Goal: Task Accomplishment & Management: Complete application form

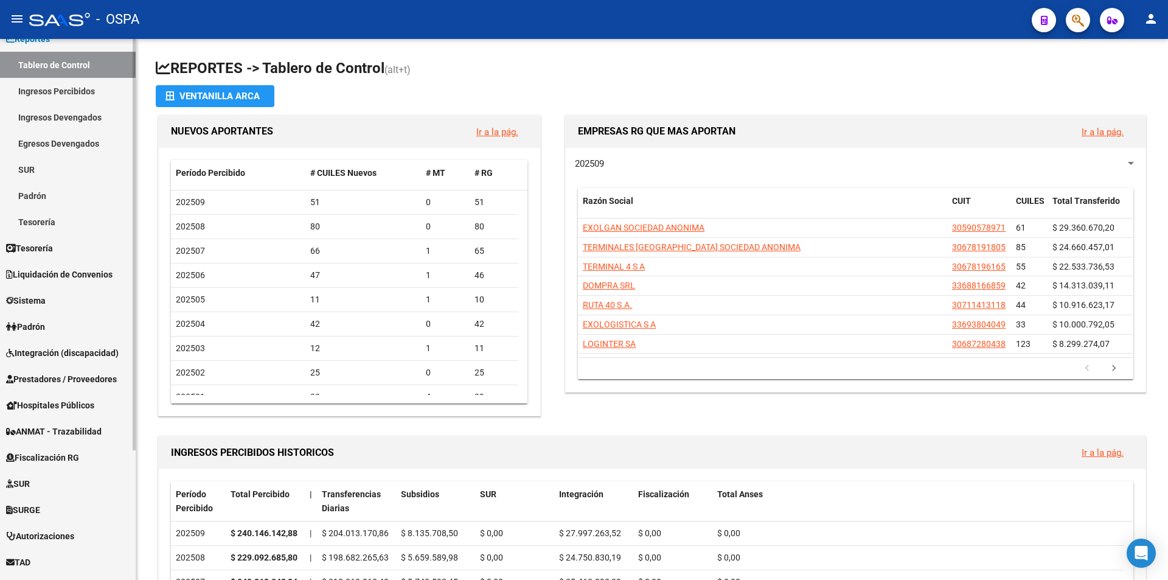
scroll to position [170, 0]
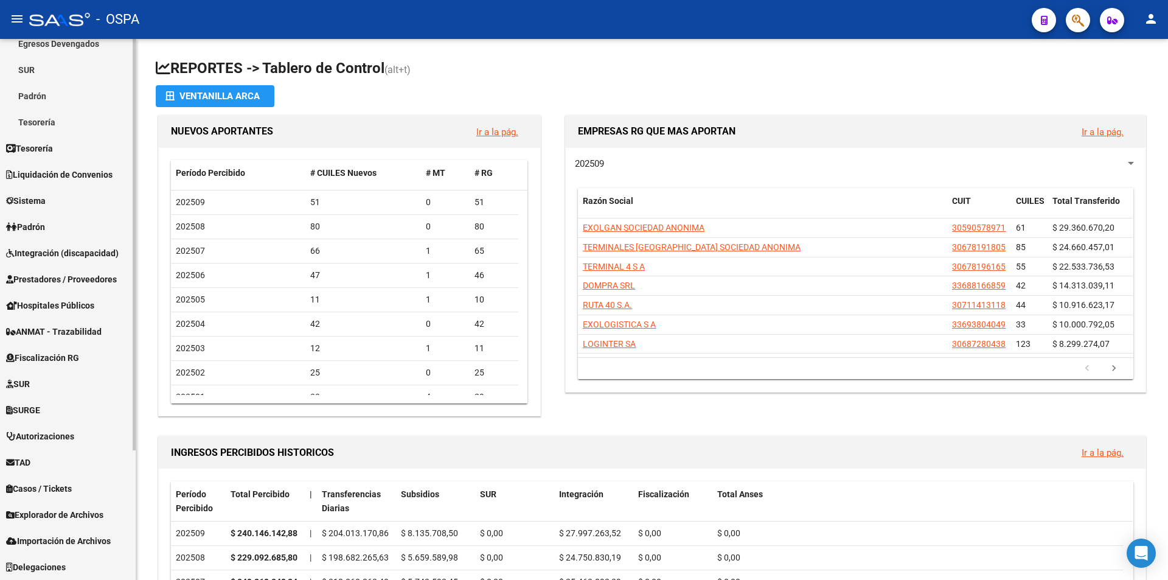
click at [87, 277] on span "Prestadores / Proveedores" at bounding box center [61, 279] width 111 height 13
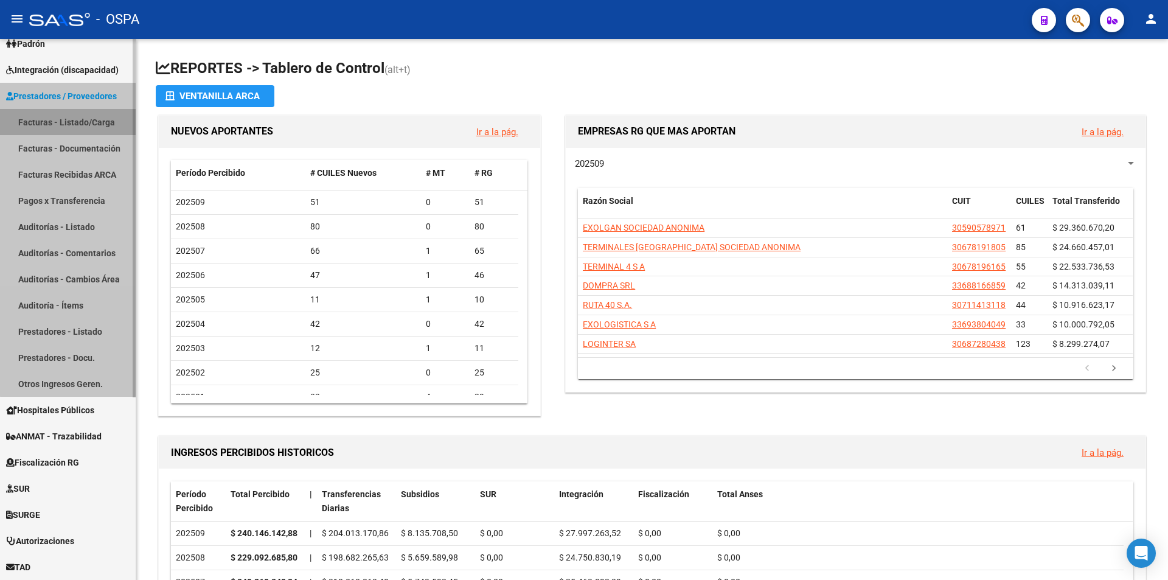
click at [87, 116] on link "Facturas - Listado/Carga" at bounding box center [68, 122] width 136 height 26
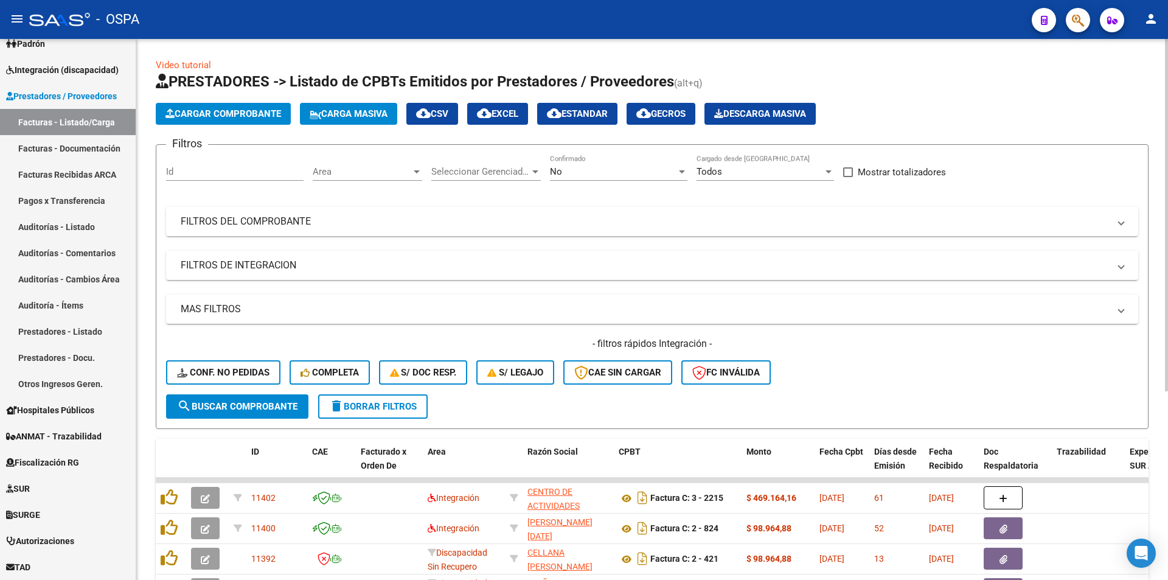
click at [420, 170] on div at bounding box center [416, 172] width 11 height 10
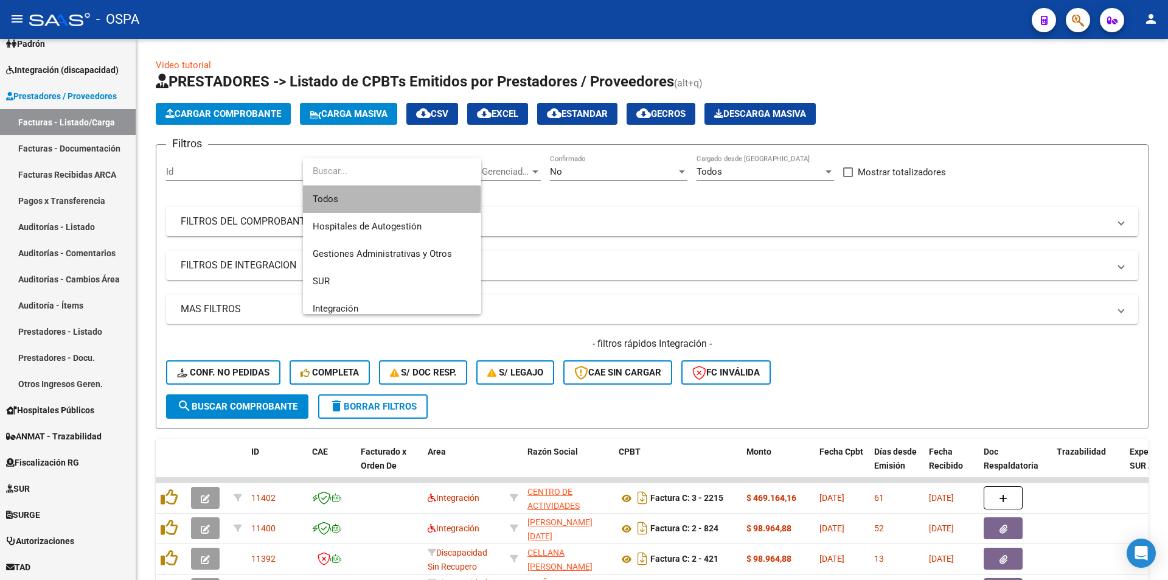
click at [346, 195] on span "Todos" at bounding box center [392, 199] width 159 height 27
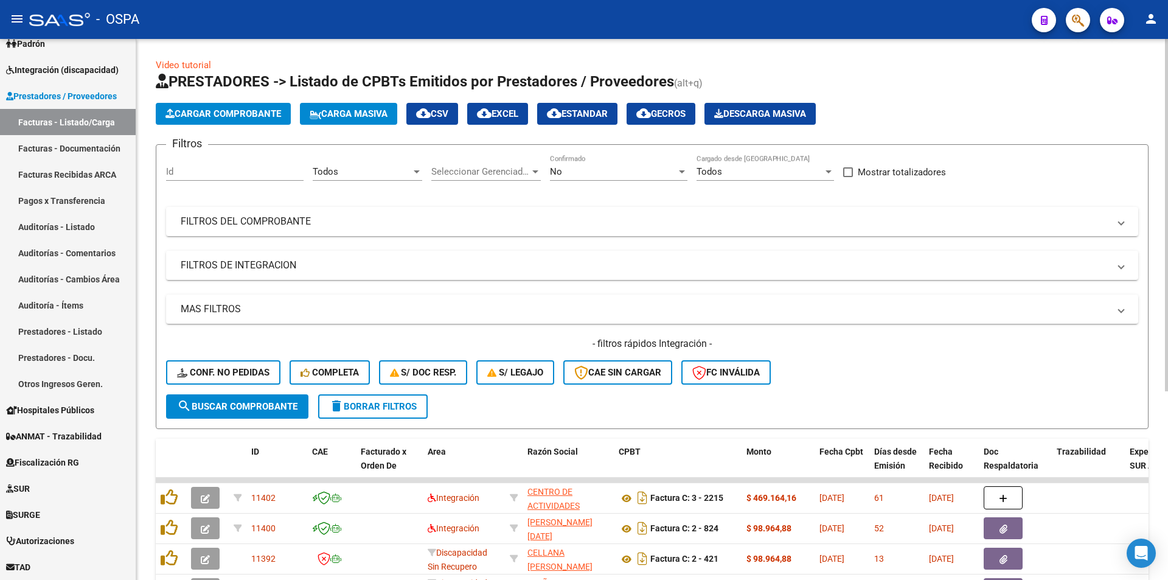
click at [678, 166] on div "No Confirmado" at bounding box center [619, 168] width 138 height 26
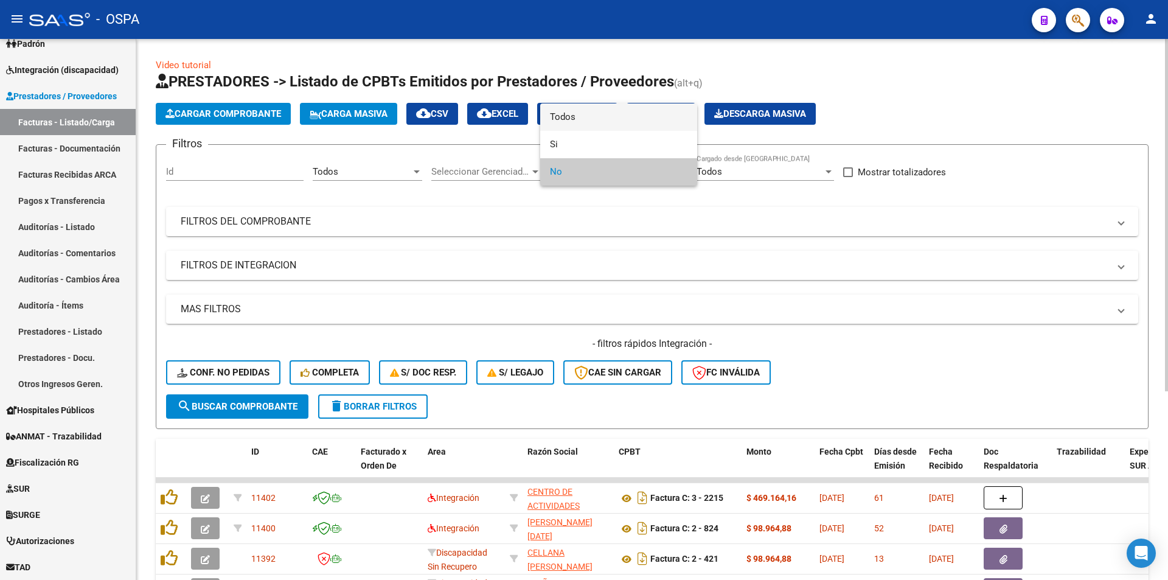
click at [610, 119] on span "Todos" at bounding box center [619, 116] width 138 height 27
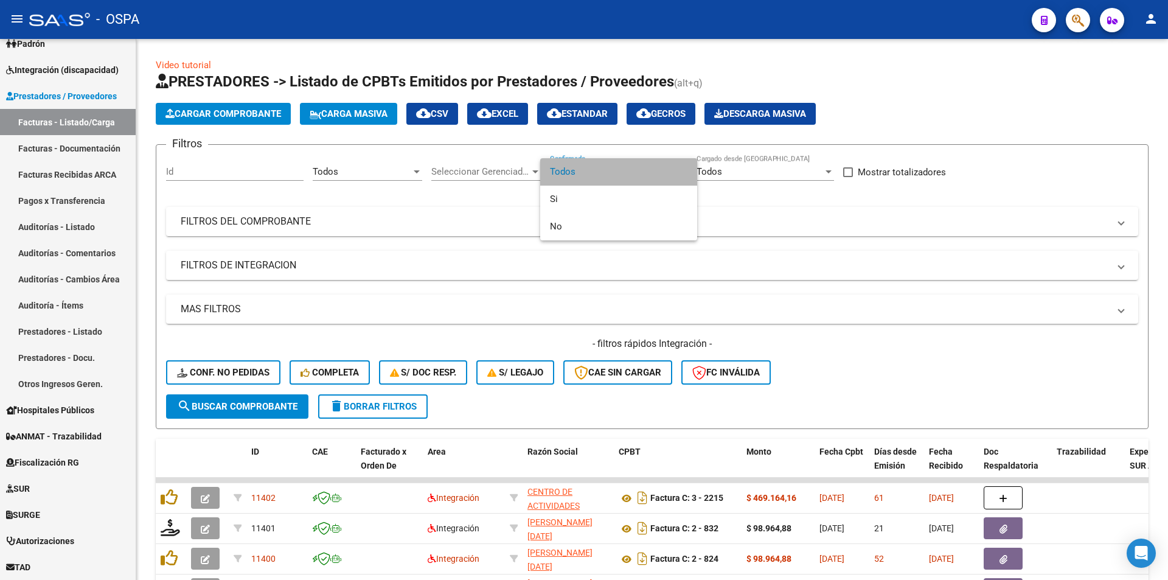
click at [592, 182] on span "Todos" at bounding box center [619, 171] width 138 height 27
click at [433, 219] on div at bounding box center [584, 290] width 1168 height 580
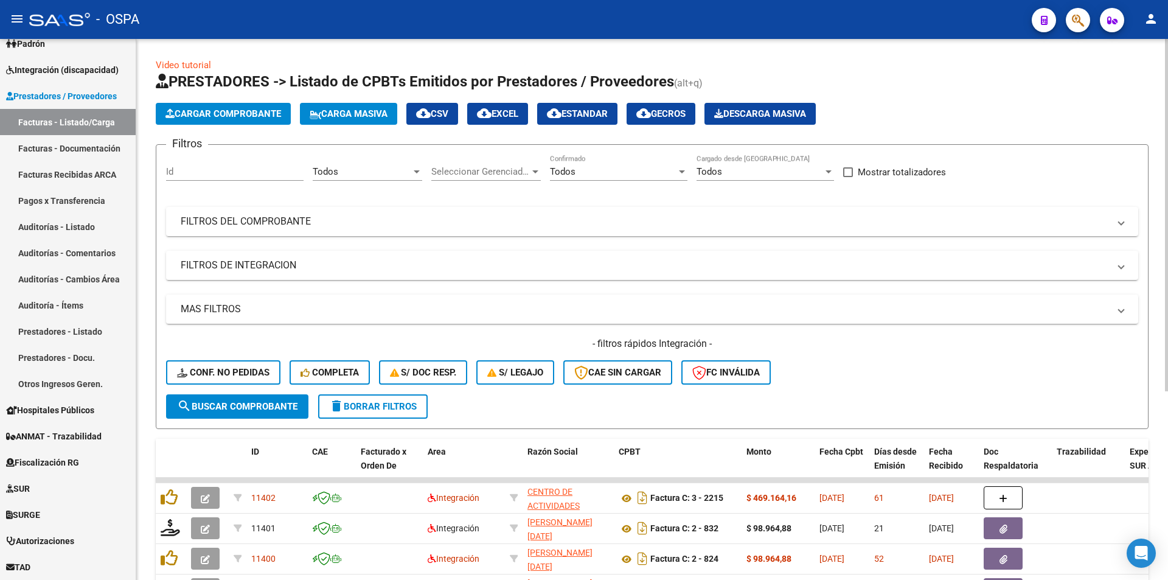
click at [358, 115] on span "Carga Masiva" at bounding box center [349, 113] width 78 height 11
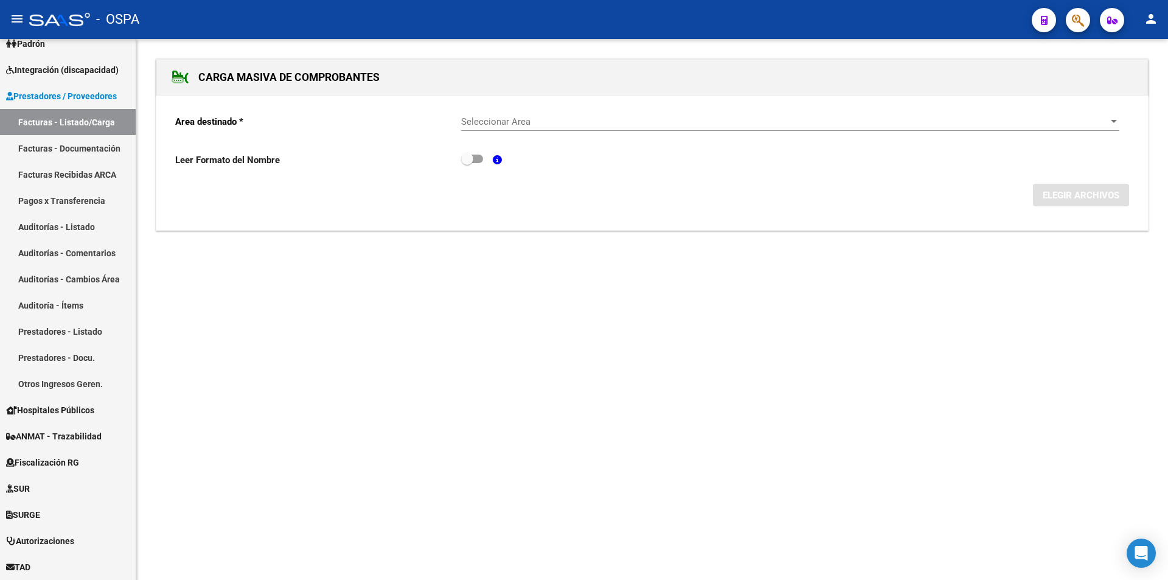
click at [1120, 122] on form "Area destinado * Seleccionar Area Seleccionar Area Leer Formato del Nombre ELEG…" at bounding box center [652, 156] width 954 height 102
click at [1117, 121] on div at bounding box center [1114, 121] width 6 height 3
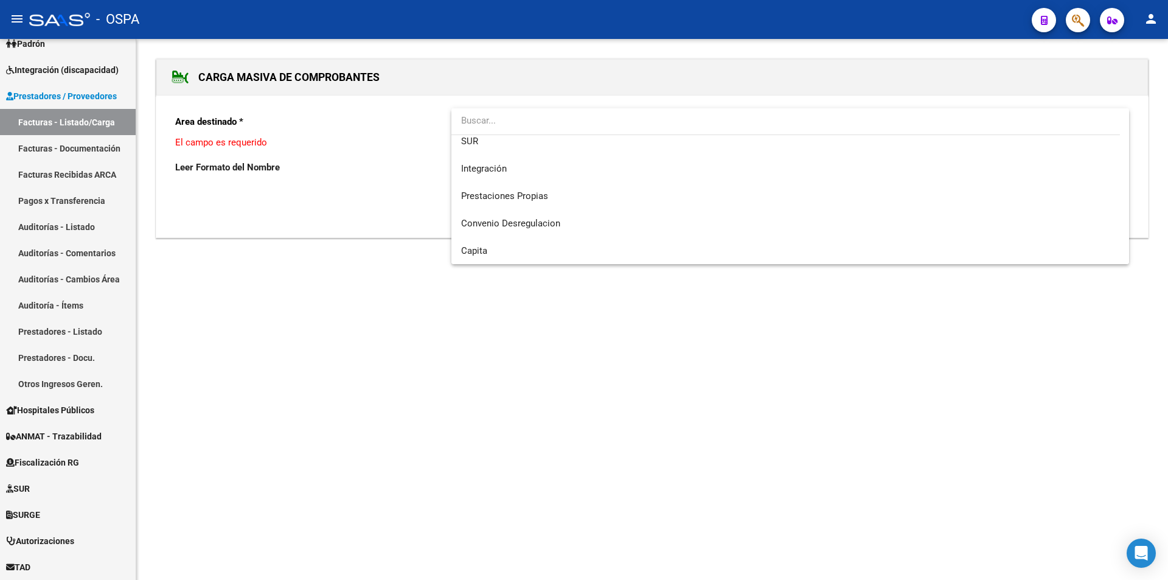
scroll to position [118, 0]
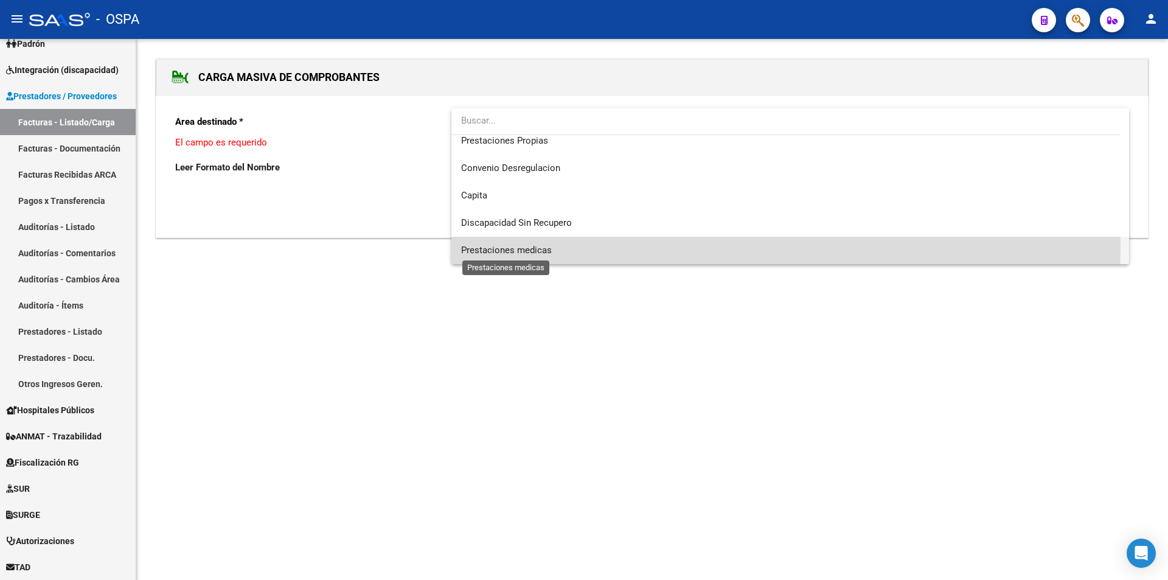
click at [551, 245] on span "Prestaciones medicas" at bounding box center [506, 250] width 91 height 11
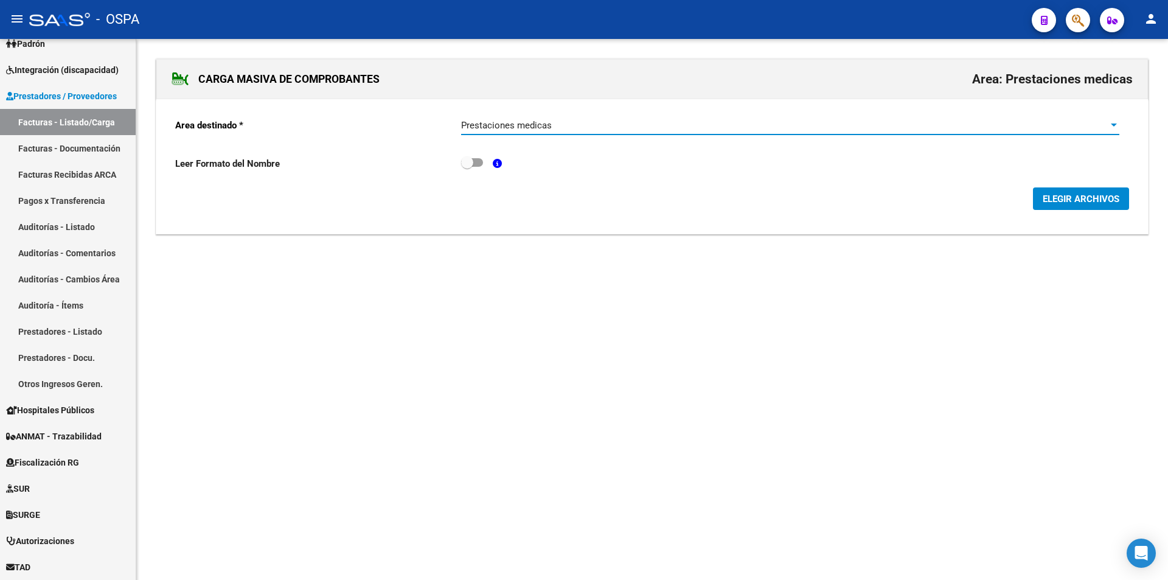
click at [1082, 199] on span "ELEGIR ARCHIVOS" at bounding box center [1081, 198] width 77 height 11
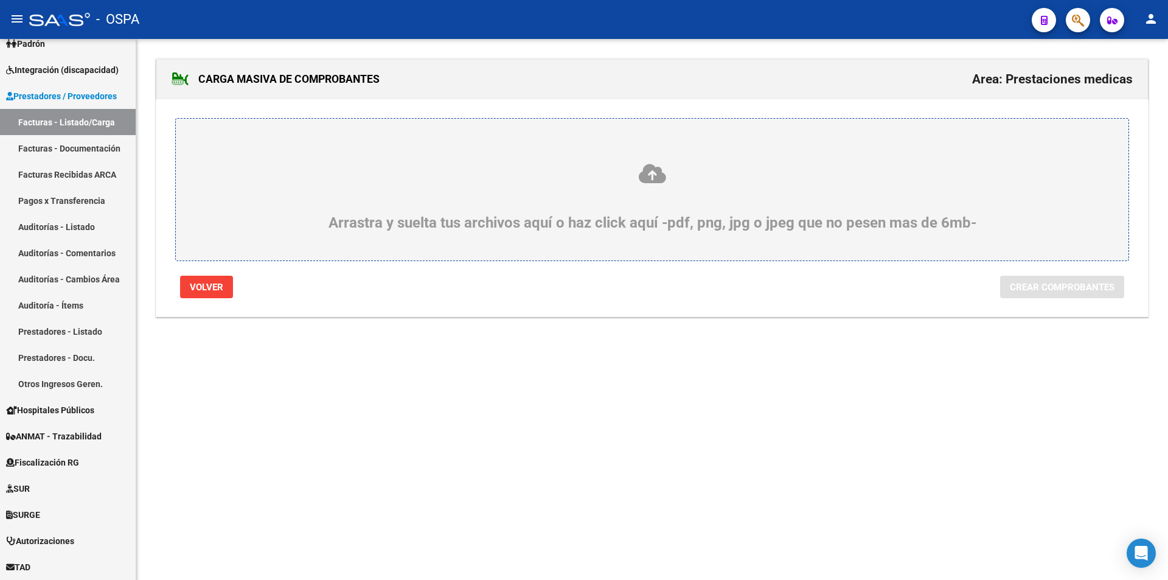
click at [654, 182] on icon at bounding box center [652, 173] width 894 height 23
click at [0, 0] on input "Arrastra y suelta tus archivos aquí o haz click aquí -pdf, png, jpg o jpeg que …" at bounding box center [0, 0] width 0 height 0
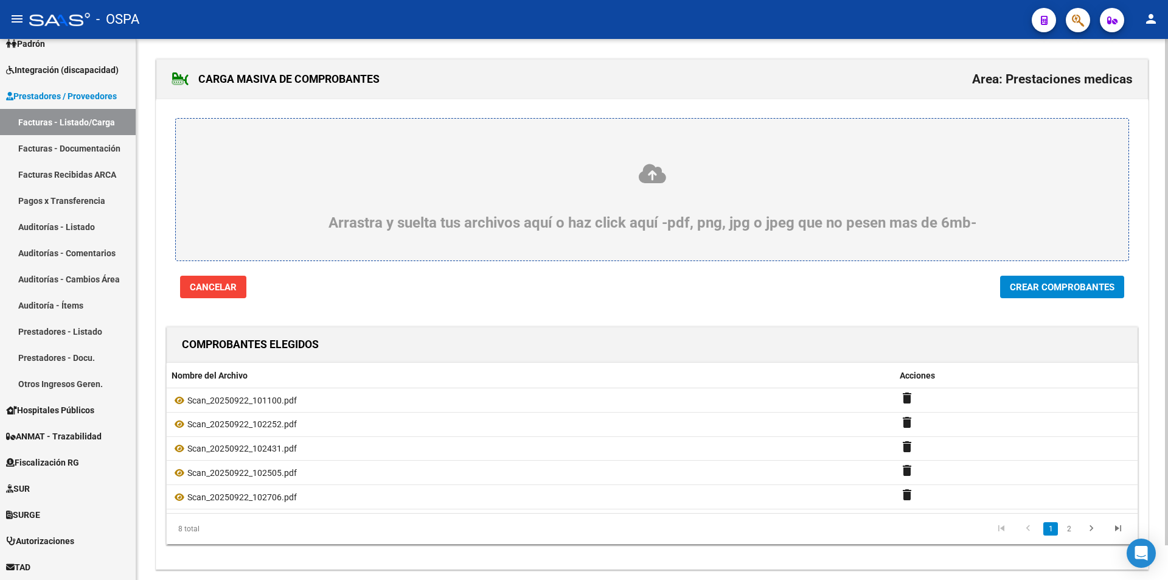
click at [1050, 286] on span "Crear Comprobantes" at bounding box center [1062, 287] width 105 height 11
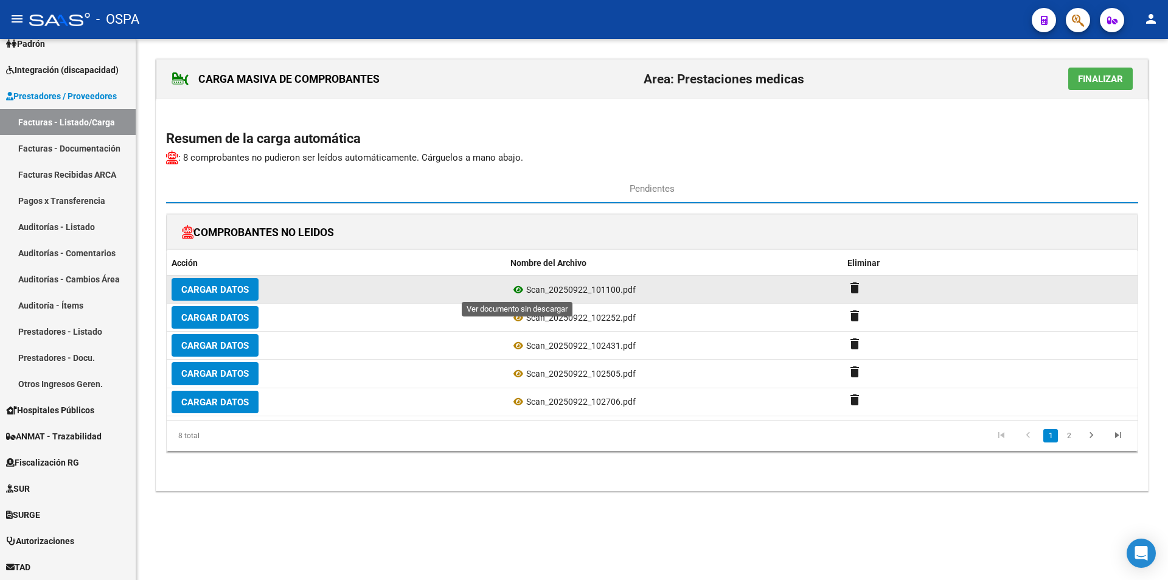
click at [517, 288] on icon at bounding box center [519, 289] width 16 height 15
click at [209, 291] on span "Cargar Datos" at bounding box center [215, 289] width 68 height 11
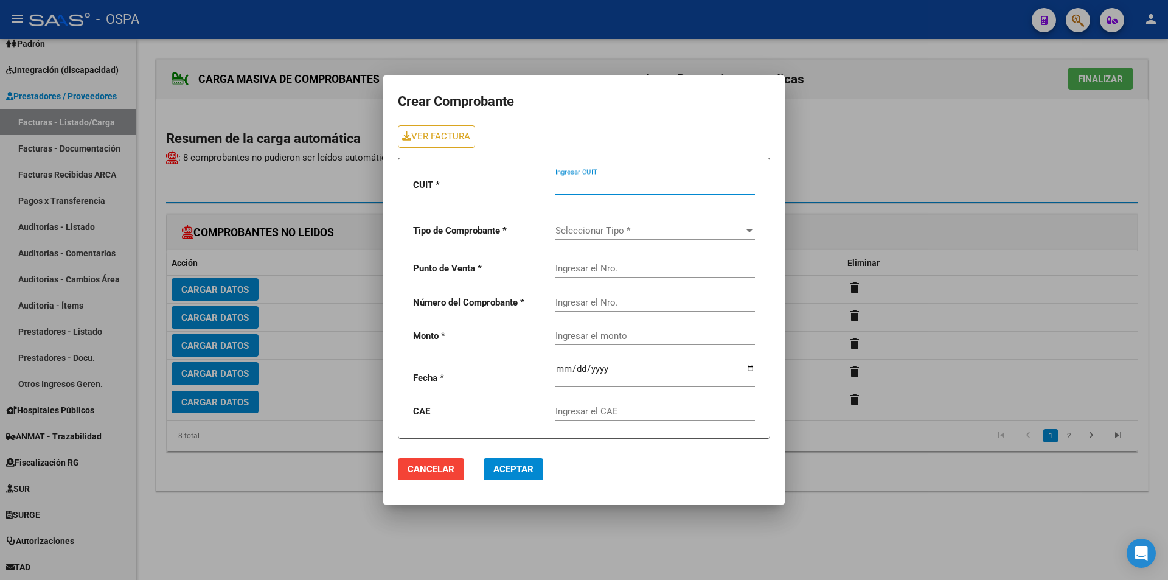
click at [583, 185] on input "Ingresar CUIT" at bounding box center [656, 184] width 200 height 11
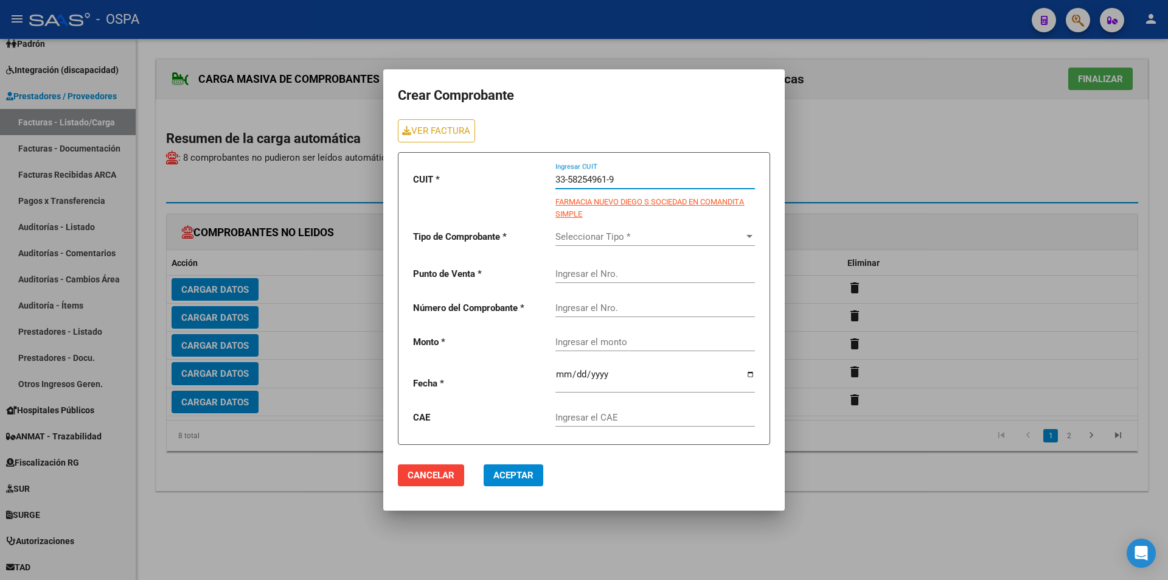
type input "33-58254961-9"
click at [619, 228] on div "Seleccionar Tipo * Seleccionar Tipo *" at bounding box center [656, 233] width 200 height 26
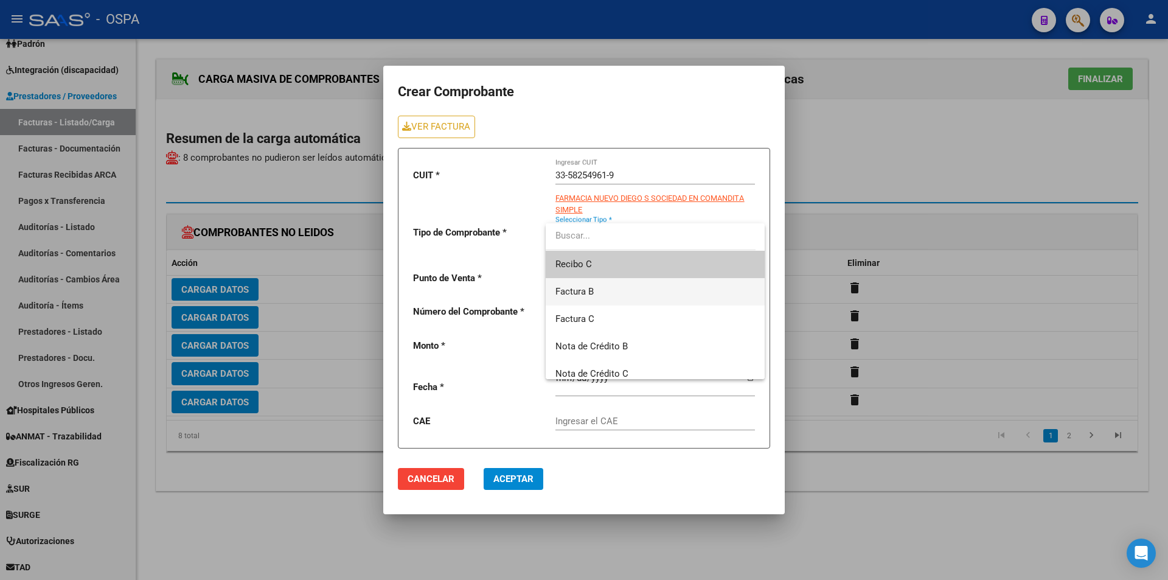
click at [571, 285] on span "Factura B" at bounding box center [656, 291] width 200 height 27
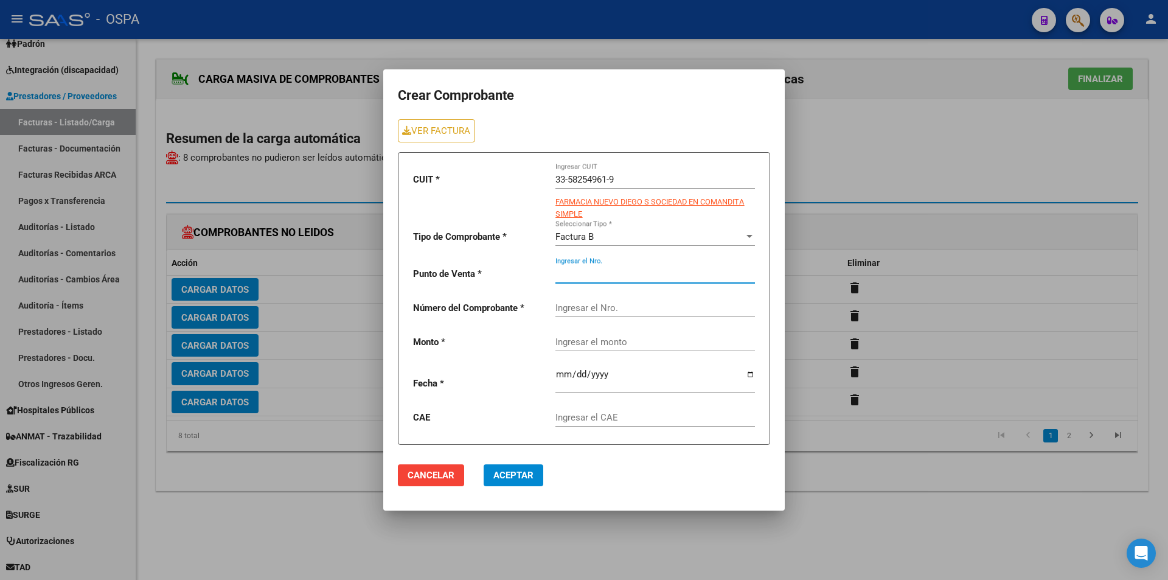
click at [568, 276] on input "Ingresar el Nro." at bounding box center [656, 273] width 200 height 11
type input "00008"
click at [569, 301] on div "Ingresar el Nro." at bounding box center [656, 304] width 200 height 26
type input "19744"
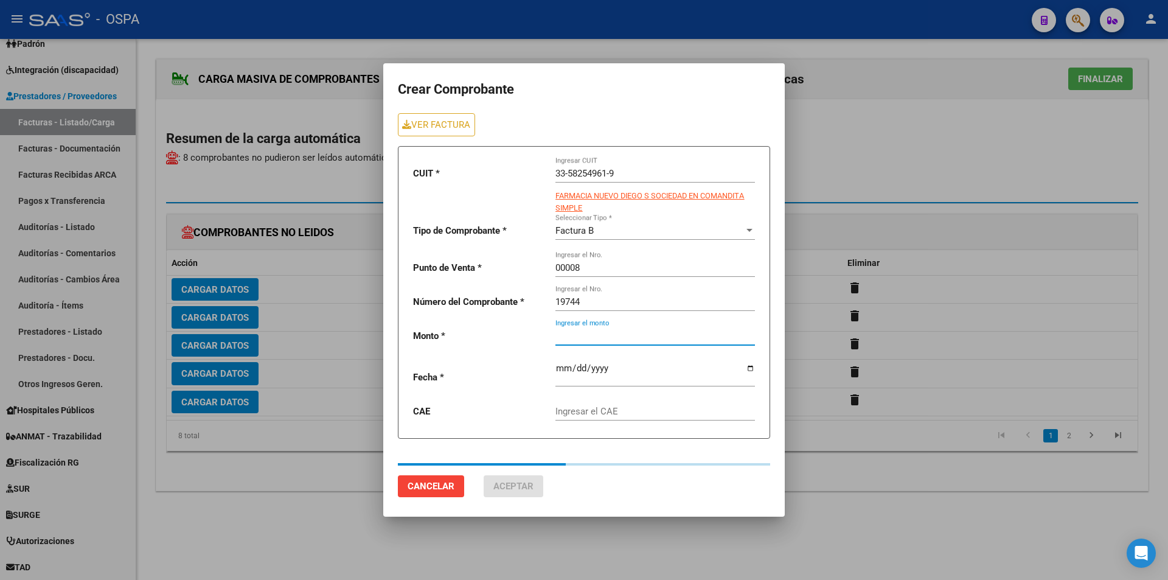
click at [574, 341] on div "Ingresar el monto" at bounding box center [656, 332] width 200 height 26
type input "9119681.01"
type input "[DATE]"
type input "75349180383476"
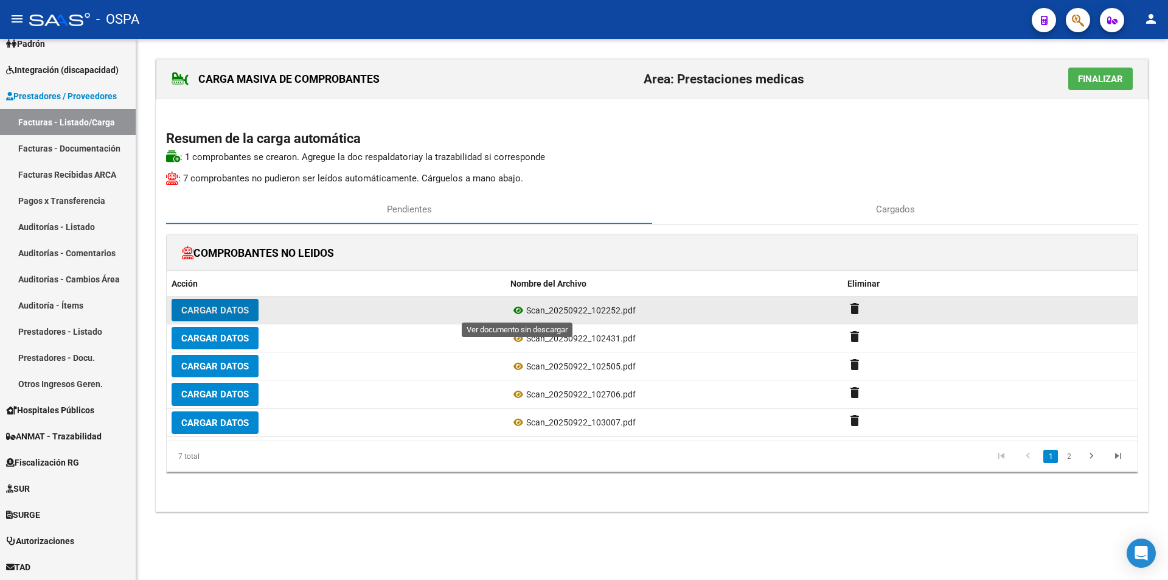
click at [513, 311] on icon at bounding box center [519, 310] width 16 height 15
click at [223, 309] on span "Cargar Datos" at bounding box center [215, 310] width 68 height 11
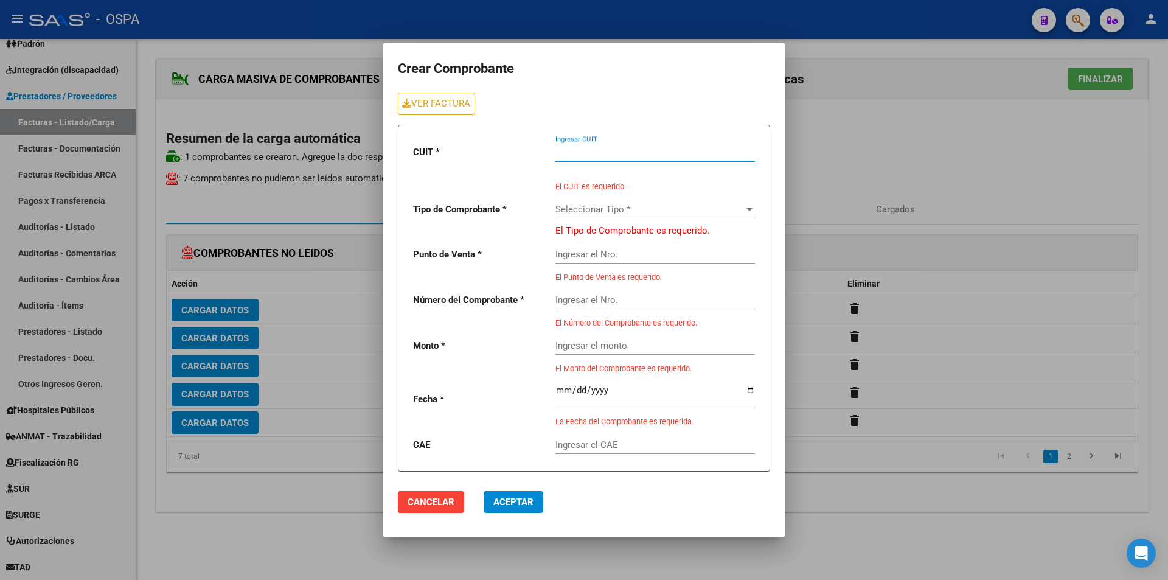
click at [591, 147] on input "Ingresar CUIT" at bounding box center [656, 152] width 200 height 11
type input "33-58254961-9"
click at [601, 199] on div "Seleccionar Tipo * Seleccionar Tipo *" at bounding box center [656, 205] width 200 height 26
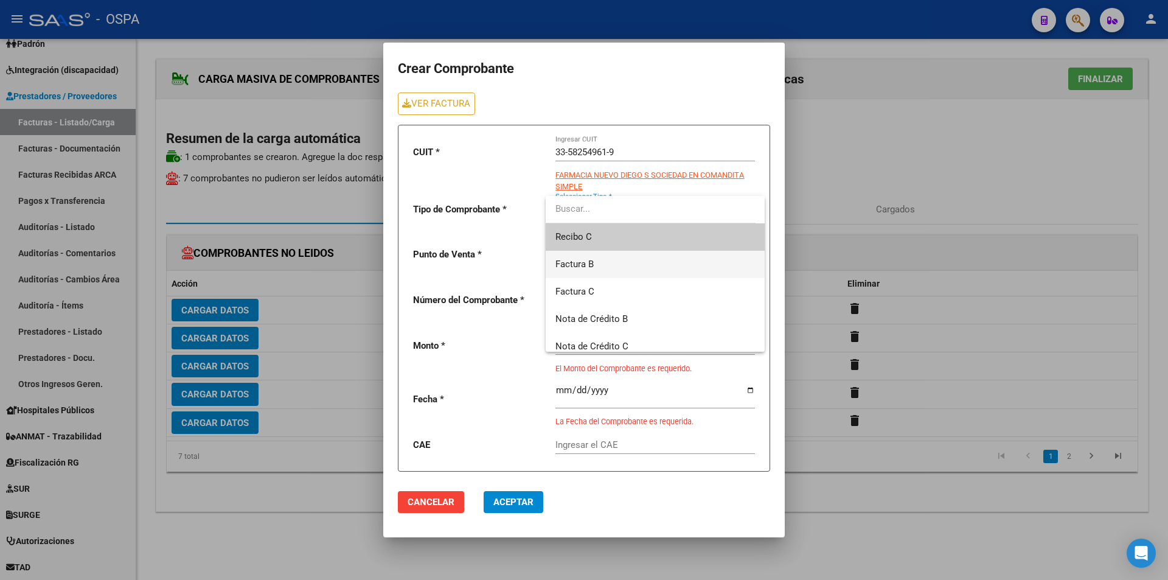
click at [600, 259] on span "Factura B" at bounding box center [656, 264] width 200 height 27
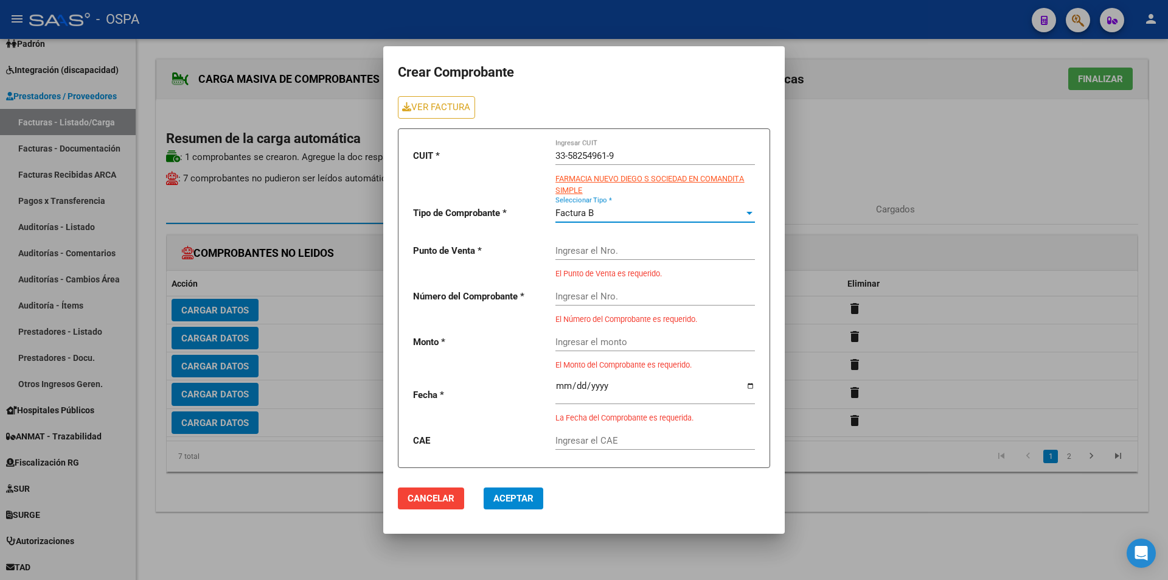
drag, startPoint x: 574, startPoint y: 239, endPoint x: 574, endPoint y: 249, distance: 11.0
click at [574, 246] on div "Ingresar el Nro." at bounding box center [656, 247] width 200 height 26
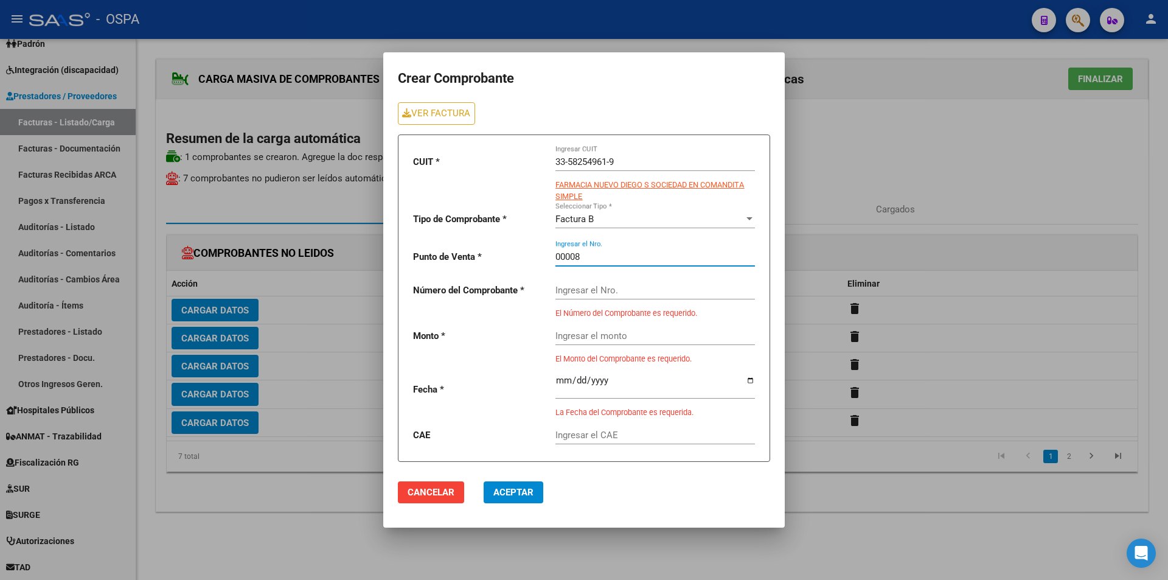
type input "00008"
click at [567, 293] on input "Ingresar el Nro." at bounding box center [656, 290] width 200 height 11
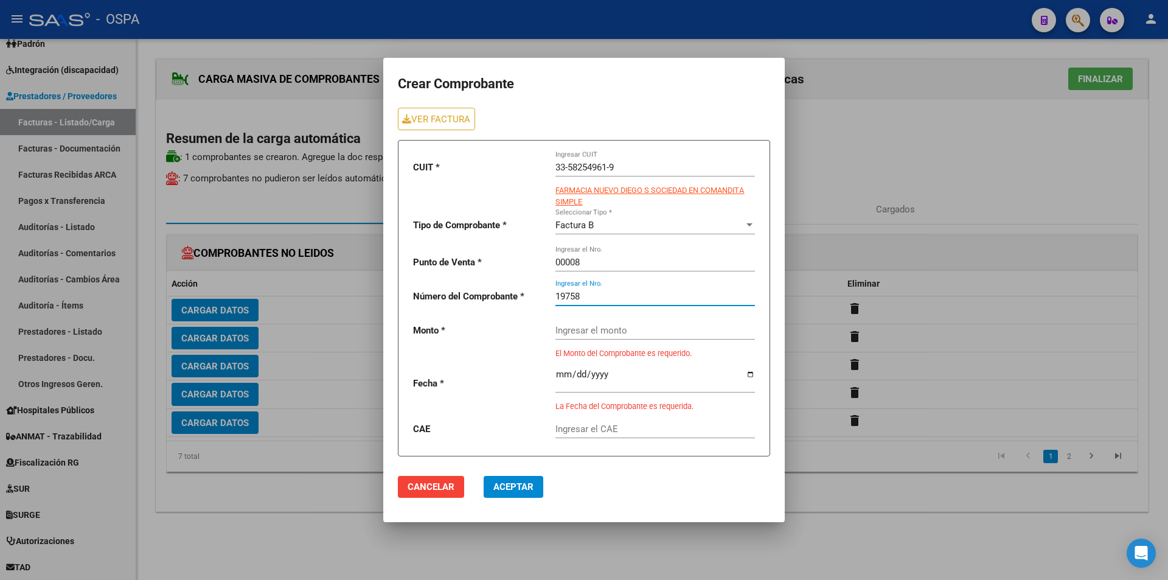
type input "19758"
click at [572, 336] on div "Ingresar el monto" at bounding box center [656, 332] width 200 height 38
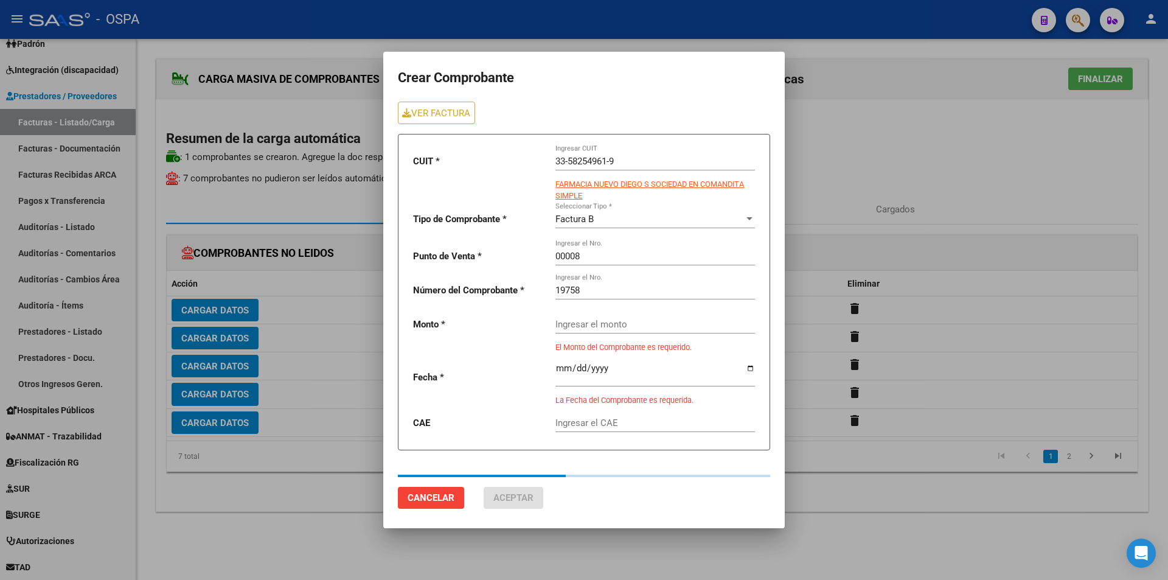
type input "5274428"
type input "[DATE]"
type input "75349313144121"
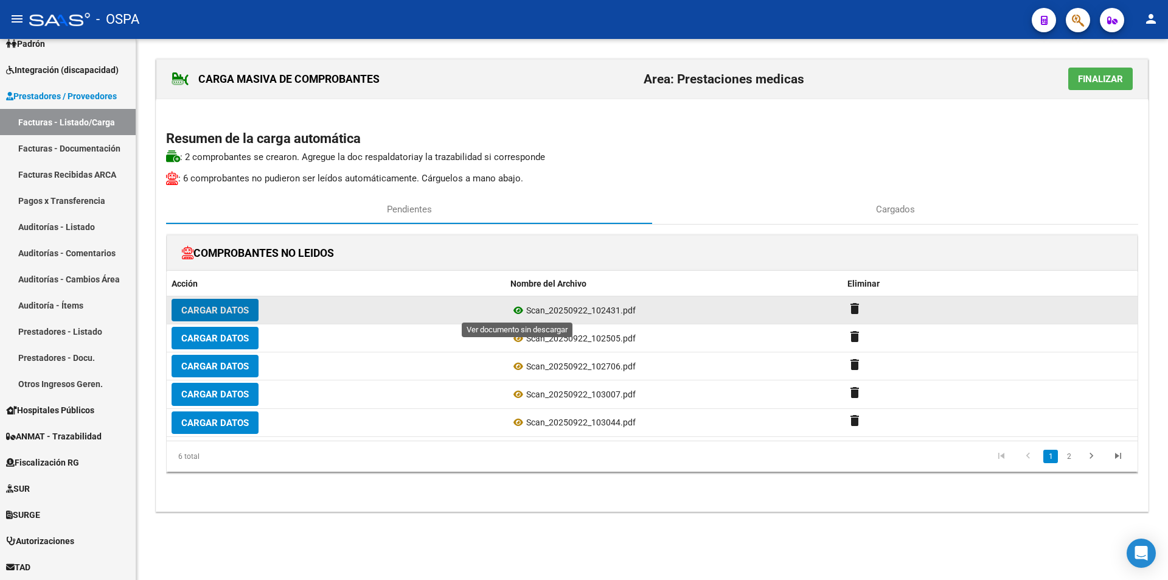
click at [520, 308] on icon at bounding box center [519, 310] width 16 height 15
click at [239, 307] on span "Cargar Datos" at bounding box center [215, 310] width 68 height 11
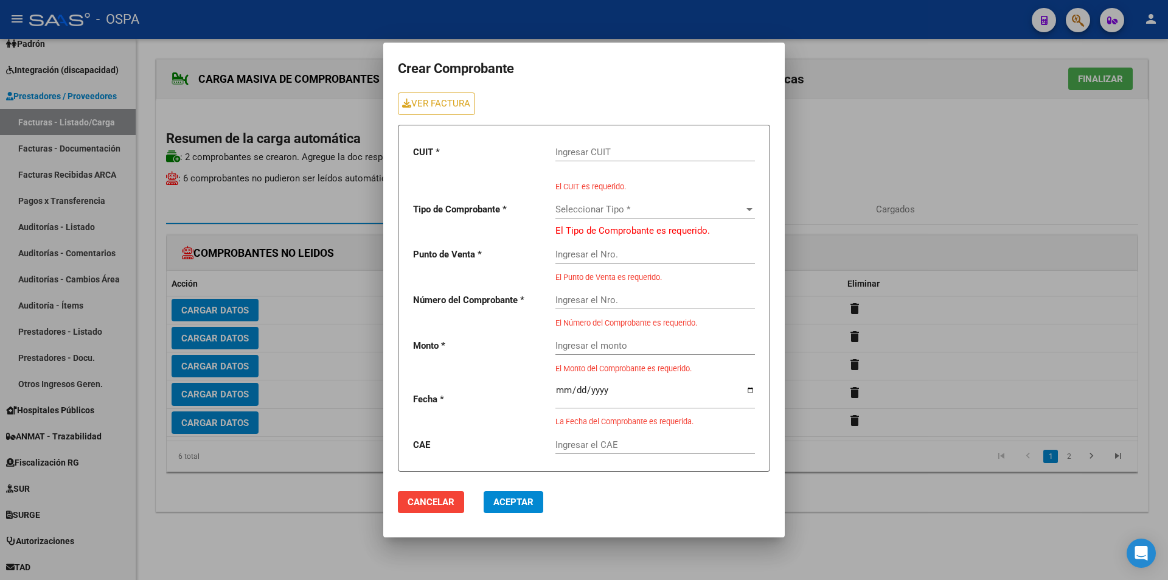
click at [573, 150] on input "Ingresar CUIT" at bounding box center [656, 152] width 200 height 11
type input "33-58254961-9"
click at [552, 200] on div "CUIT * 33-58254961-9 Ingresar CUIT FARMACIA NUEVO DIEGO S SOCIEDAD EN COMANDITA…" at bounding box center [584, 298] width 372 height 347
click at [577, 207] on span "Seleccionar Tipo *" at bounding box center [650, 209] width 189 height 11
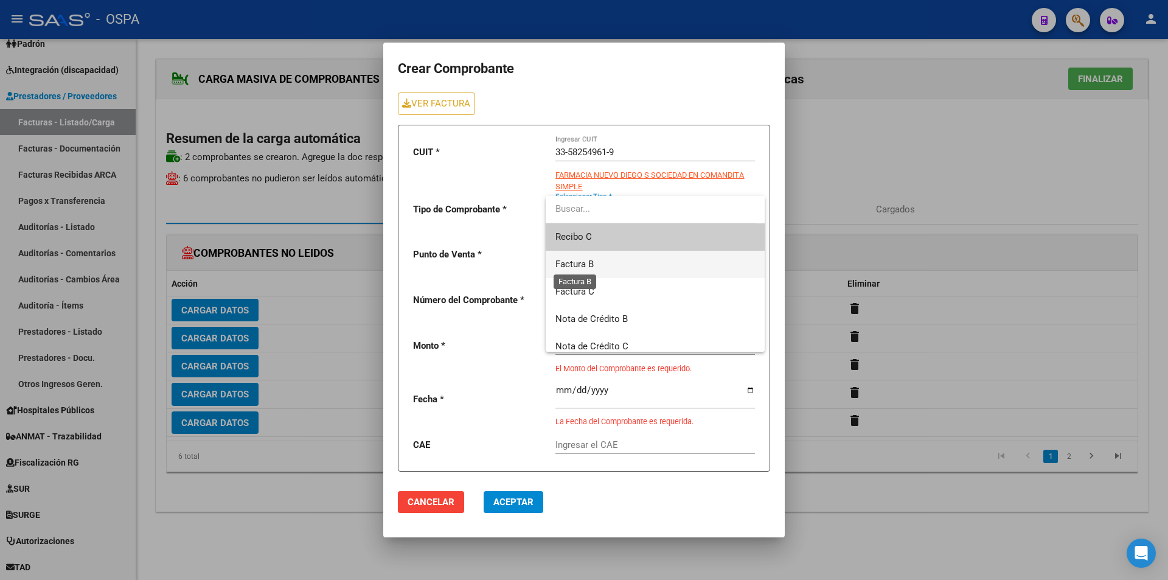
click at [581, 265] on span "Factura B" at bounding box center [575, 264] width 38 height 11
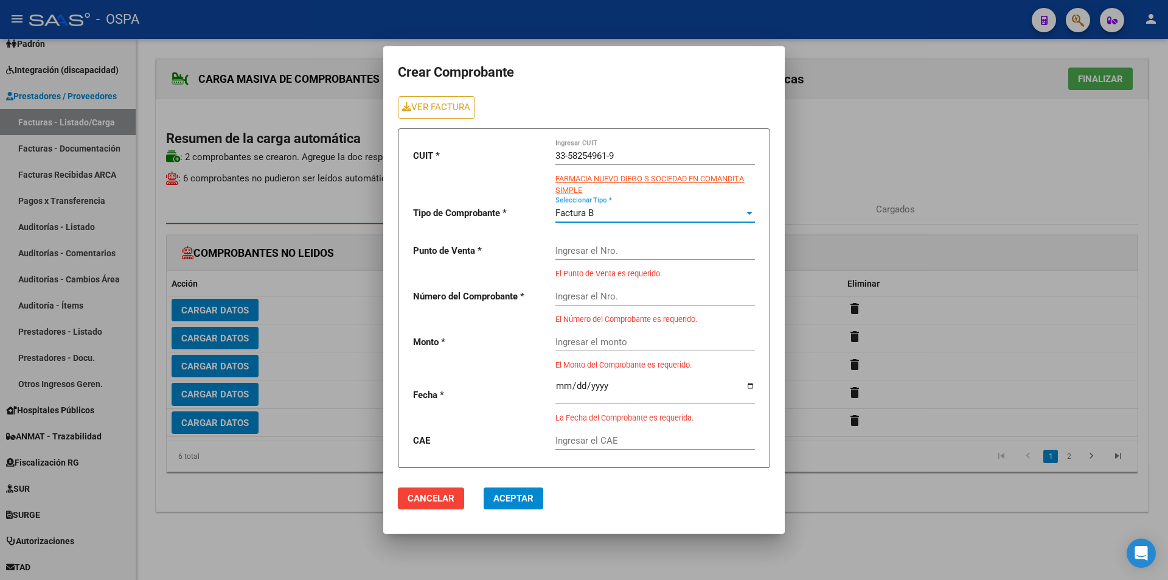
click at [573, 251] on input "Ingresar el Nro." at bounding box center [656, 250] width 200 height 11
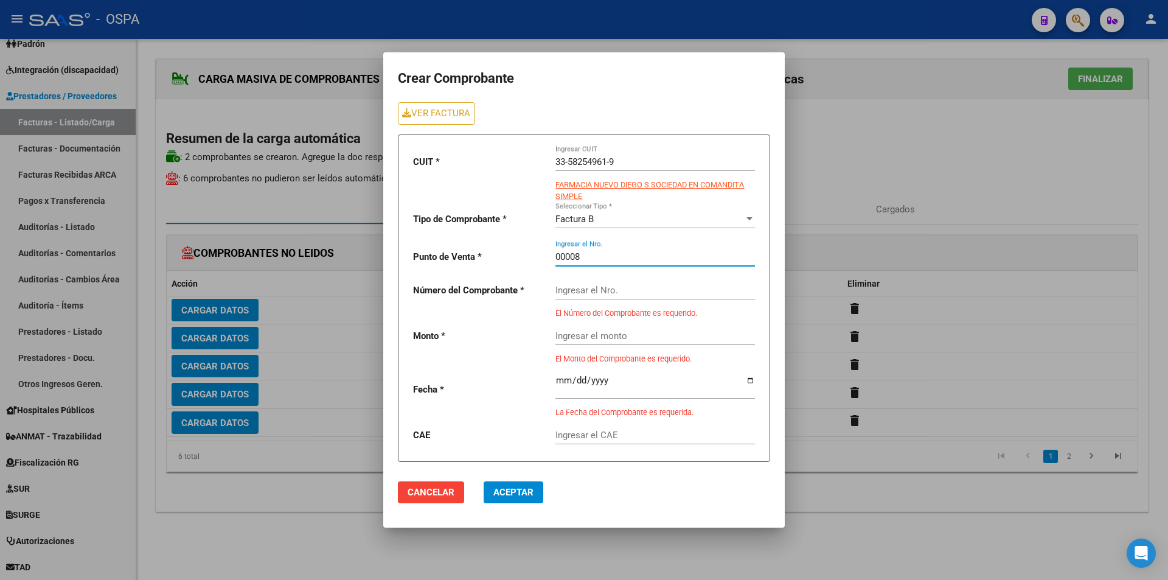
type input "00008"
click at [596, 297] on div "Ingresar el Nro." at bounding box center [656, 286] width 200 height 26
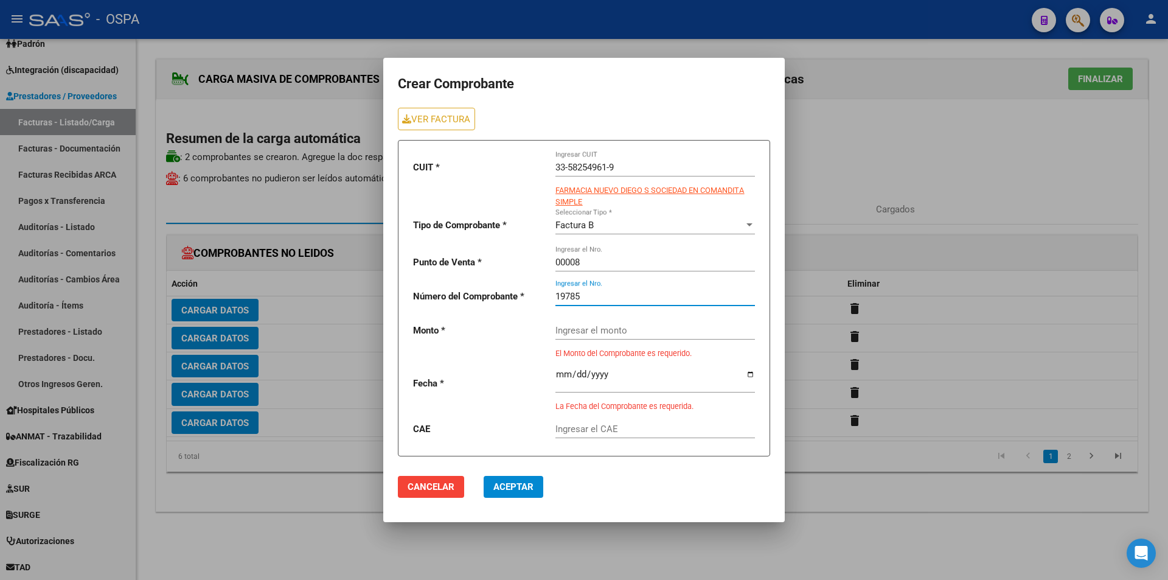
type input "19785"
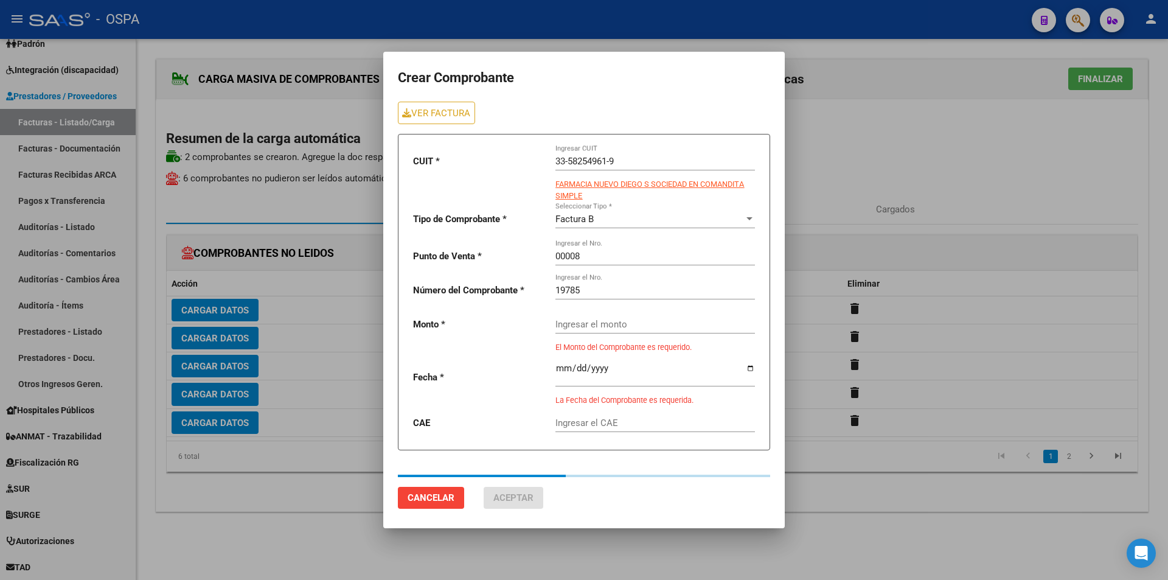
click at [620, 321] on div "Ingresar el monto" at bounding box center [656, 320] width 200 height 26
type input "648477.51"
type input "[DATE]"
type input "75359791813274"
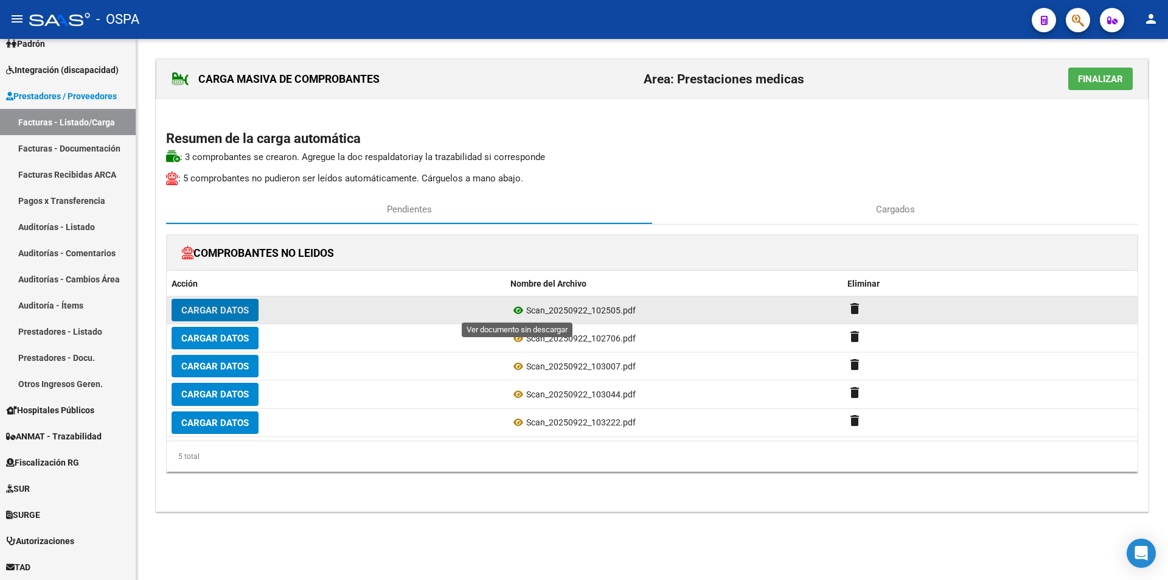
click at [512, 312] on icon at bounding box center [519, 310] width 16 height 15
click at [224, 301] on button "Cargar Datos" at bounding box center [215, 310] width 87 height 23
click at [205, 313] on span "Cargar Datos" at bounding box center [215, 310] width 68 height 11
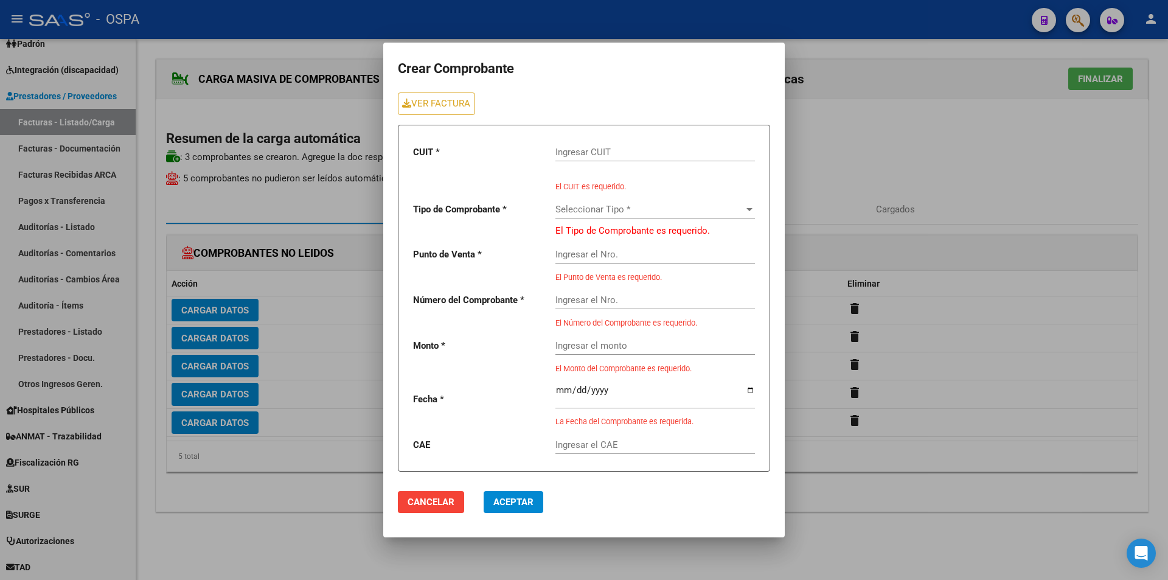
click at [585, 155] on input "Ingresar CUIT" at bounding box center [656, 152] width 200 height 11
type input "33-58254961-9"
click at [584, 214] on span "Seleccionar Tipo *" at bounding box center [650, 209] width 189 height 11
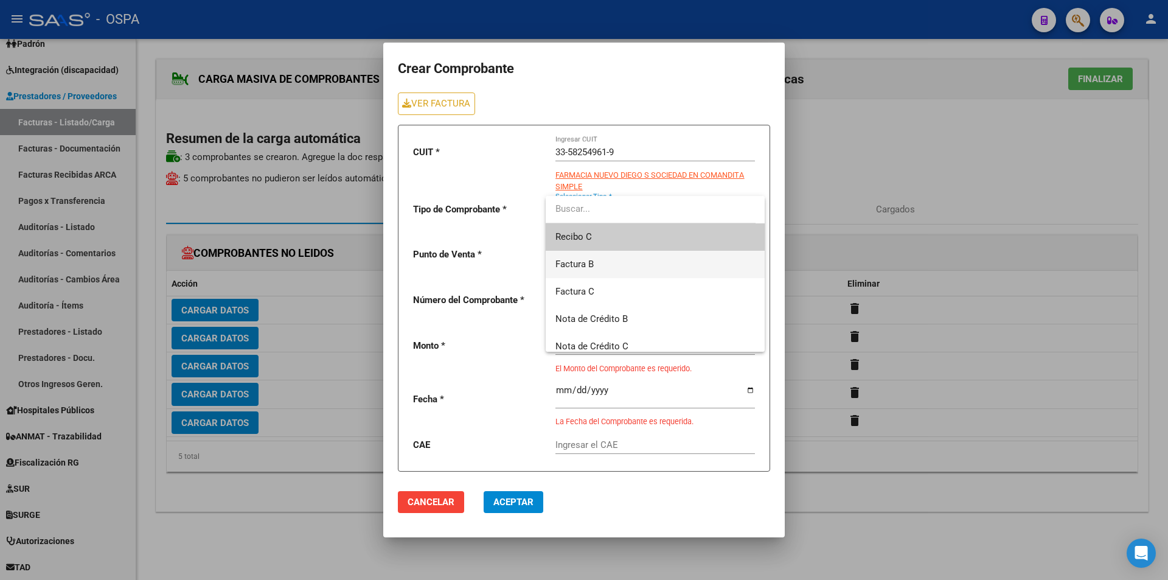
click at [595, 260] on span "Factura B" at bounding box center [656, 264] width 200 height 27
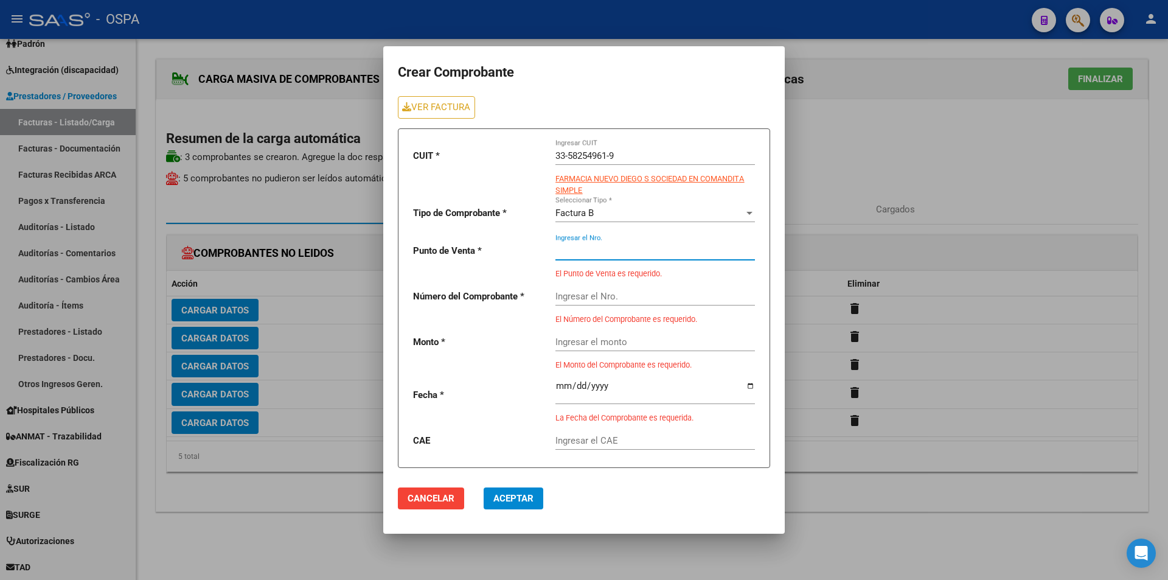
click at [578, 250] on input "Ingresar el Nro." at bounding box center [656, 250] width 200 height 11
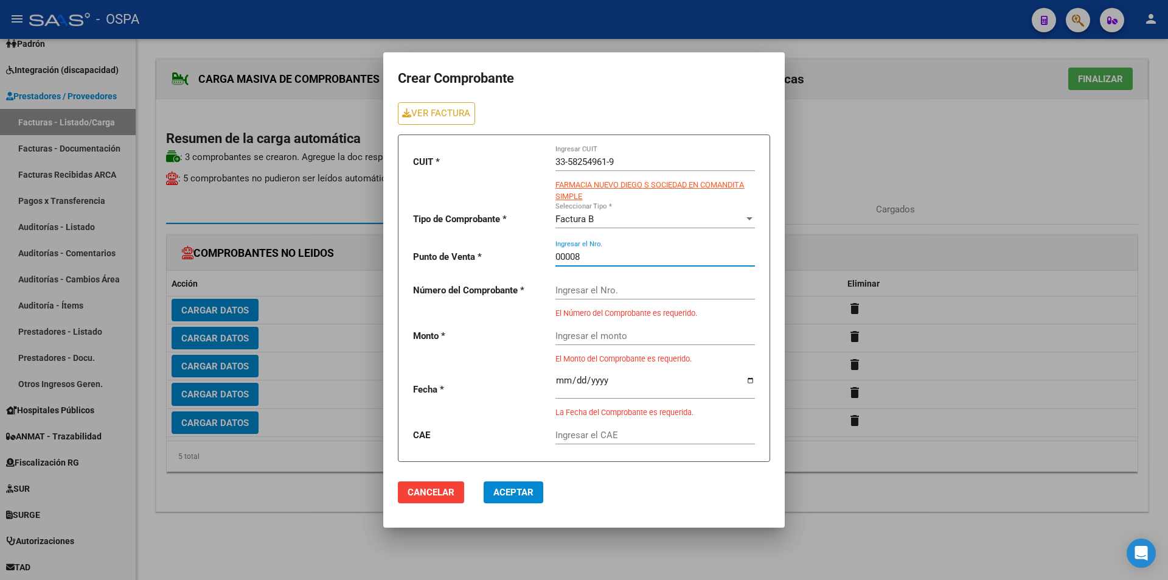
type input "00008"
click at [594, 288] on input "Ingresar el Nro." at bounding box center [656, 290] width 200 height 11
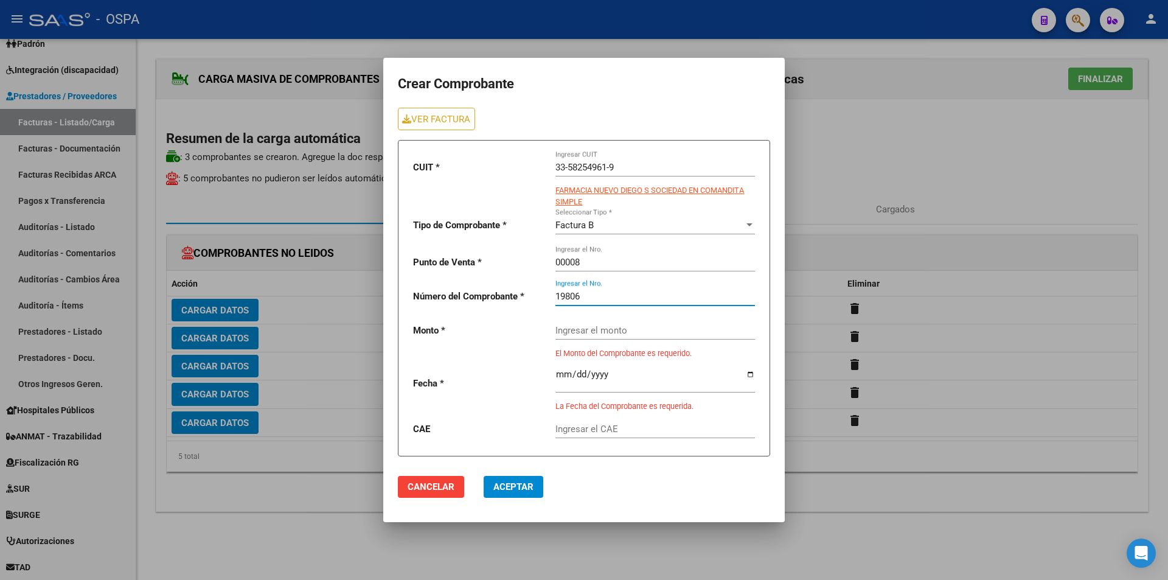
type input "19806"
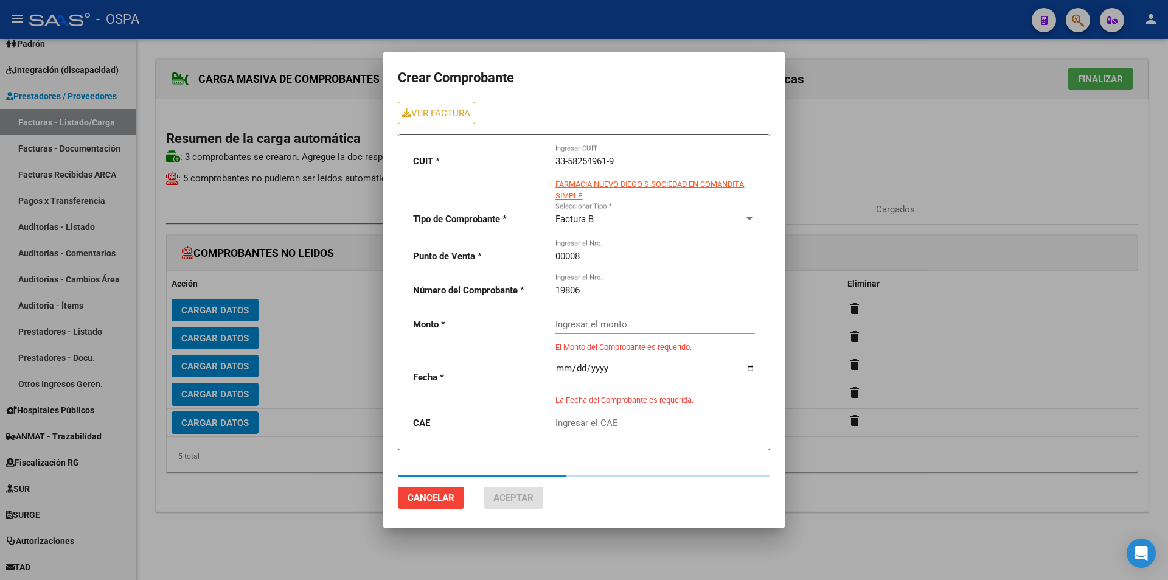
click at [573, 321] on div "Ingresar el monto" at bounding box center [656, 320] width 200 height 26
type input "683809"
type input "[DATE]"
type input "75359064911169"
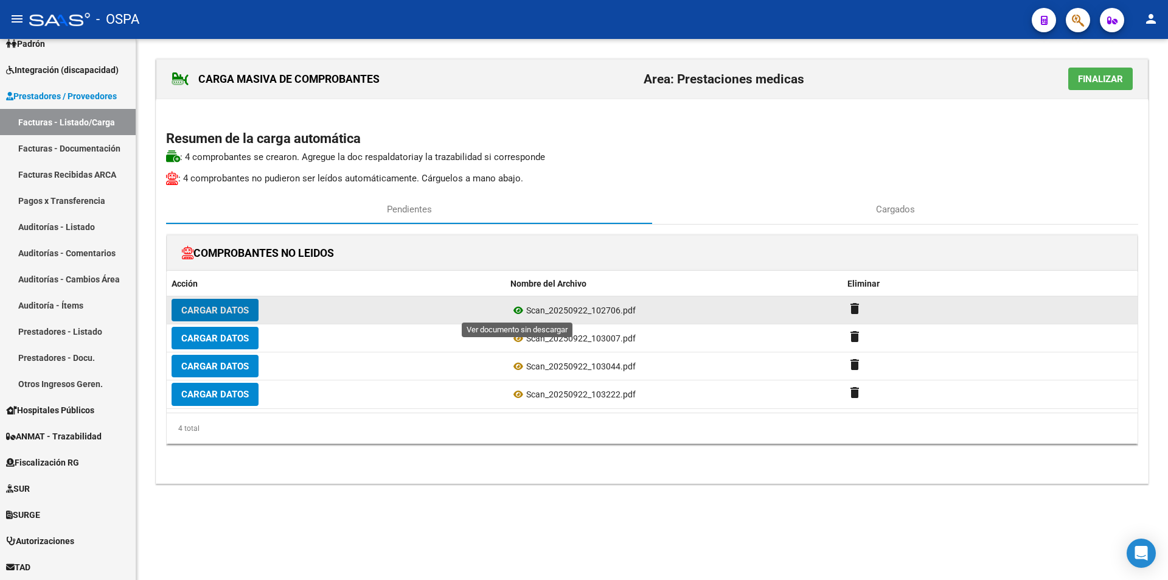
click at [511, 310] on icon at bounding box center [519, 310] width 16 height 15
click at [215, 313] on span "Cargar Datos" at bounding box center [215, 310] width 68 height 11
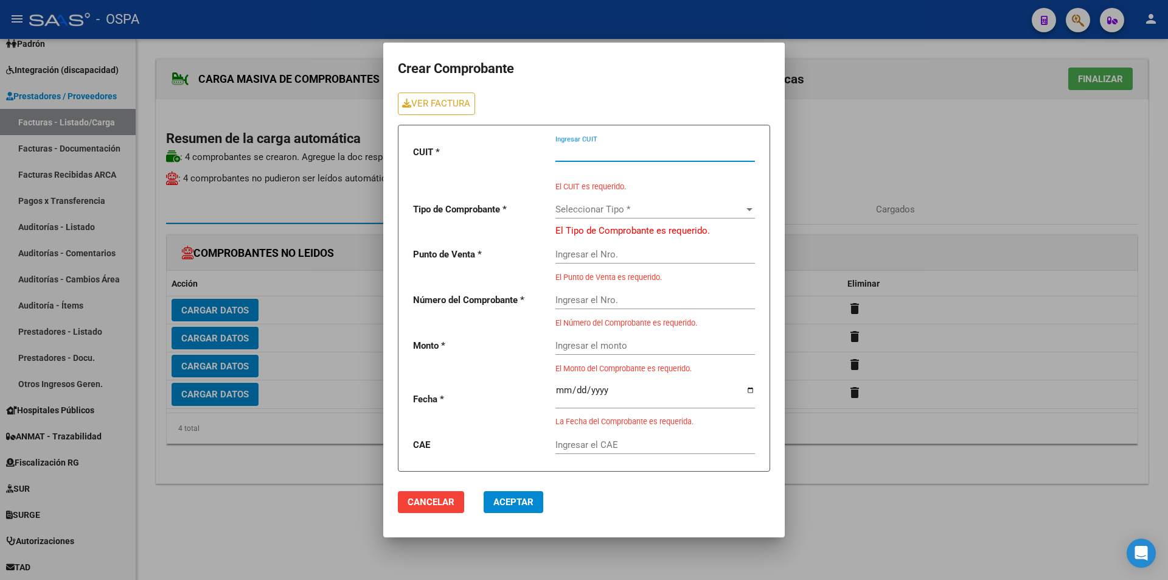
click at [568, 156] on input "Ingresar CUIT" at bounding box center [656, 152] width 200 height 11
type input "33-58254961-9"
click at [576, 210] on span "Seleccionar Tipo *" at bounding box center [650, 209] width 189 height 11
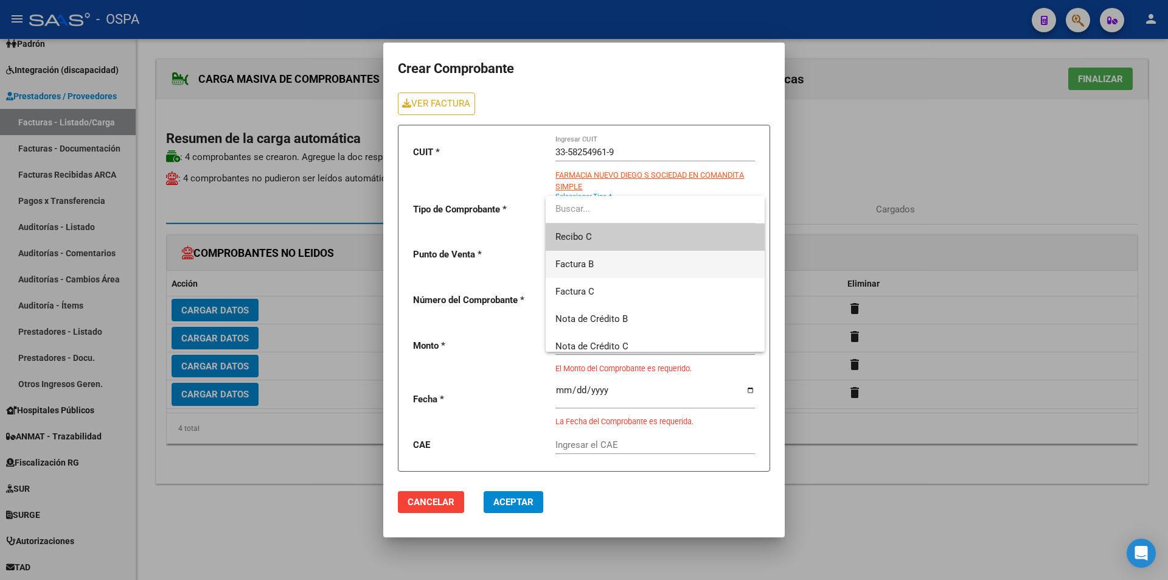
click at [589, 257] on span "Factura B" at bounding box center [656, 264] width 200 height 27
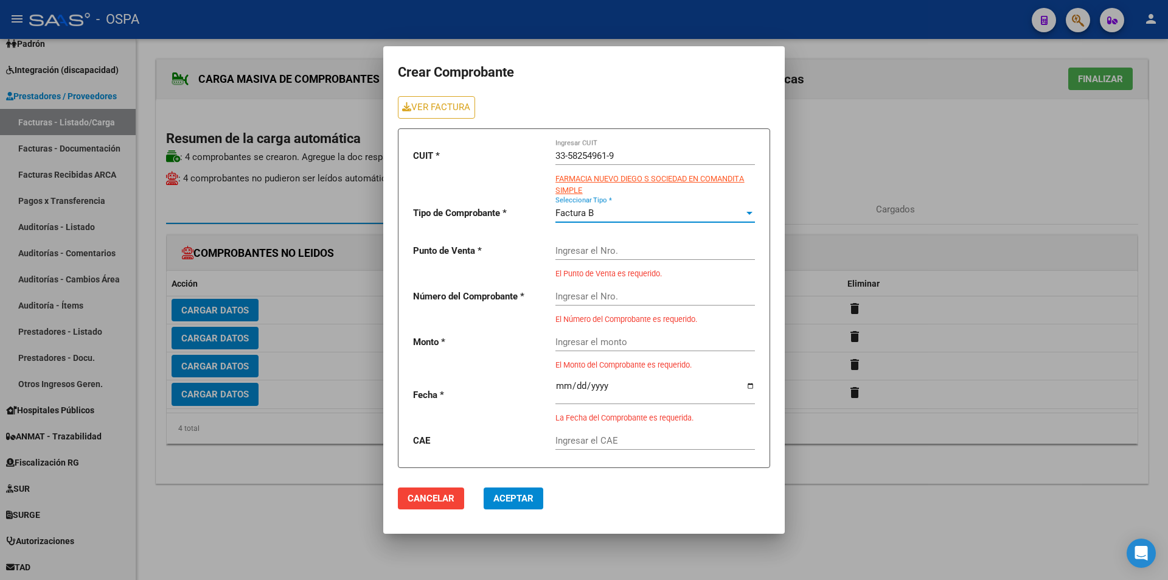
click at [583, 251] on input "Ingresar el Nro." at bounding box center [656, 250] width 200 height 11
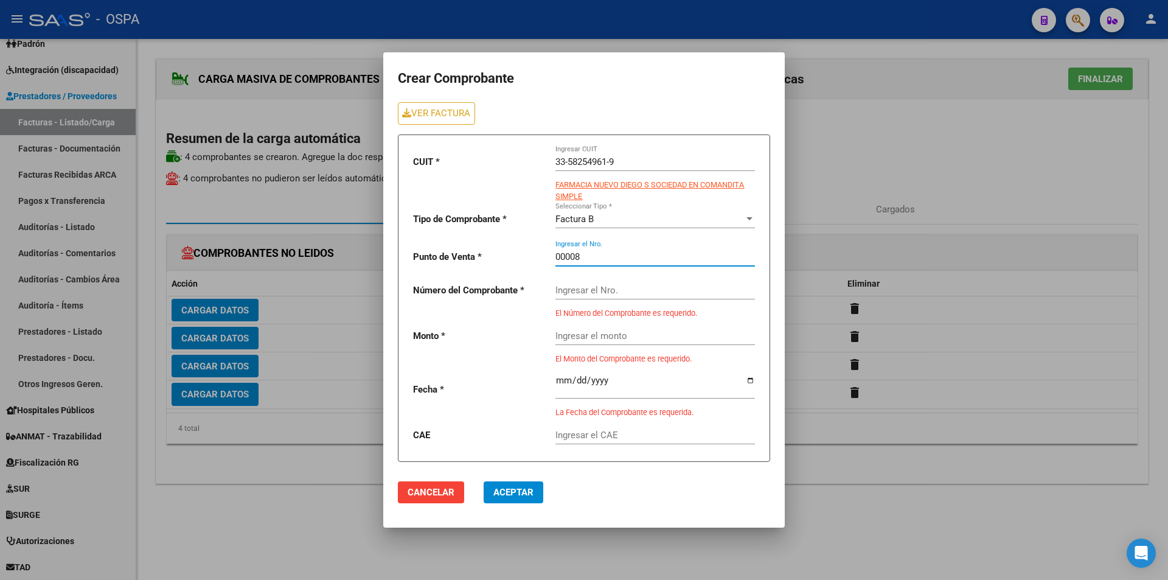
type input "00008"
click at [587, 284] on div "Ingresar el Nro." at bounding box center [656, 286] width 200 height 26
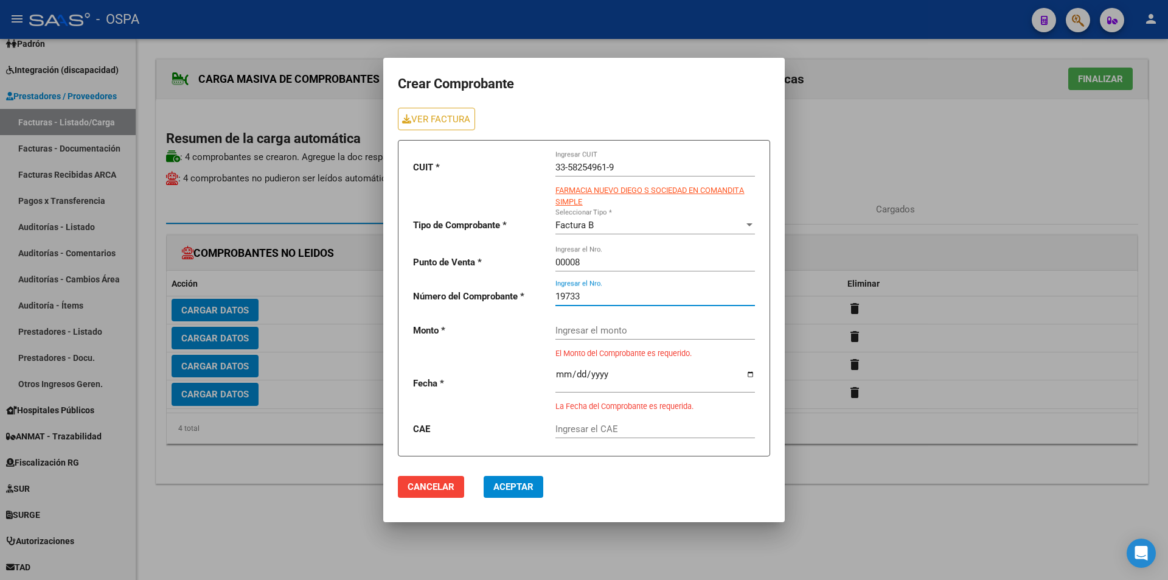
type input "19733"
click at [580, 330] on div "Ingresar el monto" at bounding box center [656, 326] width 200 height 26
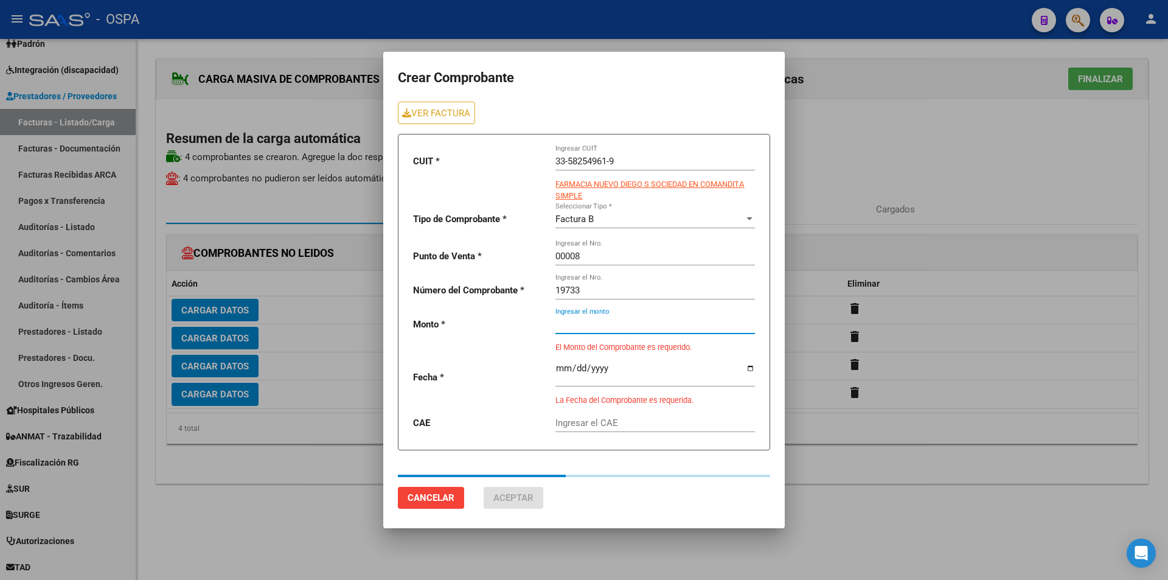
type input "37727.22"
type input "[DATE]"
type input "75349066480574"
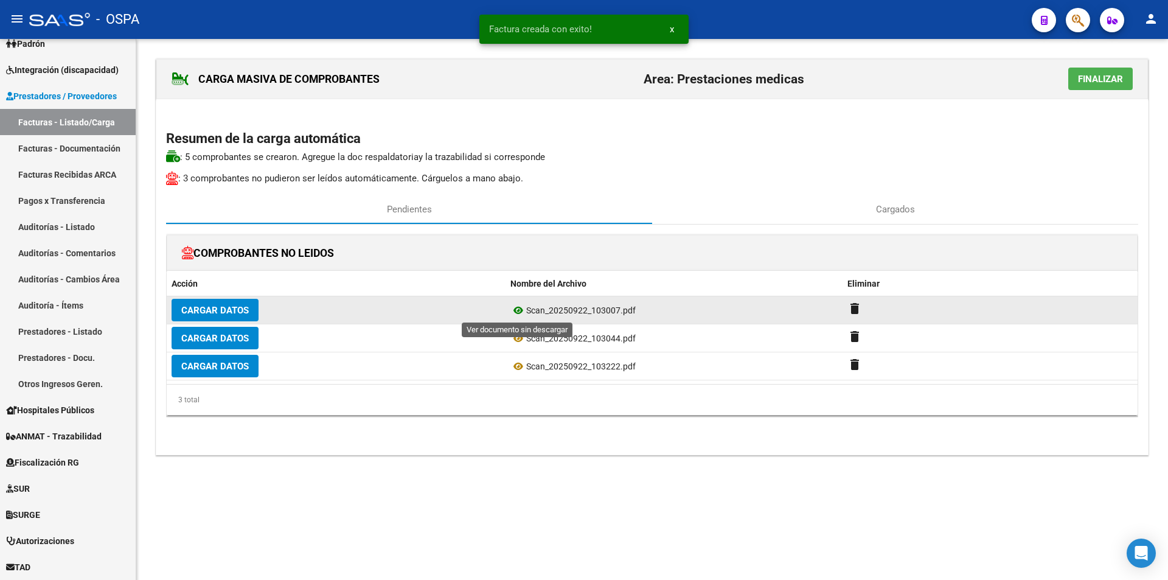
click at [523, 307] on icon at bounding box center [519, 310] width 16 height 15
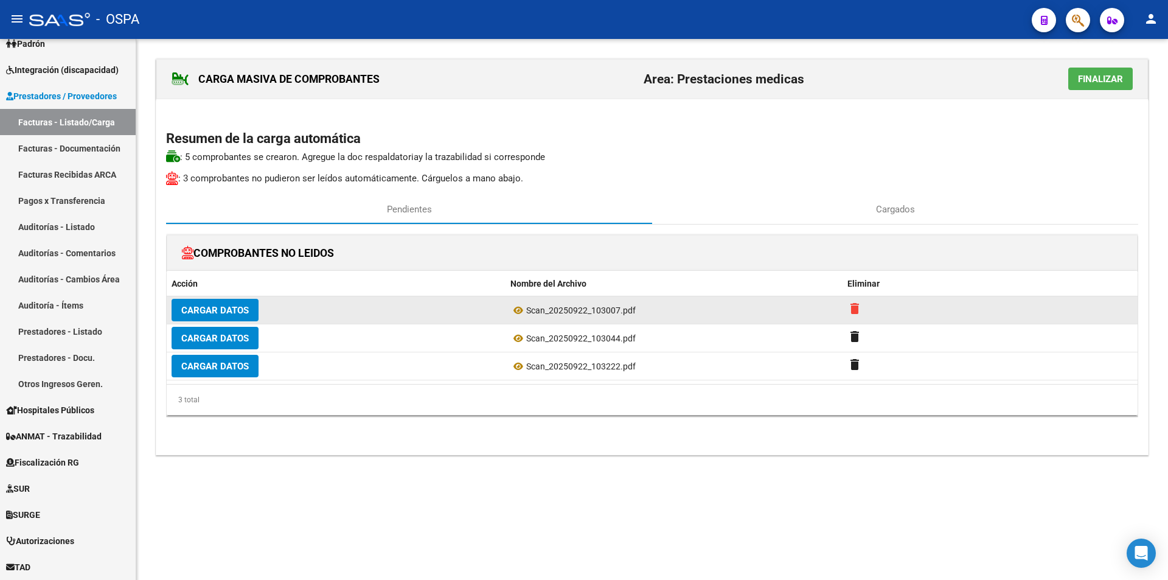
click at [860, 308] on mat-icon "delete" at bounding box center [855, 308] width 15 height 15
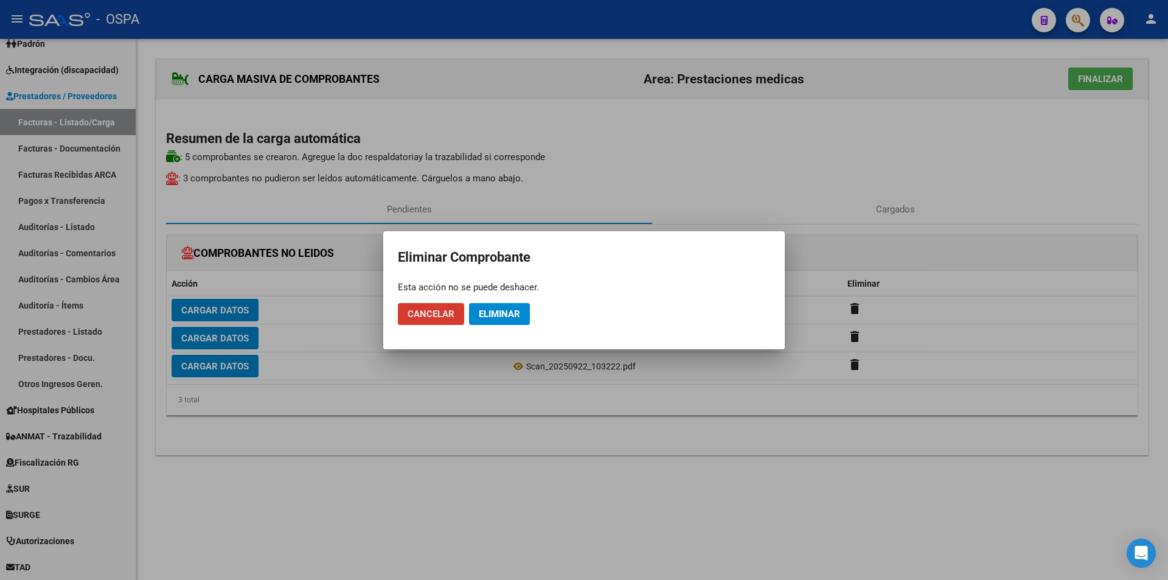
click at [494, 316] on span "Eliminar" at bounding box center [499, 313] width 41 height 11
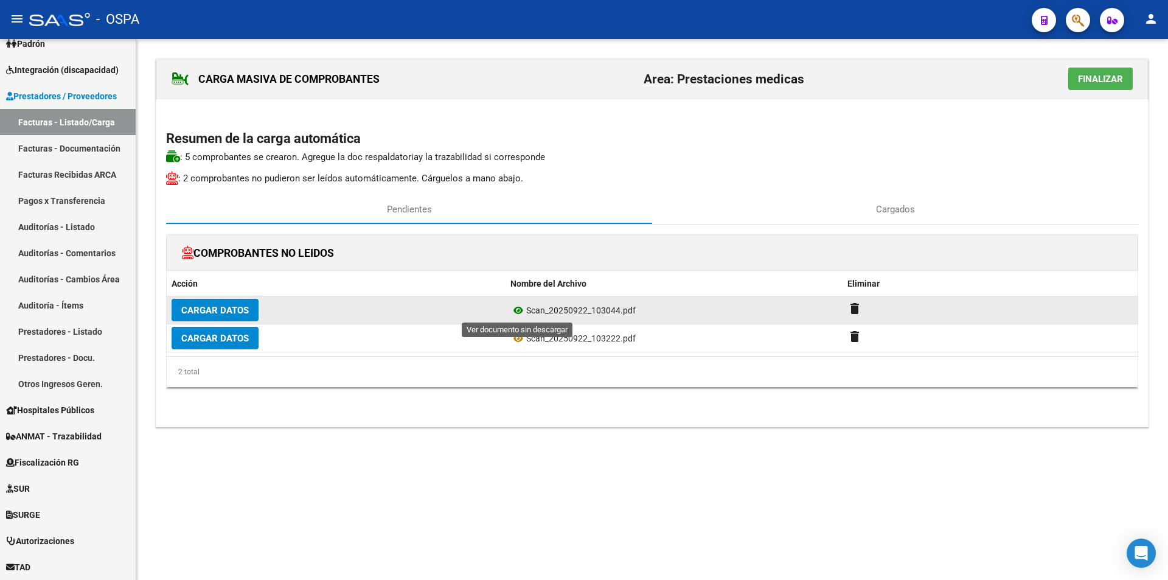
click at [515, 310] on icon at bounding box center [519, 310] width 16 height 15
click at [184, 312] on span "Cargar Datos" at bounding box center [215, 310] width 68 height 11
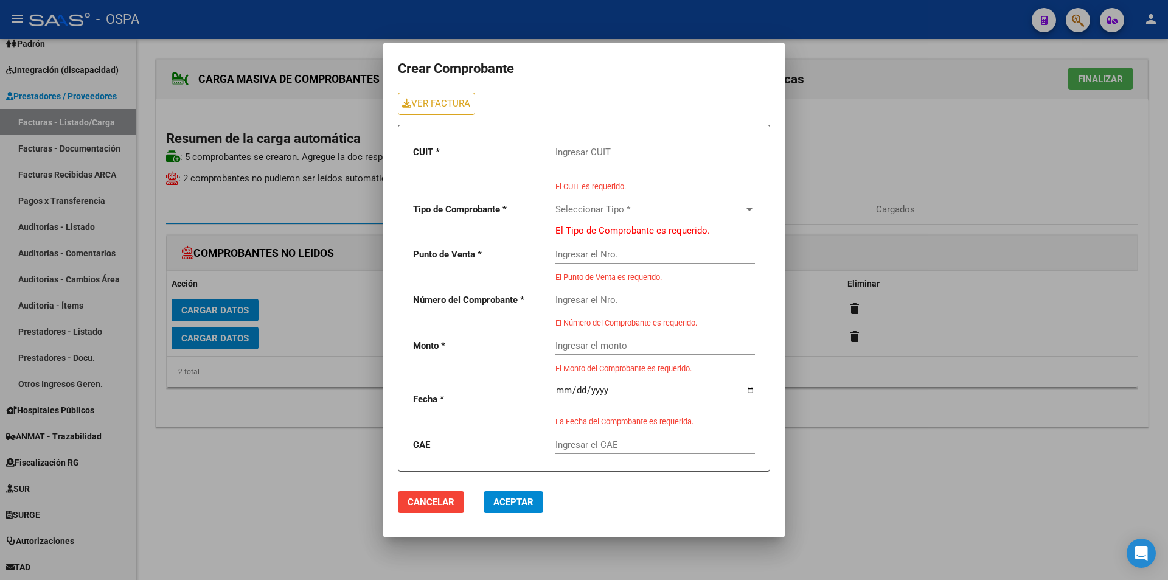
click at [561, 156] on input "Ingresar CUIT" at bounding box center [656, 152] width 200 height 11
type input "33-58254961-9"
click at [573, 203] on div "Seleccionar Tipo * Seleccionar Tipo *" at bounding box center [656, 205] width 200 height 26
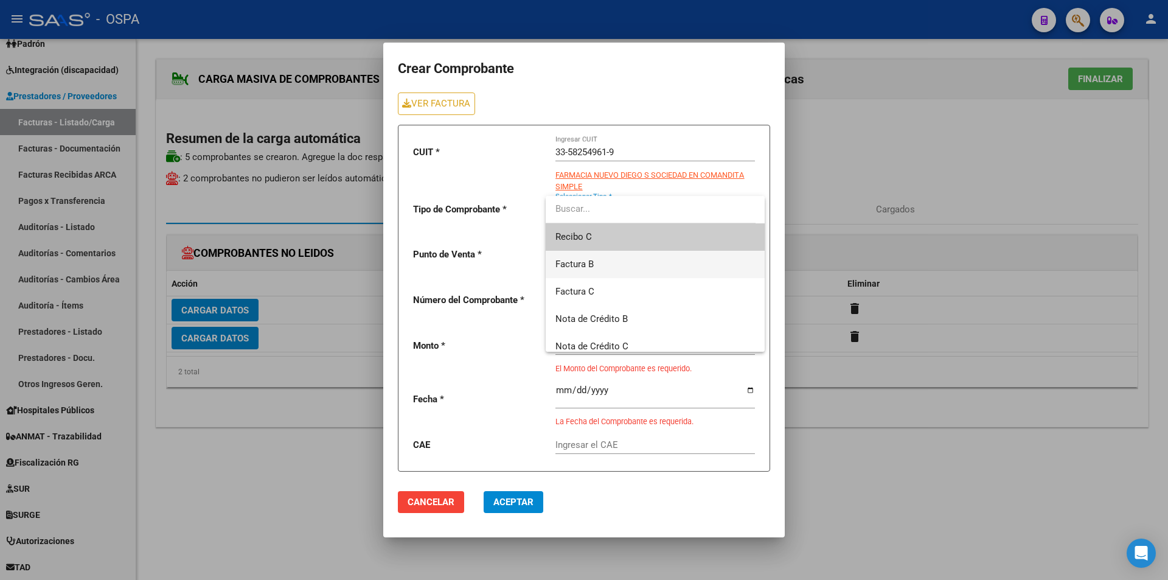
click at [594, 267] on span "Factura B" at bounding box center [656, 264] width 200 height 27
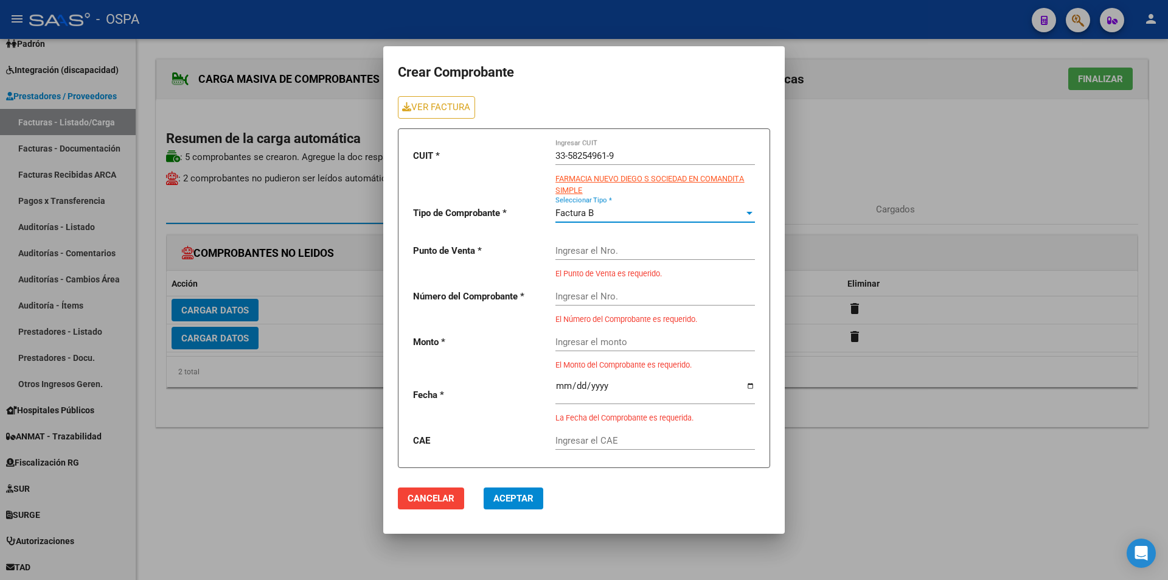
click at [585, 251] on input "Ingresar el Nro." at bounding box center [656, 250] width 200 height 11
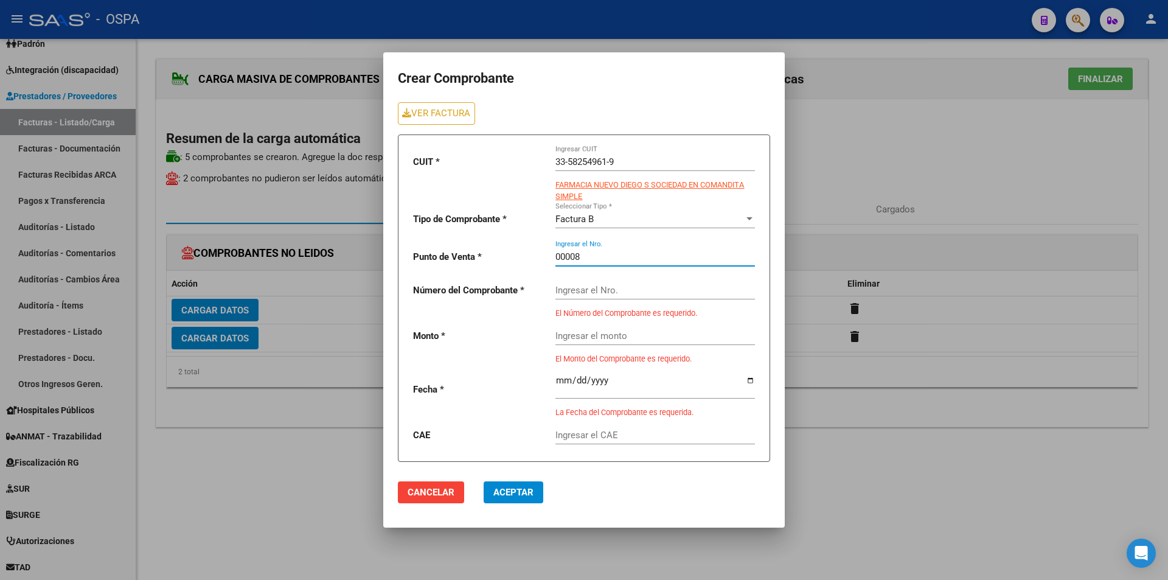
type input "00008"
click at [570, 286] on input "Ingresar el Nro." at bounding box center [656, 290] width 200 height 11
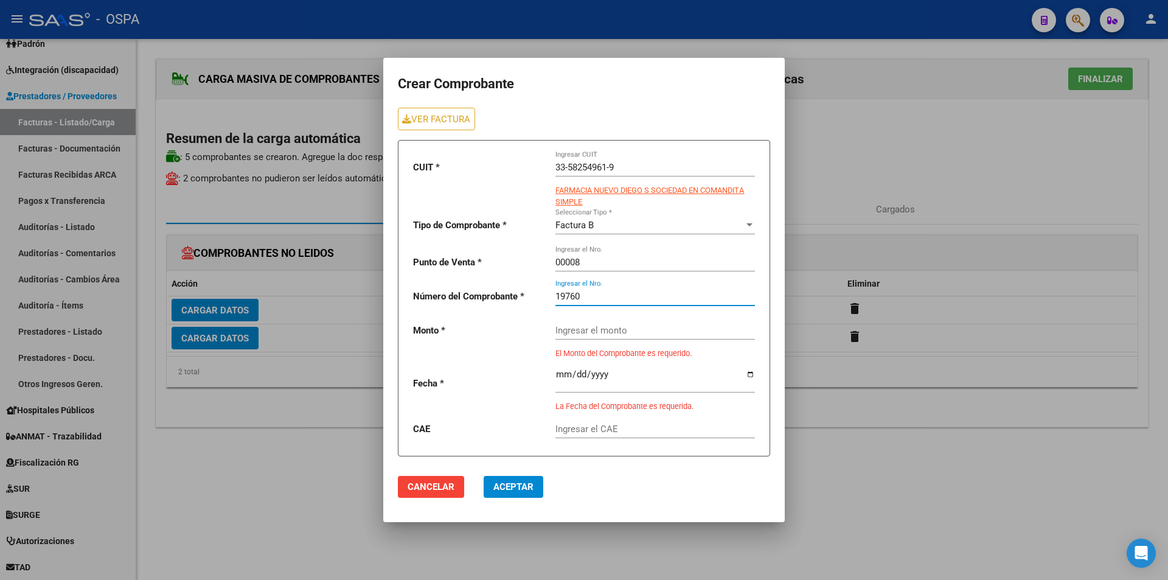
type input "19760"
click at [584, 341] on div "Ingresar el monto" at bounding box center [656, 332] width 200 height 38
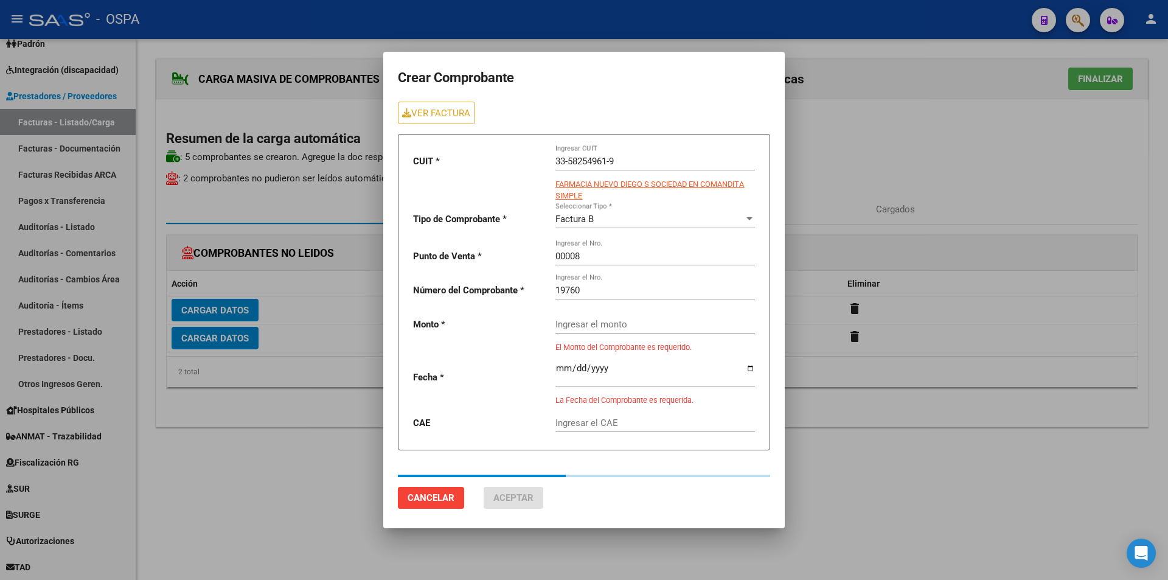
type input "101533"
type input "[DATE]"
type input "75349323648858"
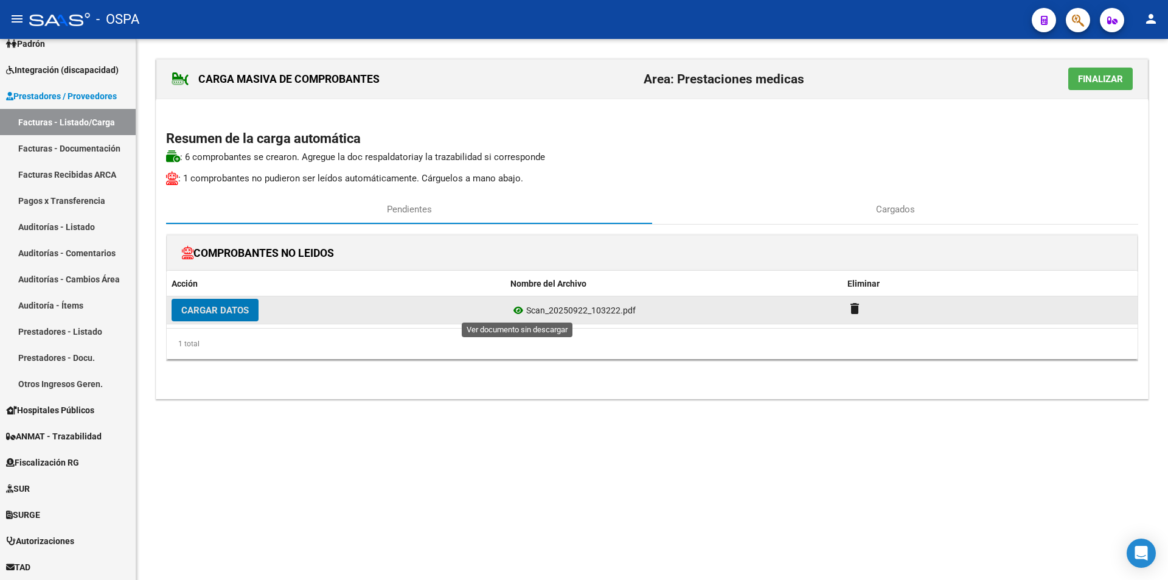
click at [514, 311] on icon at bounding box center [519, 310] width 16 height 15
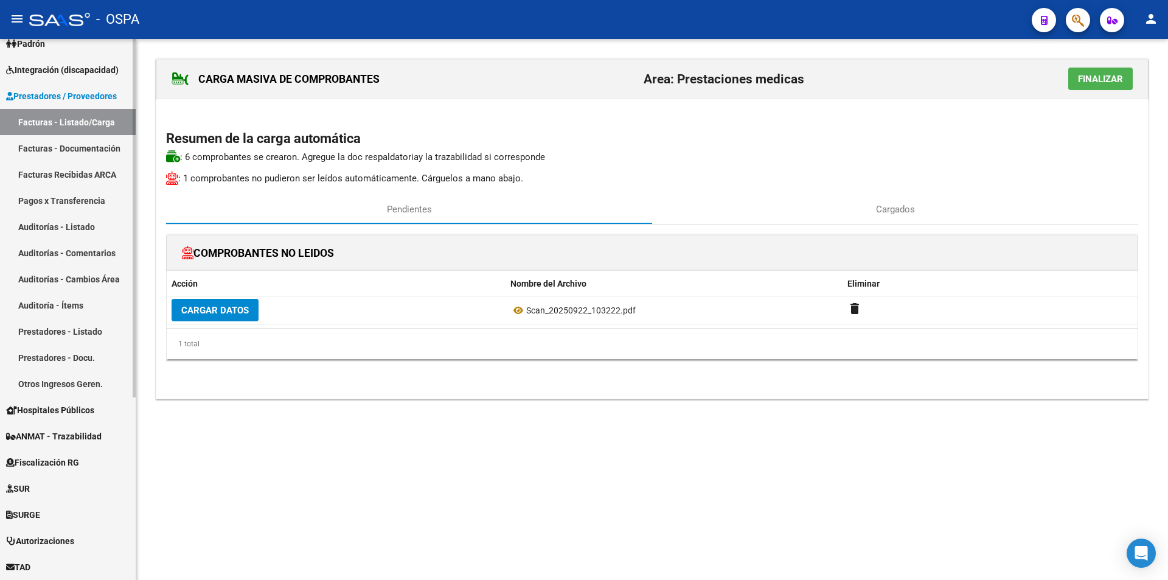
scroll to position [110, 0]
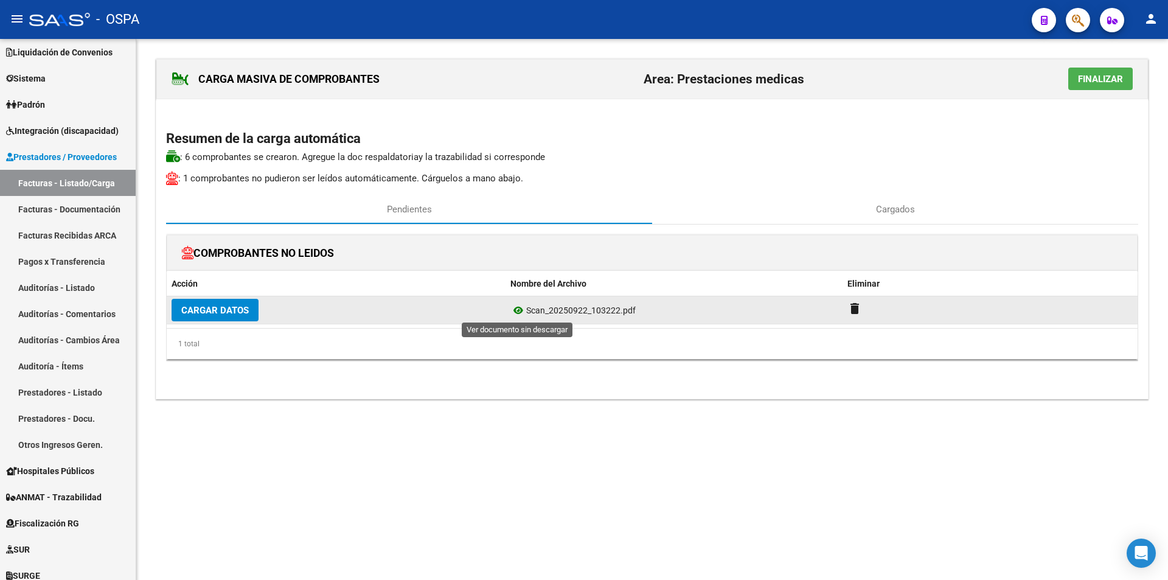
click at [518, 308] on icon at bounding box center [519, 310] width 16 height 15
click at [192, 316] on span "Cargar Datos" at bounding box center [215, 310] width 68 height 11
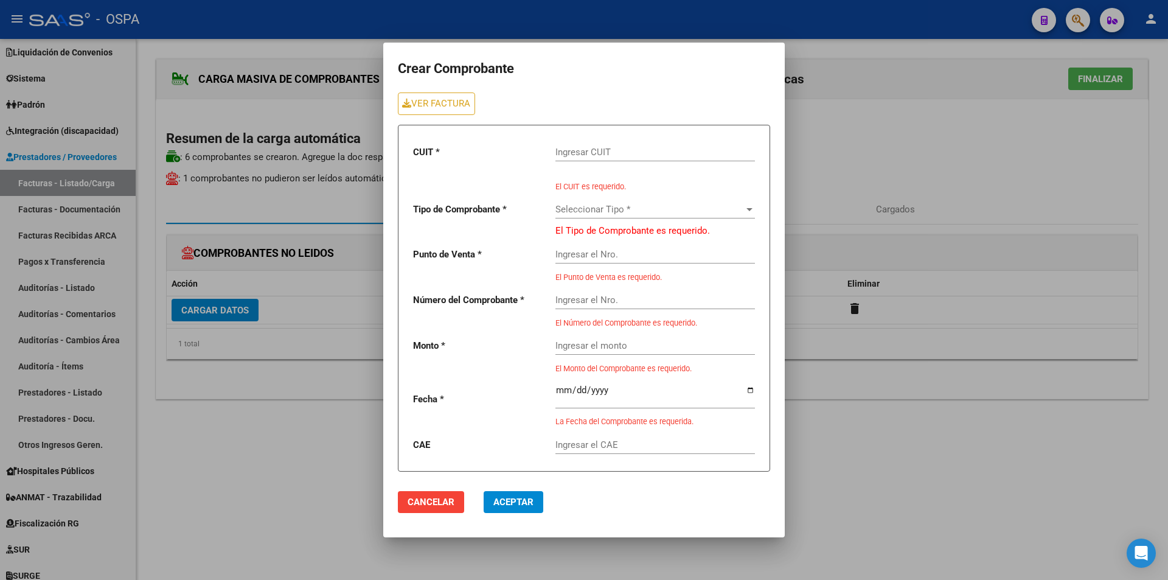
click at [593, 138] on div "Ingresar CUIT" at bounding box center [656, 148] width 200 height 26
type input "33-58254961-9"
click at [567, 212] on span "Seleccionar Tipo *" at bounding box center [650, 209] width 189 height 11
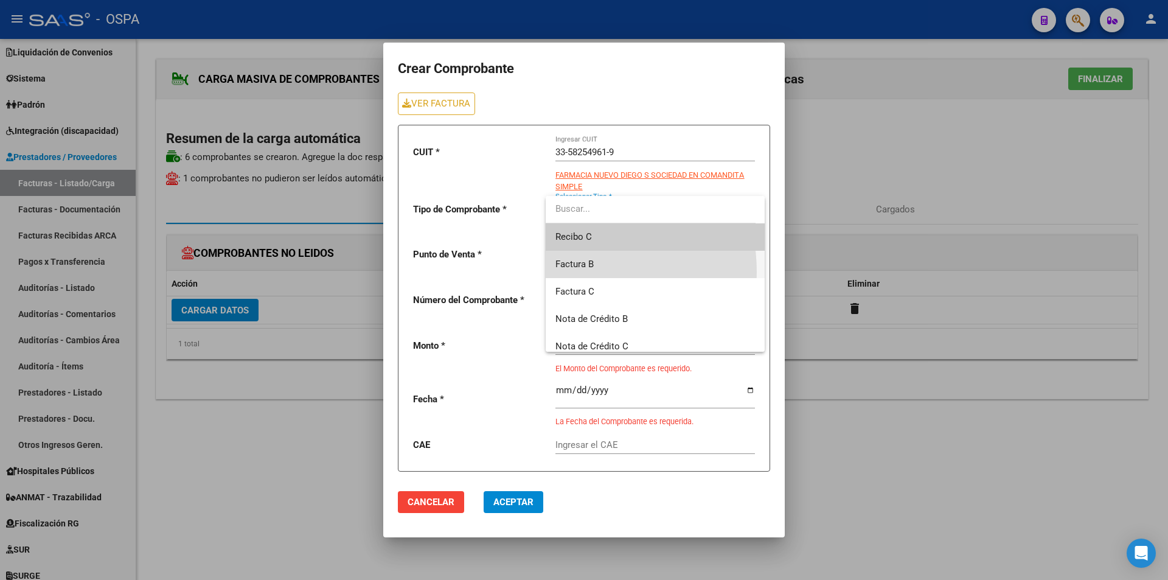
click at [564, 272] on span "Factura B" at bounding box center [656, 264] width 200 height 27
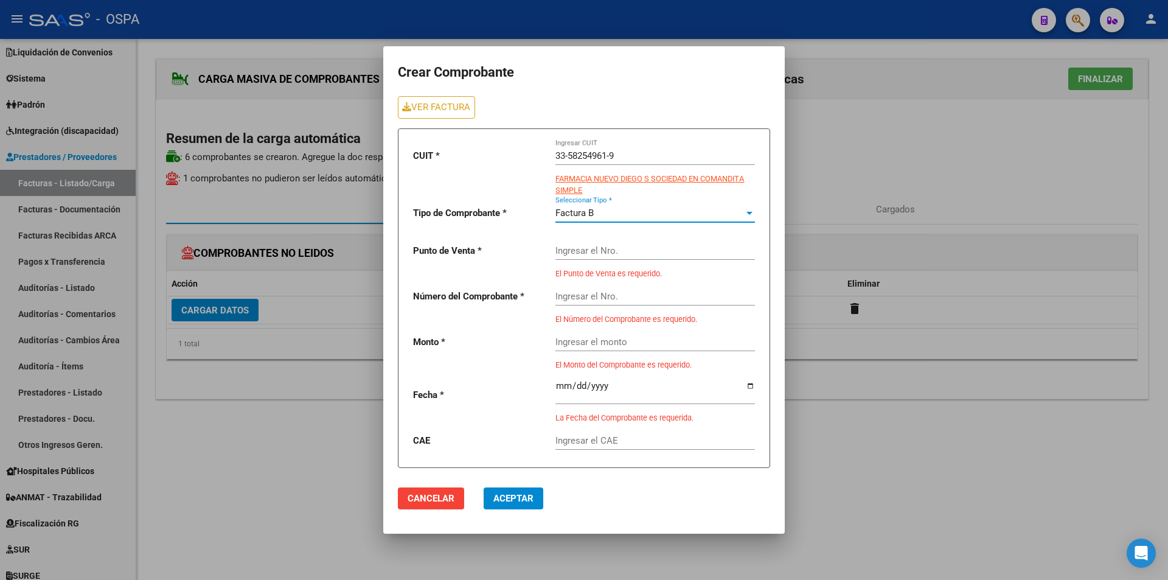
click at [561, 257] on div "Ingresar el Nro." at bounding box center [656, 247] width 200 height 26
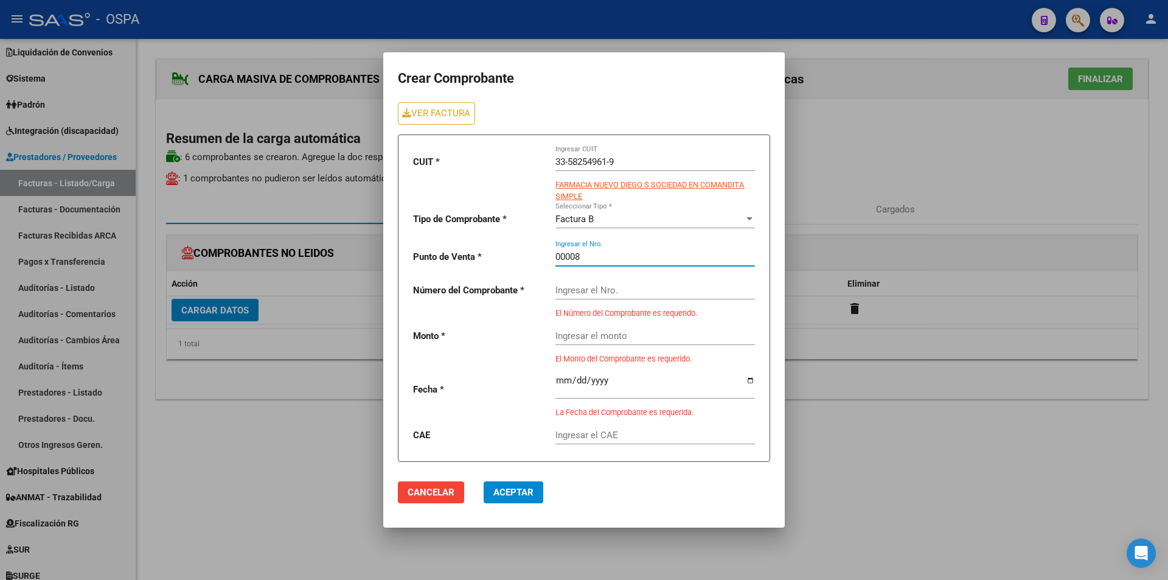
type input "00008"
click at [601, 290] on input "Ingresar el Nro." at bounding box center [656, 290] width 200 height 11
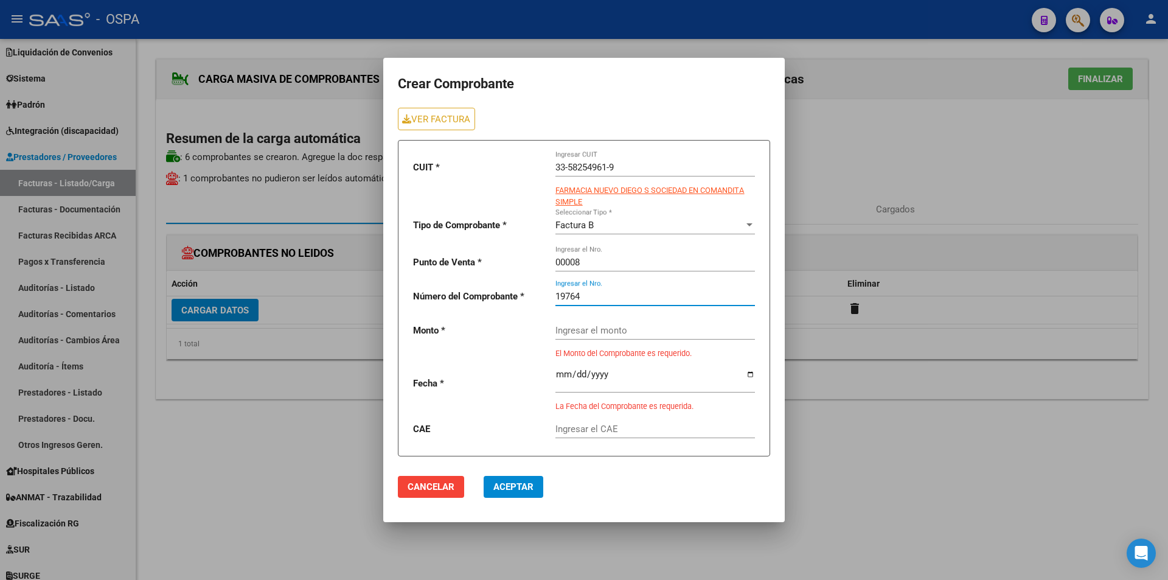
type input "19764"
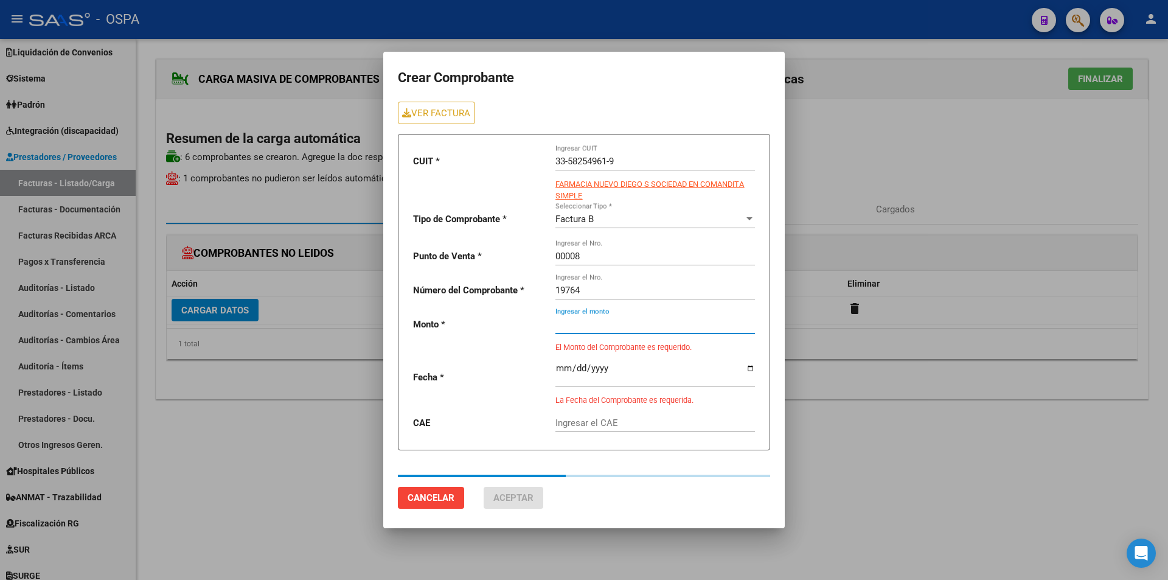
click at [622, 334] on div "Ingresar el monto" at bounding box center [656, 326] width 200 height 38
type input "4824954"
type input "[DATE]"
type input "75349501562386"
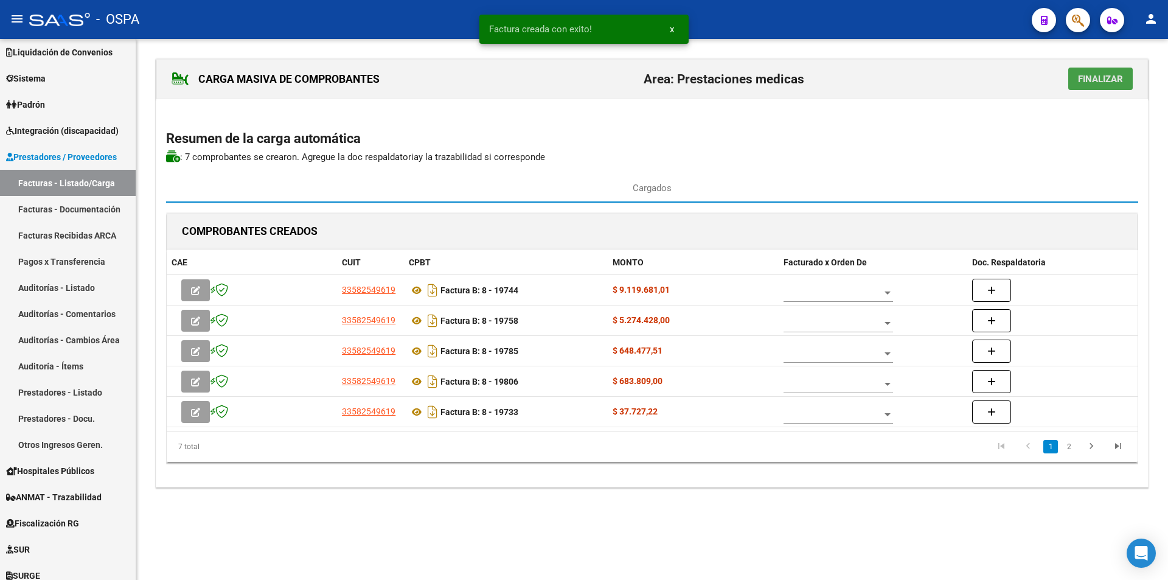
click at [1099, 77] on span "Finalizar" at bounding box center [1100, 79] width 45 height 11
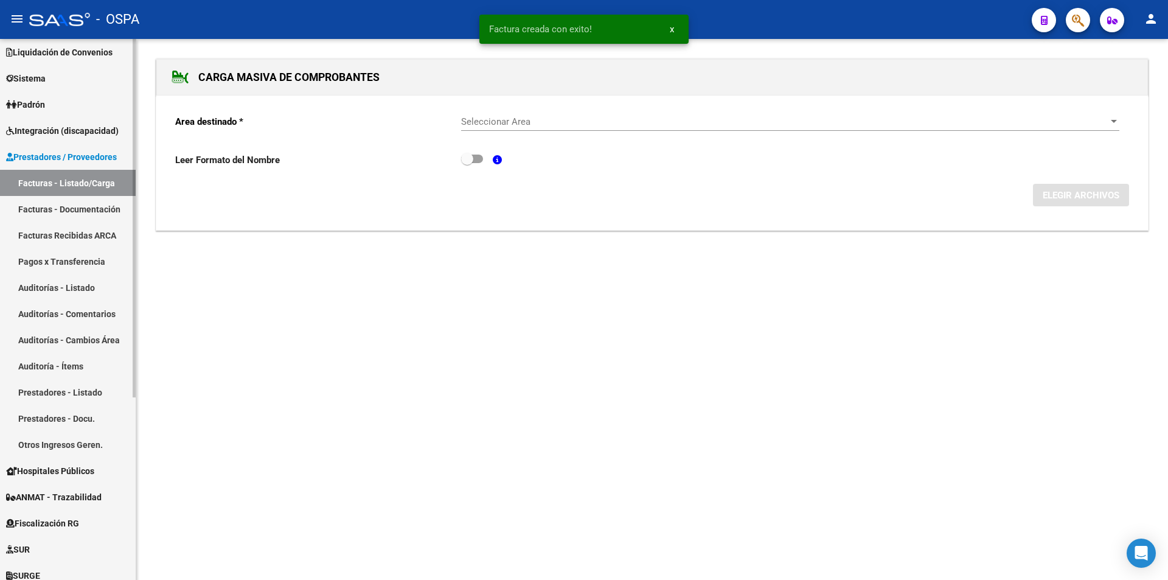
click at [73, 209] on link "Facturas - Documentación" at bounding box center [68, 209] width 136 height 26
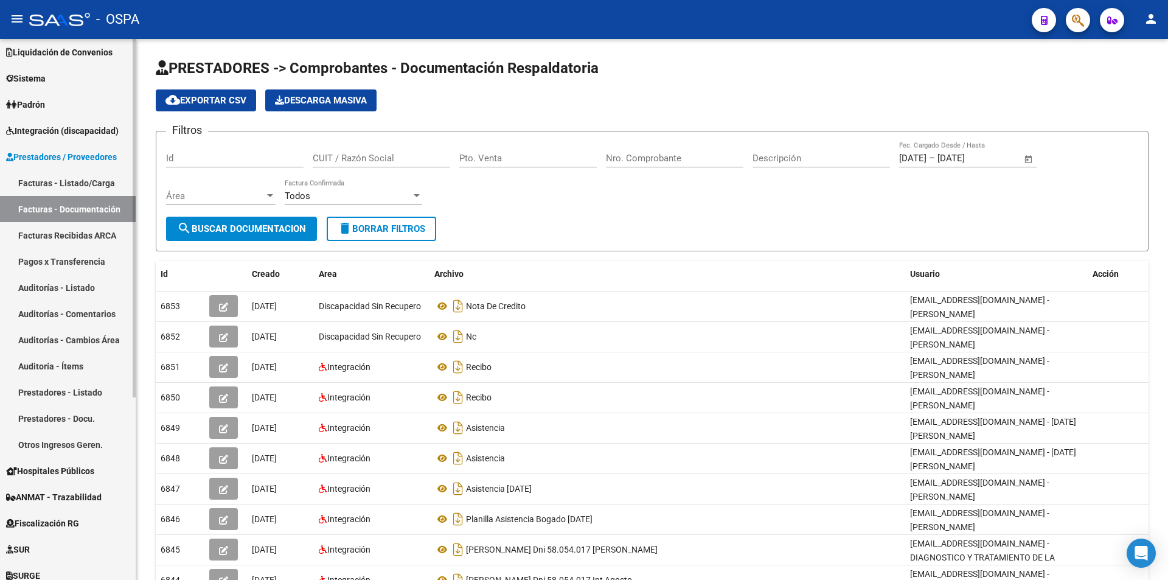
click at [89, 178] on link "Facturas - Listado/Carga" at bounding box center [68, 183] width 136 height 26
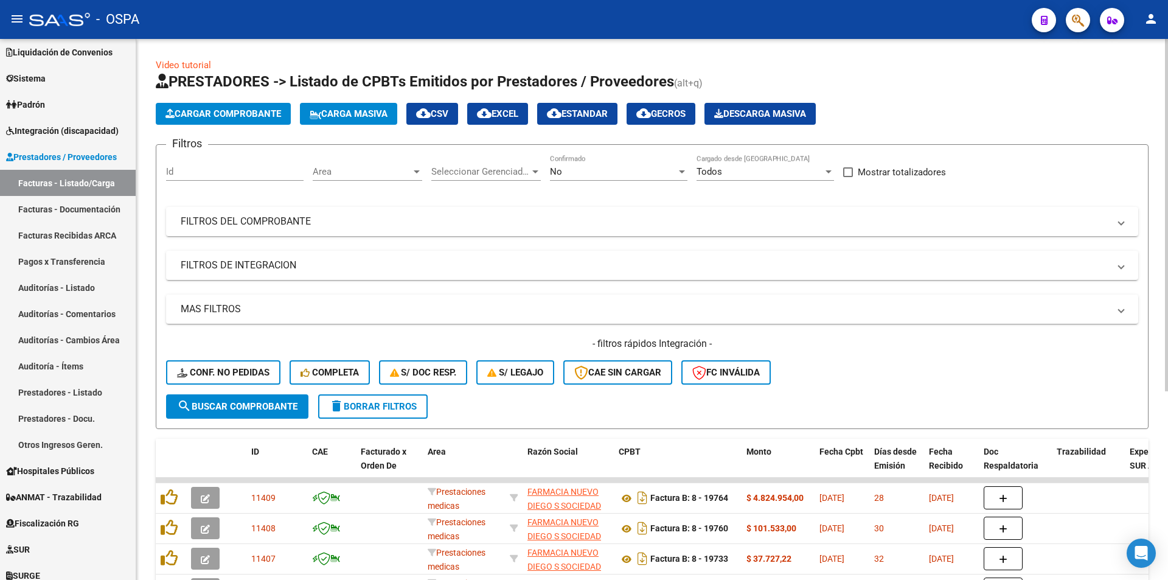
click at [422, 170] on app-drop-down-list "Area Area" at bounding box center [372, 174] width 119 height 38
click at [413, 172] on div at bounding box center [416, 172] width 11 height 10
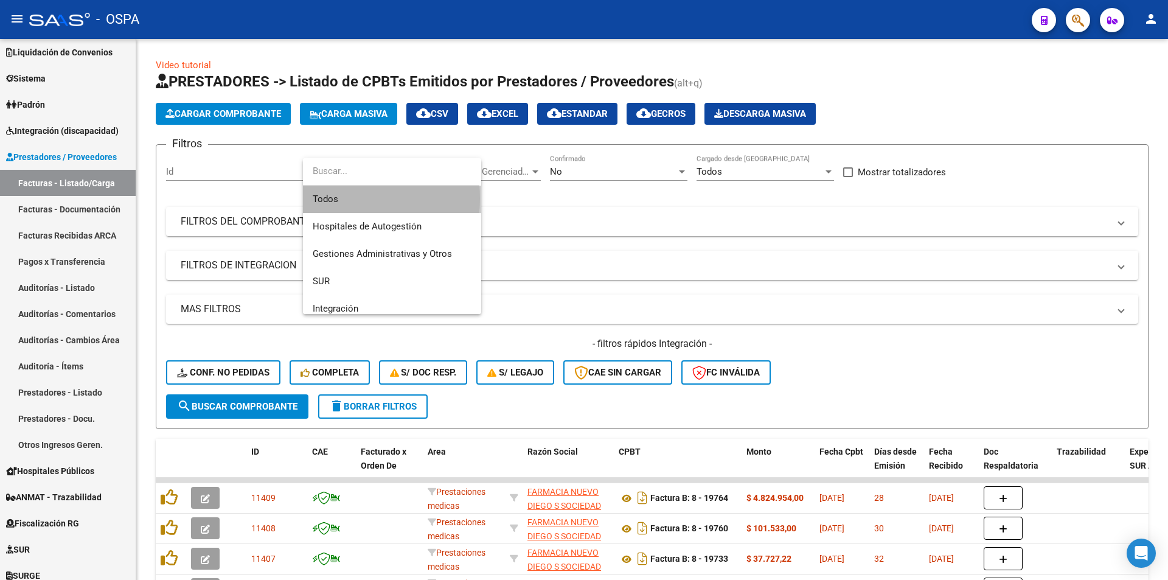
click at [329, 198] on span "Todos" at bounding box center [392, 199] width 159 height 27
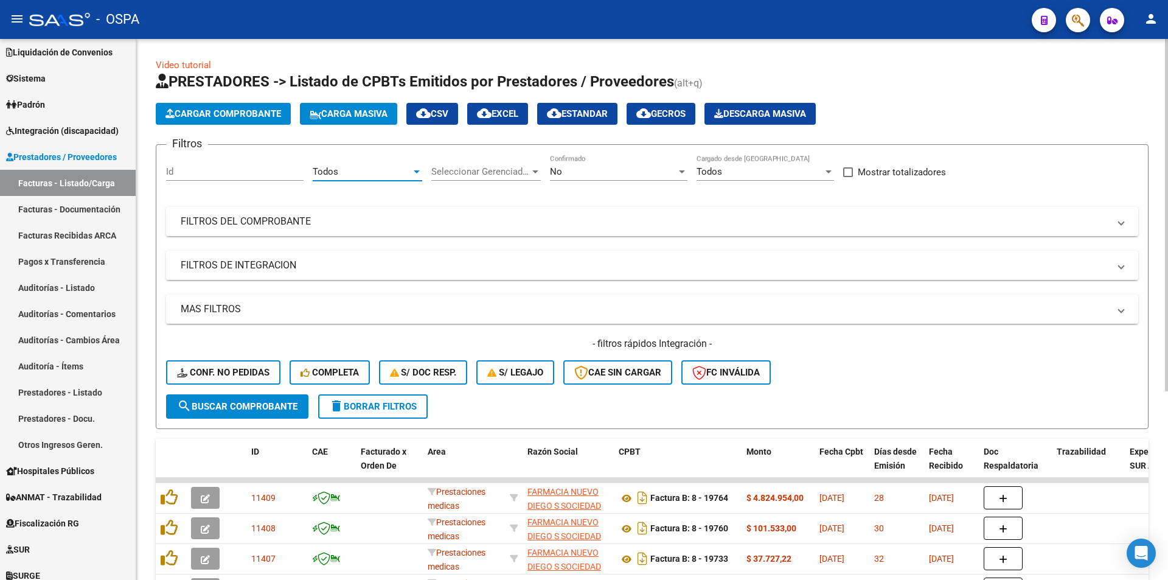
click at [685, 172] on div at bounding box center [682, 172] width 11 height 10
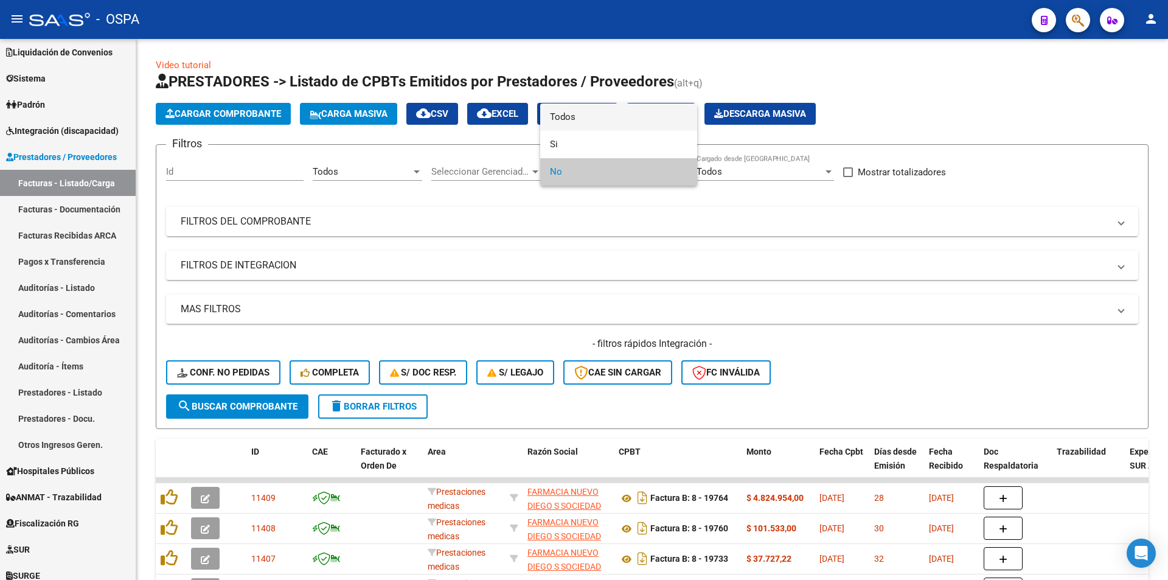
click at [588, 110] on span "Todos" at bounding box center [619, 116] width 138 height 27
click at [565, 173] on span "Todos" at bounding box center [619, 171] width 138 height 27
click at [665, 280] on div at bounding box center [584, 290] width 1168 height 580
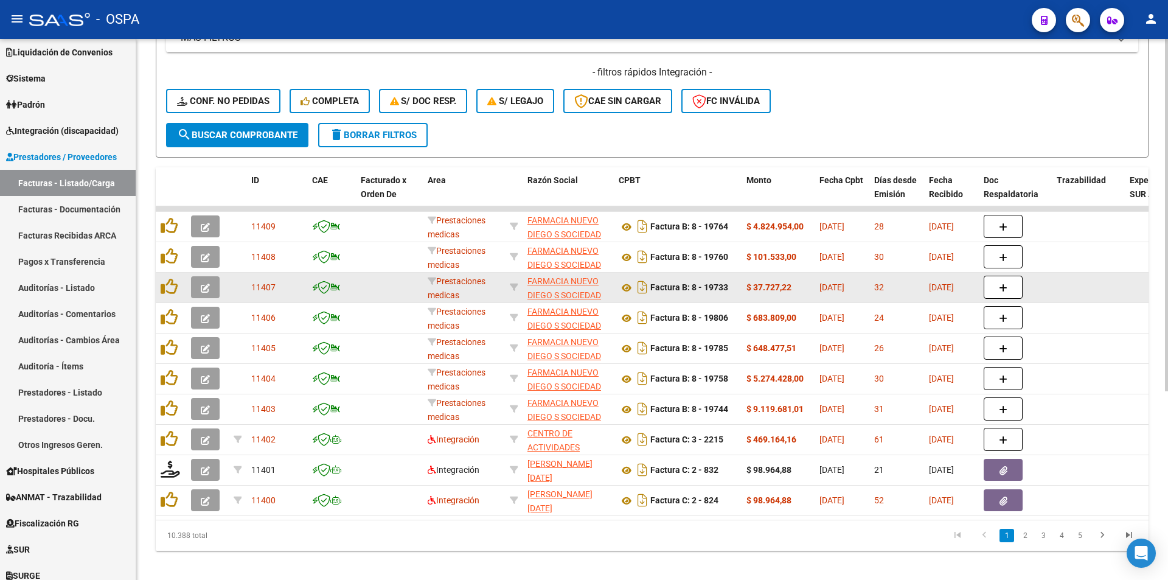
scroll to position [290, 0]
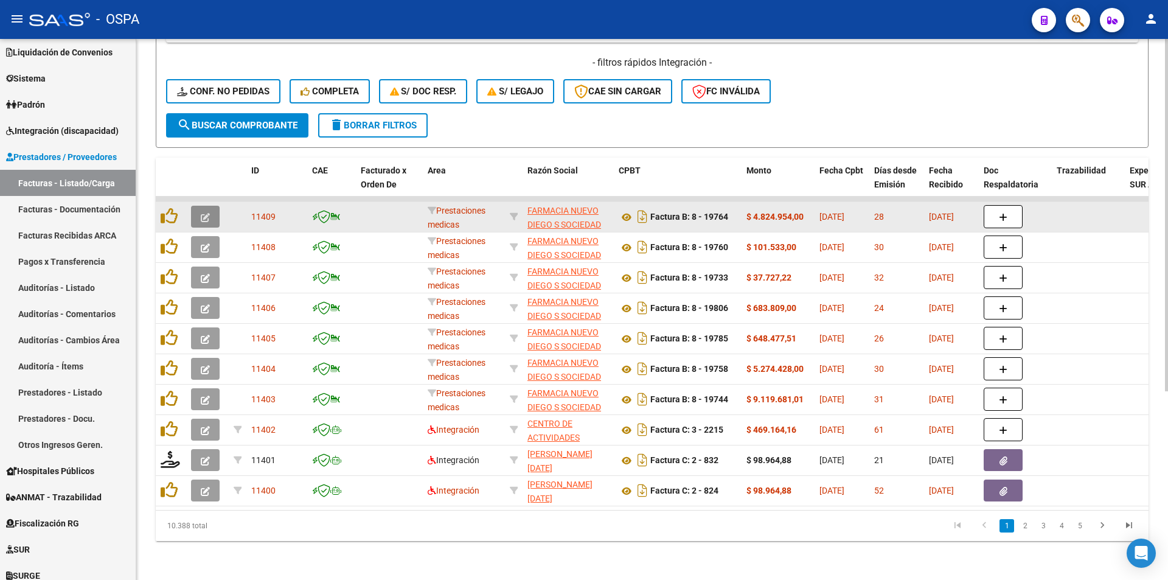
click at [214, 206] on button "button" at bounding box center [205, 217] width 29 height 22
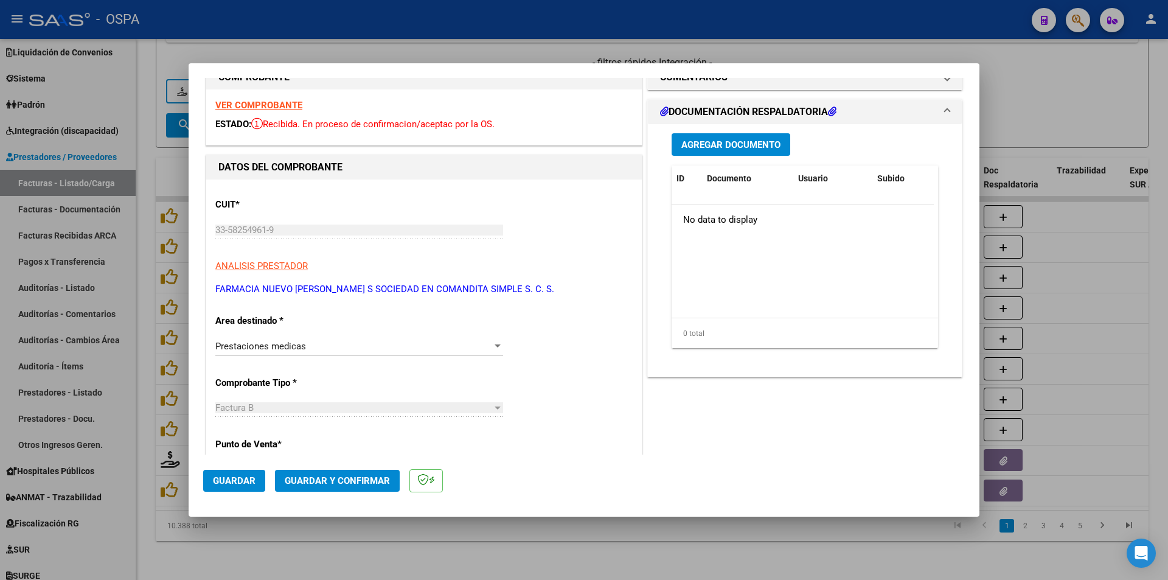
scroll to position [0, 0]
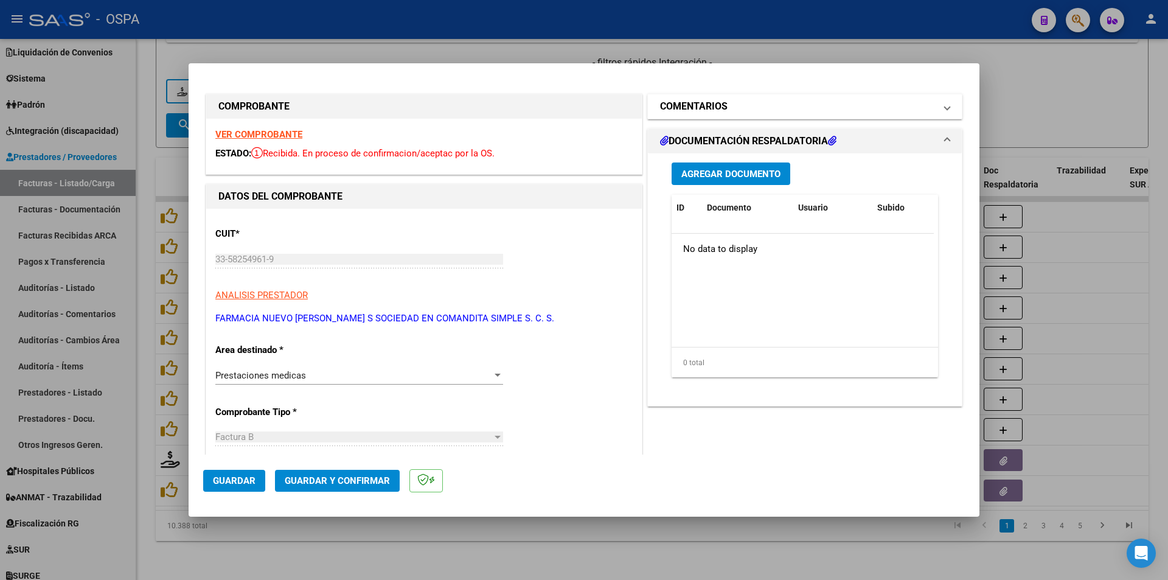
click at [657, 117] on mat-expansion-panel-header "COMENTARIOS" at bounding box center [805, 106] width 314 height 24
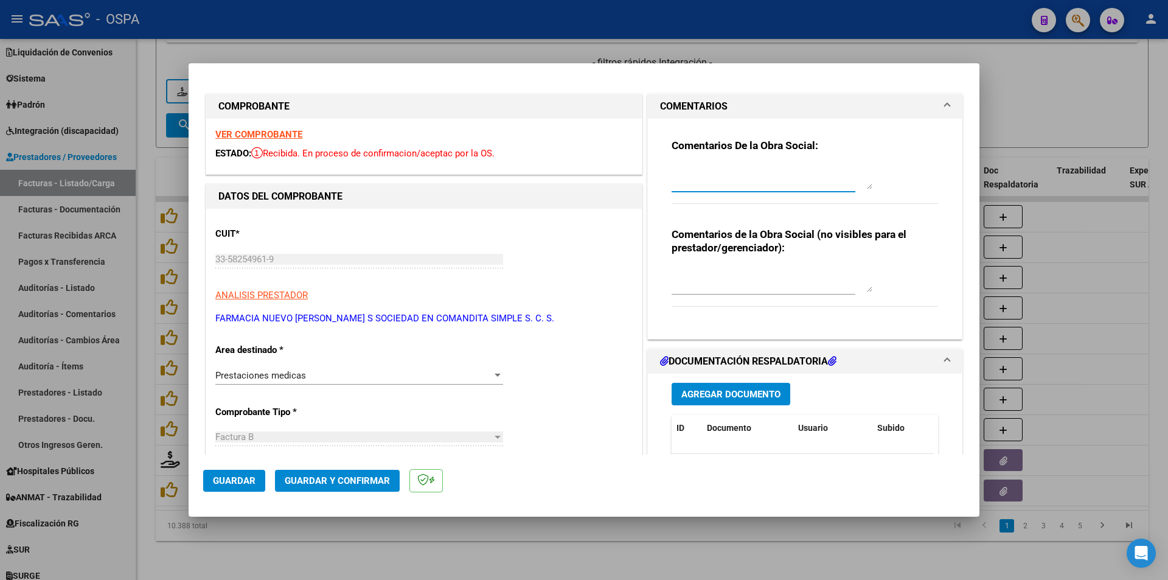
click at [678, 177] on textarea at bounding box center [772, 177] width 201 height 24
click at [713, 172] on textarea "Se le entrego a [PERSON_NAME]" at bounding box center [772, 177] width 201 height 24
click at [761, 177] on textarea "Se le entregó a [PERSON_NAME]" at bounding box center [772, 177] width 201 height 24
type textarea "Se le entregó a Julia [DATE]"
click at [364, 472] on button "Guardar y Confirmar" at bounding box center [337, 481] width 125 height 22
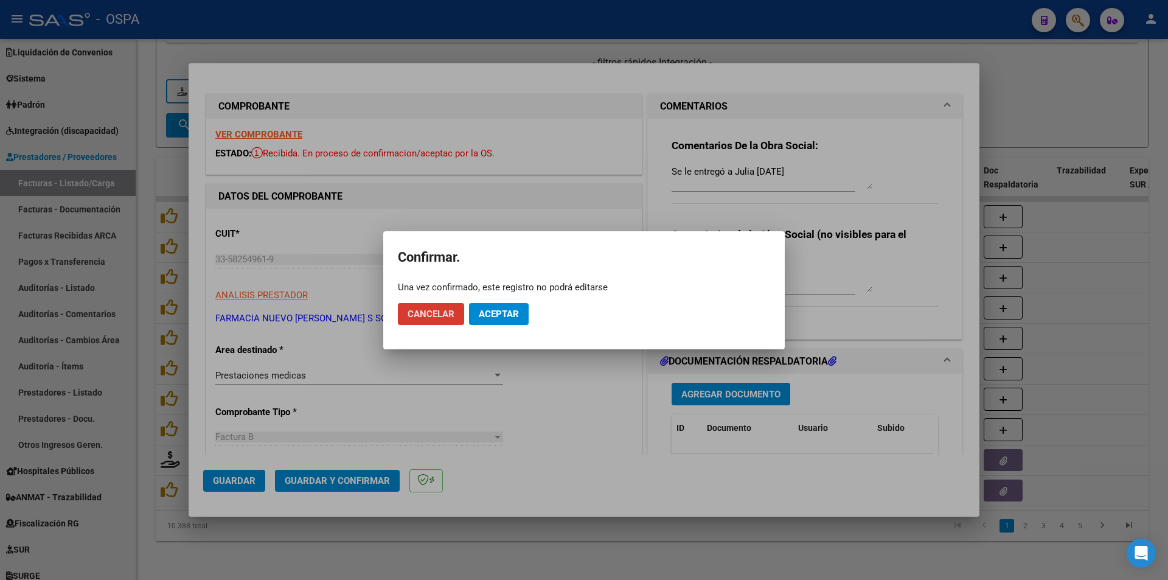
click at [505, 316] on span "Aceptar" at bounding box center [499, 313] width 40 height 11
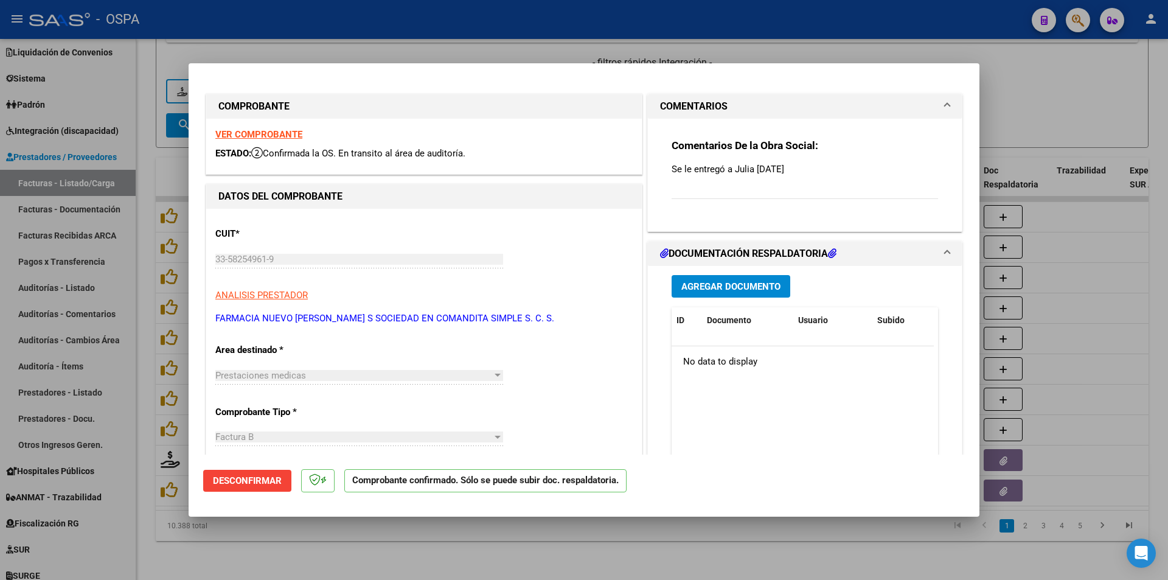
drag, startPoint x: 667, startPoint y: 166, endPoint x: 803, endPoint y: 164, distance: 135.7
click at [803, 164] on p "Se le entregó a Julia [DATE]" at bounding box center [805, 168] width 267 height 13
copy p "Se le entregó a Julia [DATE]"
click at [1066, 86] on div at bounding box center [584, 290] width 1168 height 580
type input "$ 0,00"
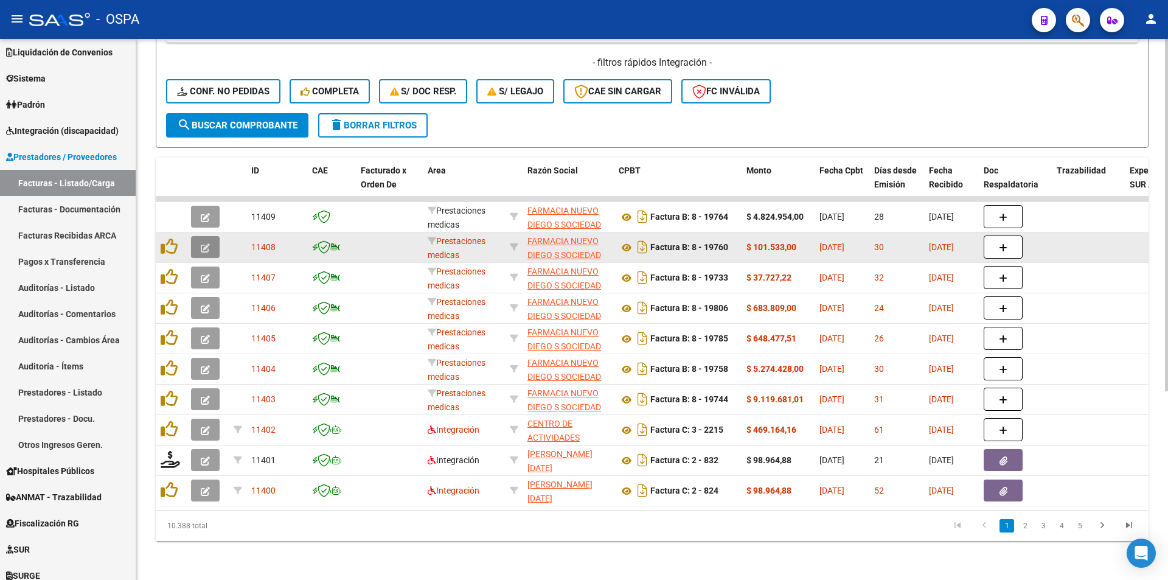
click at [205, 236] on button "button" at bounding box center [205, 247] width 29 height 22
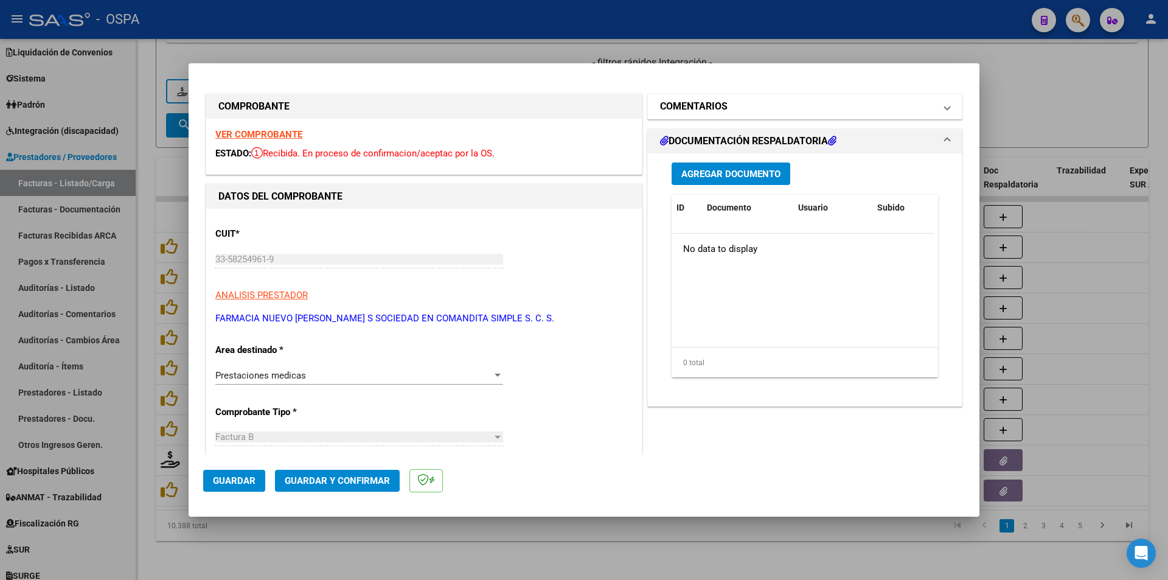
click at [671, 116] on mat-expansion-panel-header "COMENTARIOS" at bounding box center [805, 106] width 314 height 24
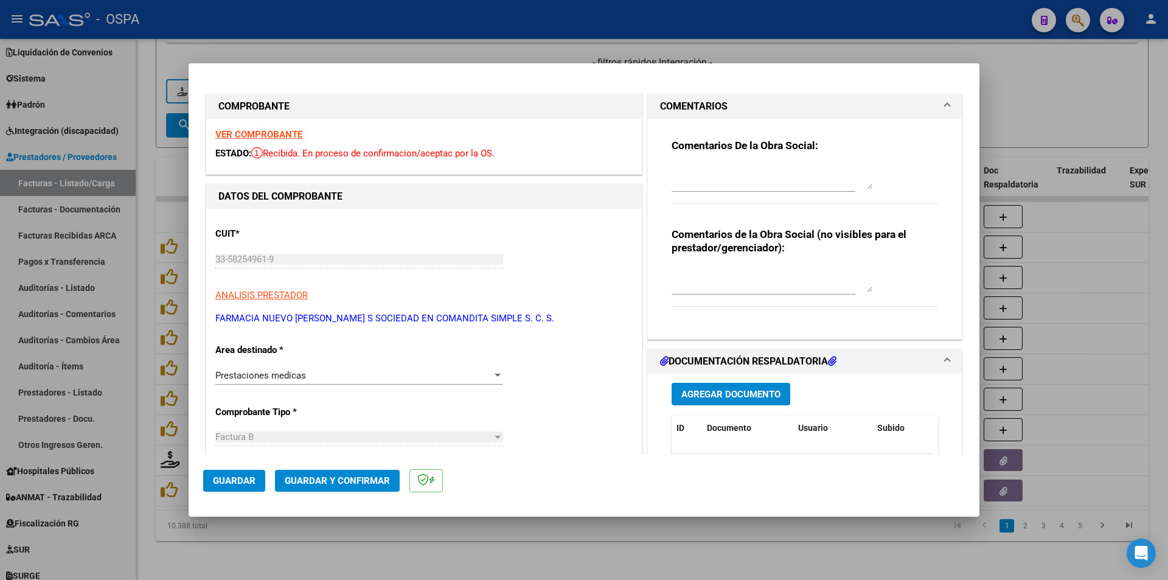
click at [683, 168] on textarea at bounding box center [772, 177] width 201 height 24
paste textarea "Se le entregó a Julia [DATE]"
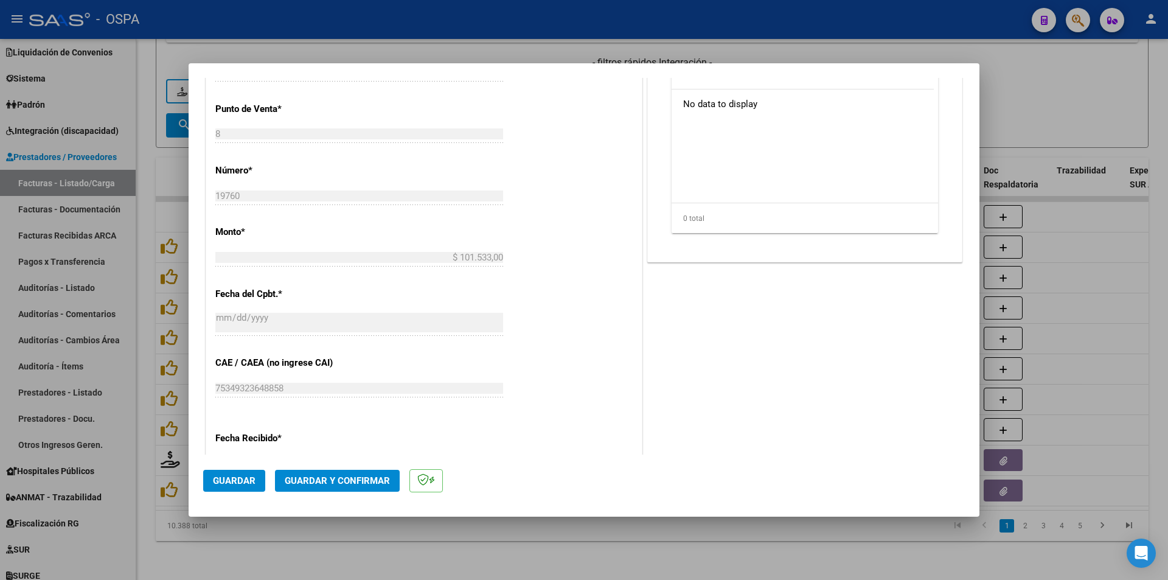
scroll to position [426, 0]
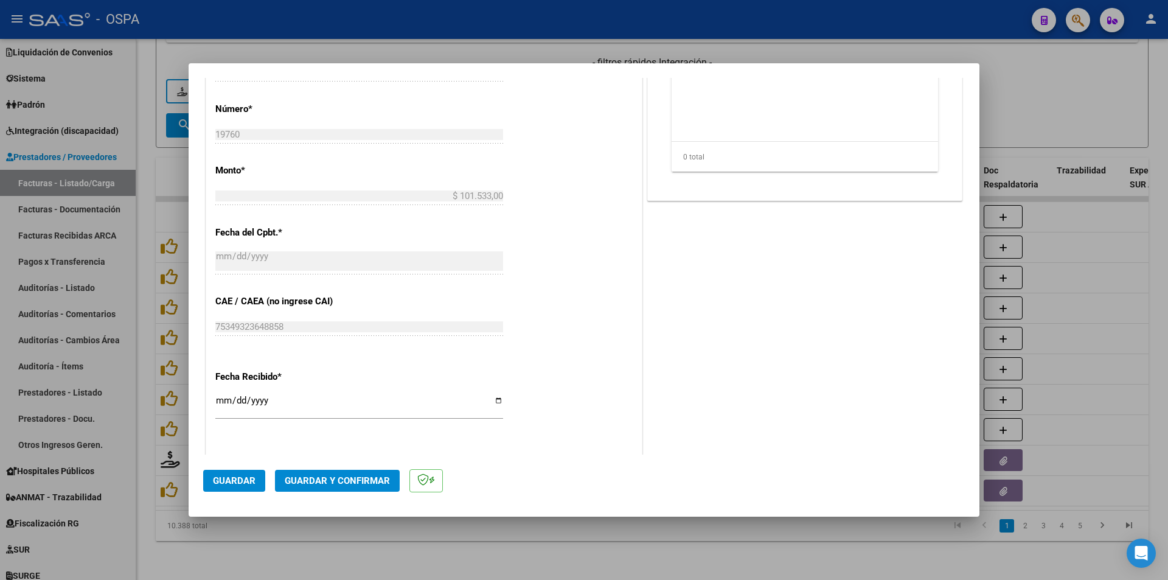
type textarea "Se le entregó a Julia [DATE]"
click at [358, 478] on span "Guardar y Confirmar" at bounding box center [337, 480] width 105 height 11
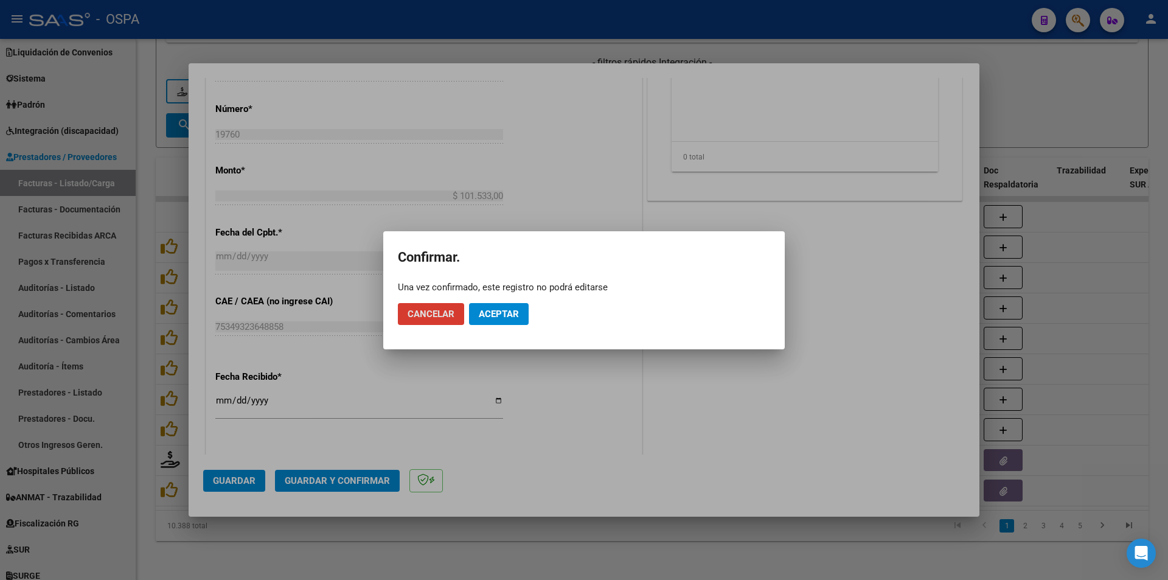
click at [505, 307] on button "Aceptar" at bounding box center [499, 314] width 60 height 22
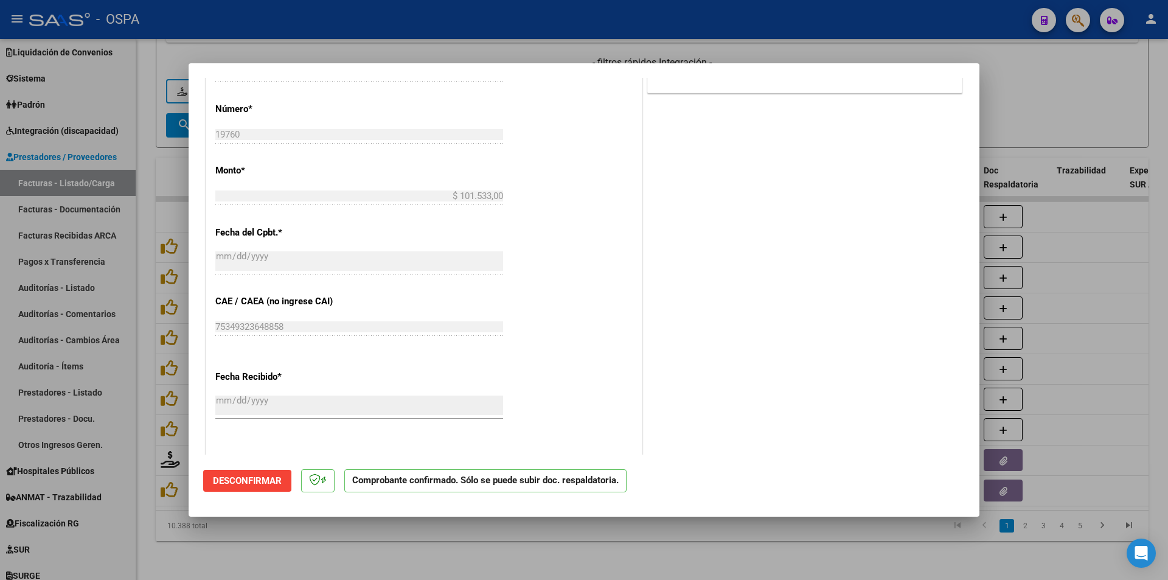
click at [1060, 81] on div at bounding box center [584, 290] width 1168 height 580
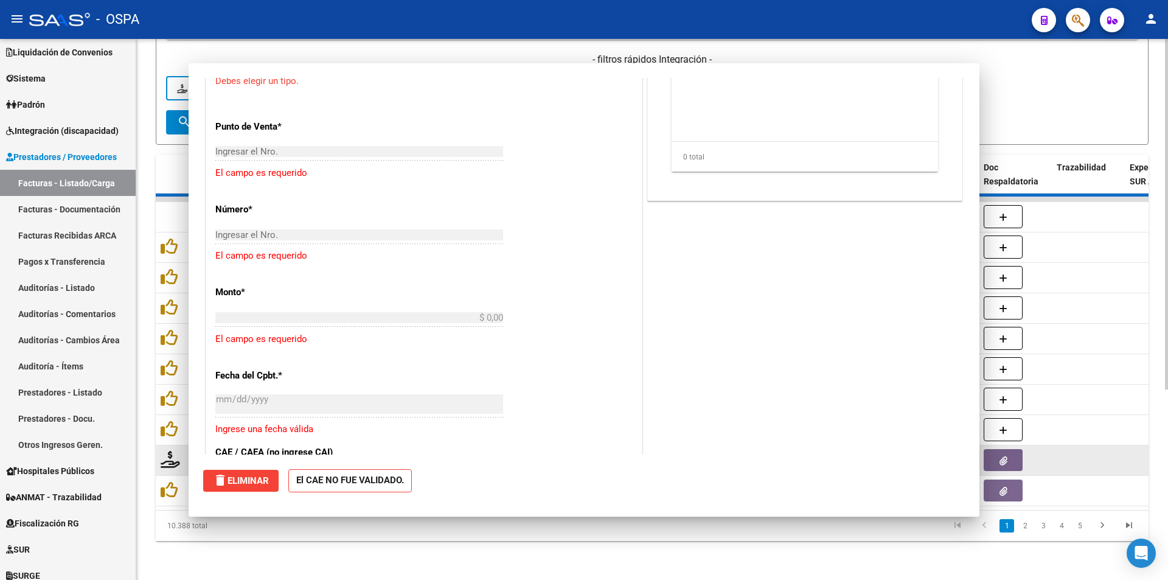
scroll to position [0, 0]
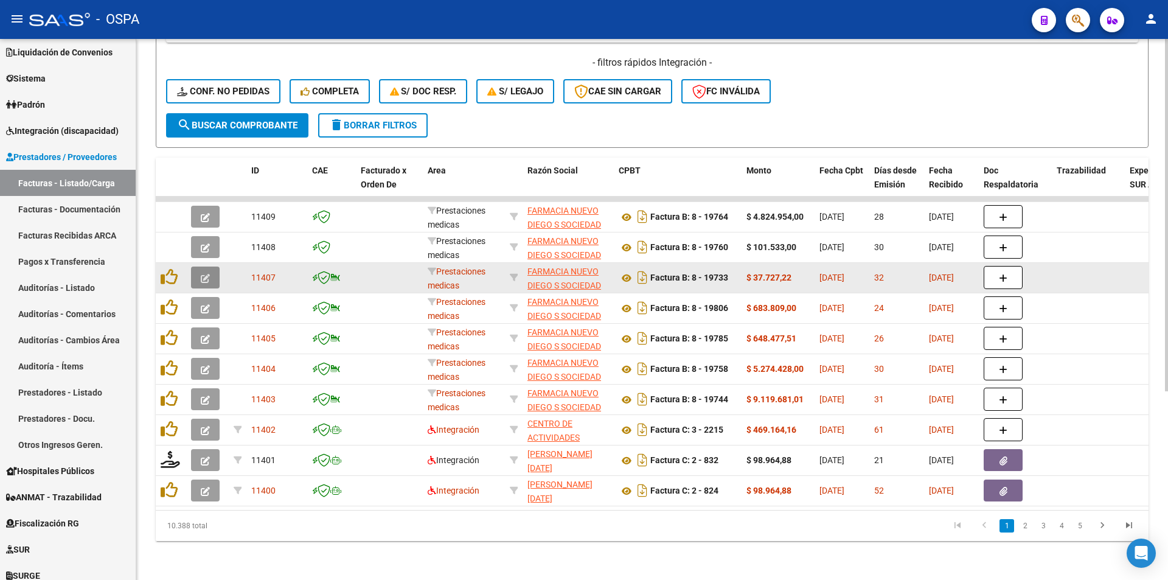
click at [209, 274] on icon "button" at bounding box center [205, 278] width 9 height 9
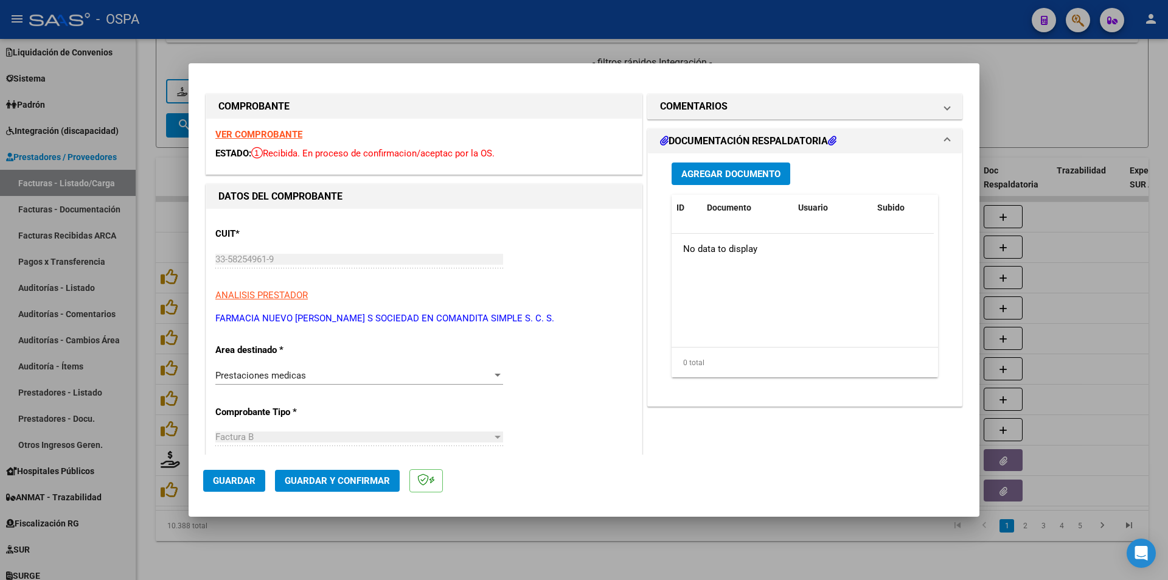
drag, startPoint x: 664, startPoint y: 117, endPoint x: 666, endPoint y: 130, distance: 12.9
click at [665, 118] on mat-expansion-panel-header "COMENTARIOS" at bounding box center [805, 106] width 314 height 24
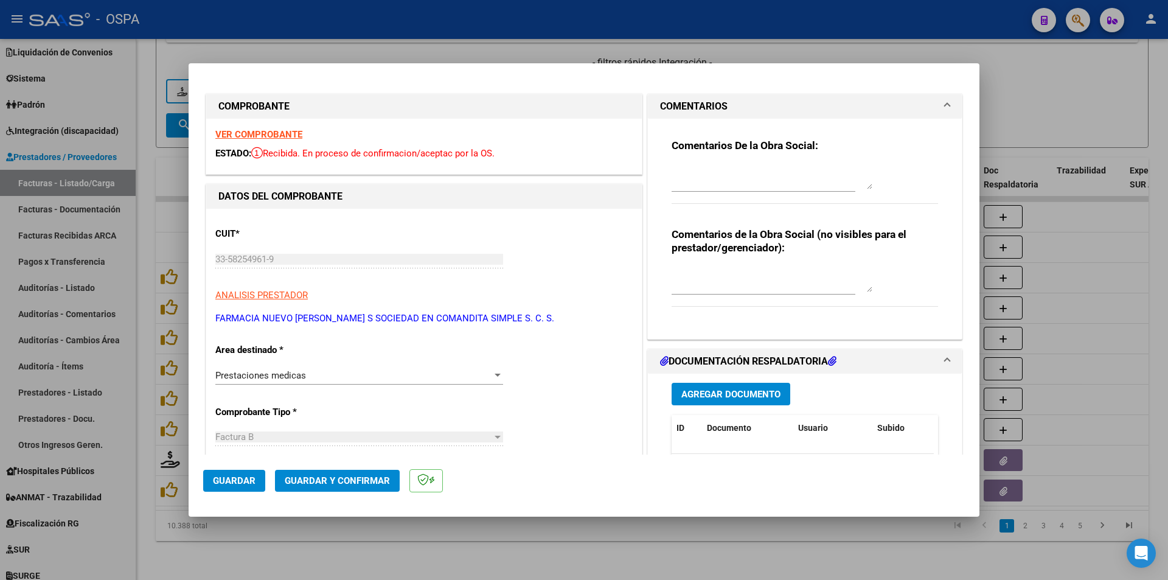
click at [674, 172] on textarea at bounding box center [772, 177] width 201 height 24
paste textarea "Se le entregó a Julia [DATE]"
type textarea "Se le entregó a Julia [DATE]"
click at [338, 483] on span "Guardar y Confirmar" at bounding box center [337, 480] width 105 height 11
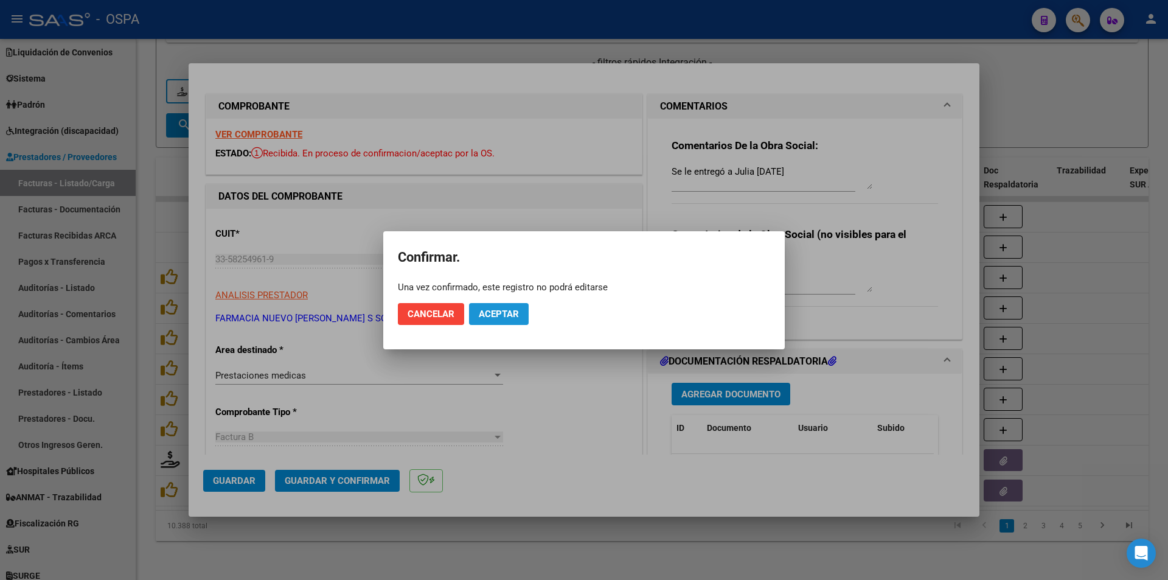
click at [488, 321] on button "Aceptar" at bounding box center [499, 314] width 60 height 22
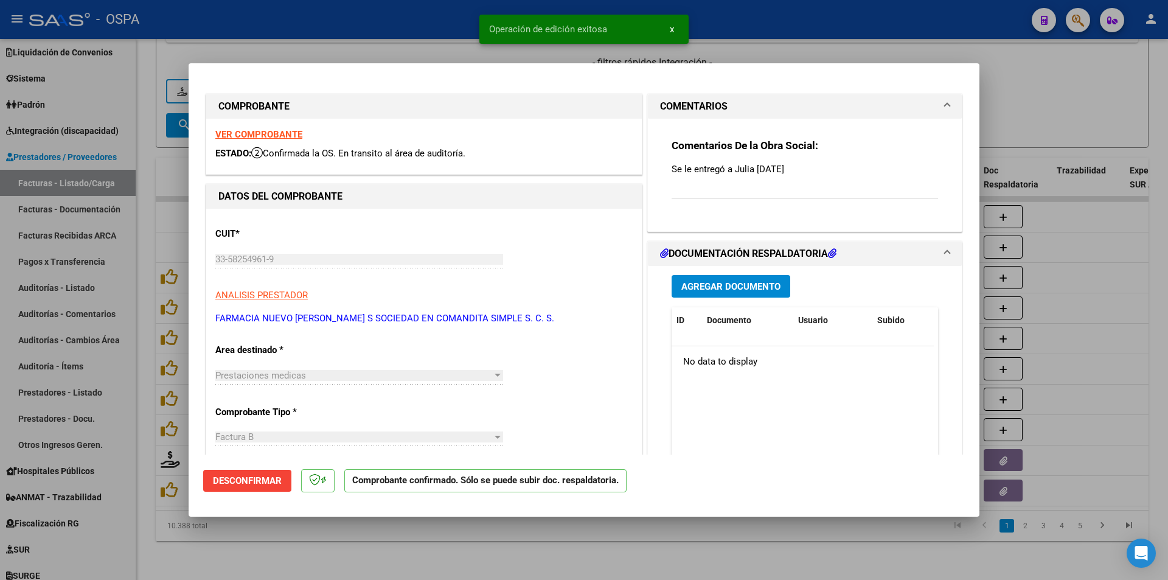
click at [1026, 98] on div at bounding box center [584, 290] width 1168 height 580
type input "$ 0,00"
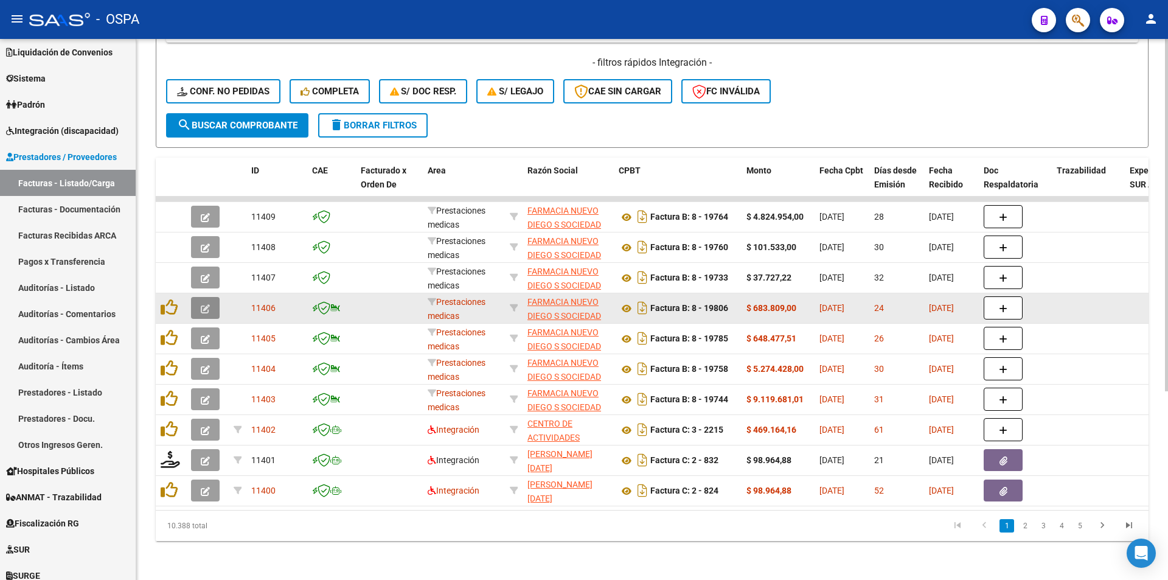
click at [204, 304] on icon "button" at bounding box center [205, 308] width 9 height 9
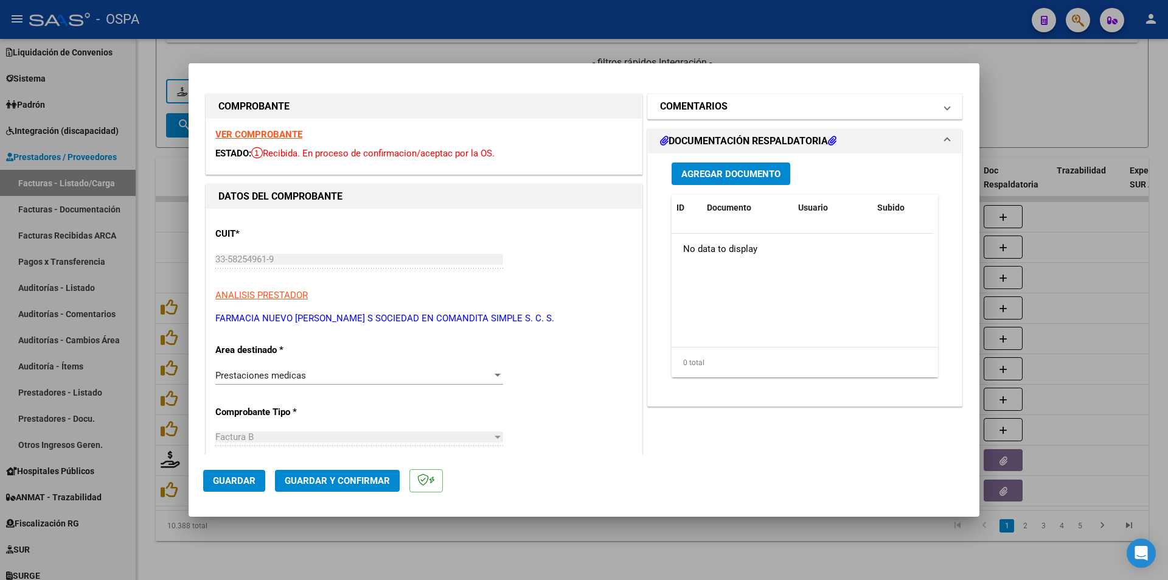
click at [683, 110] on h1 "COMENTARIOS" at bounding box center [694, 106] width 68 height 15
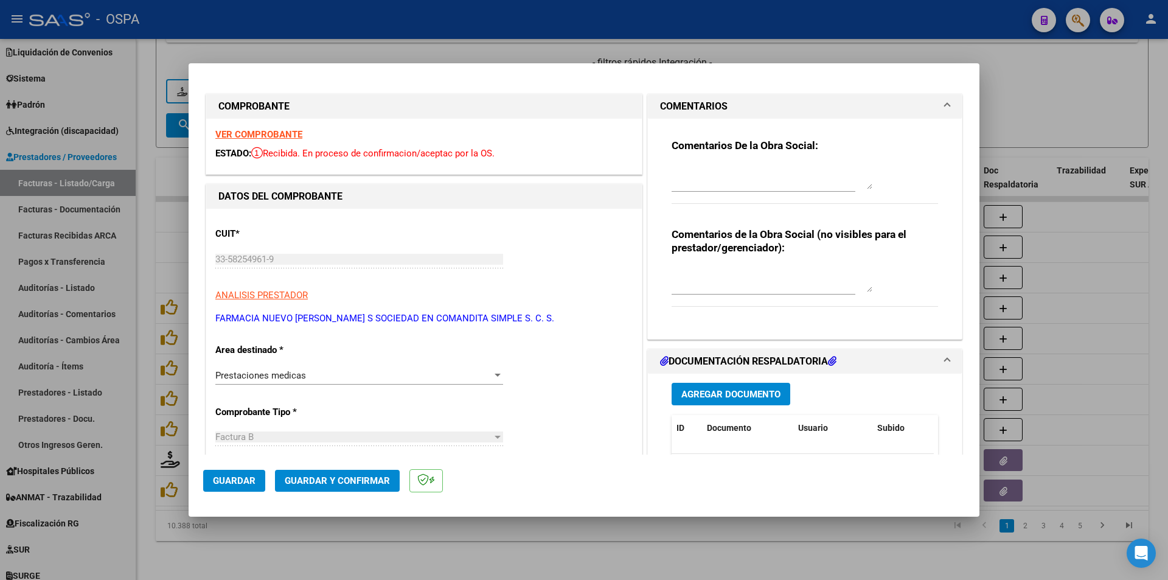
click at [689, 169] on textarea at bounding box center [772, 177] width 201 height 24
paste textarea "Se le entregó a Julia [DATE]"
type textarea "Se le entregó a Julia [DATE]"
click at [344, 490] on button "Guardar y Confirmar" at bounding box center [337, 481] width 125 height 22
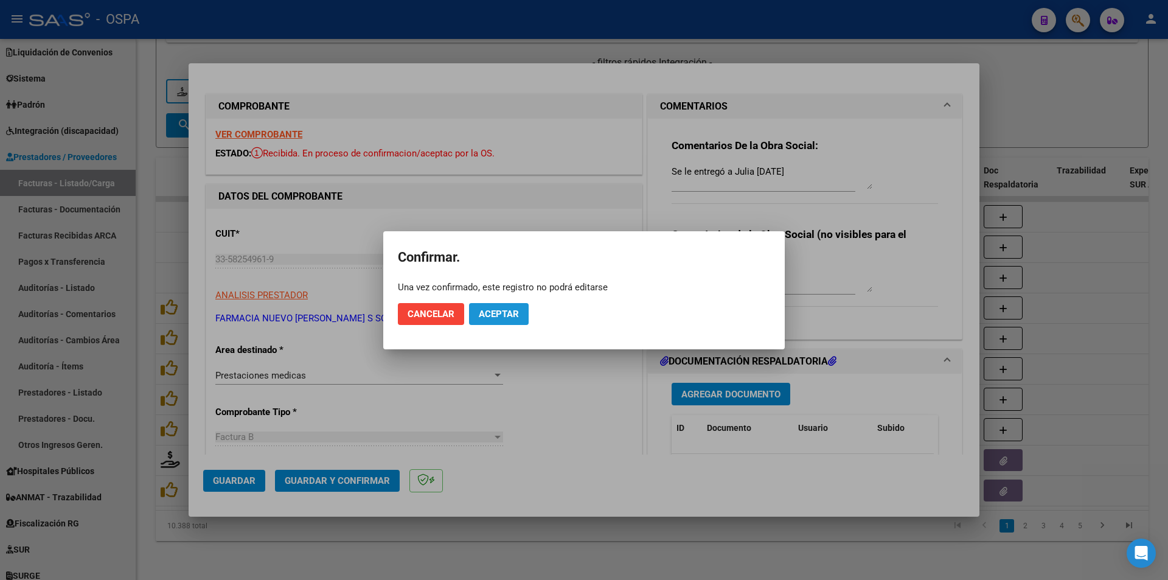
click at [501, 307] on button "Aceptar" at bounding box center [499, 314] width 60 height 22
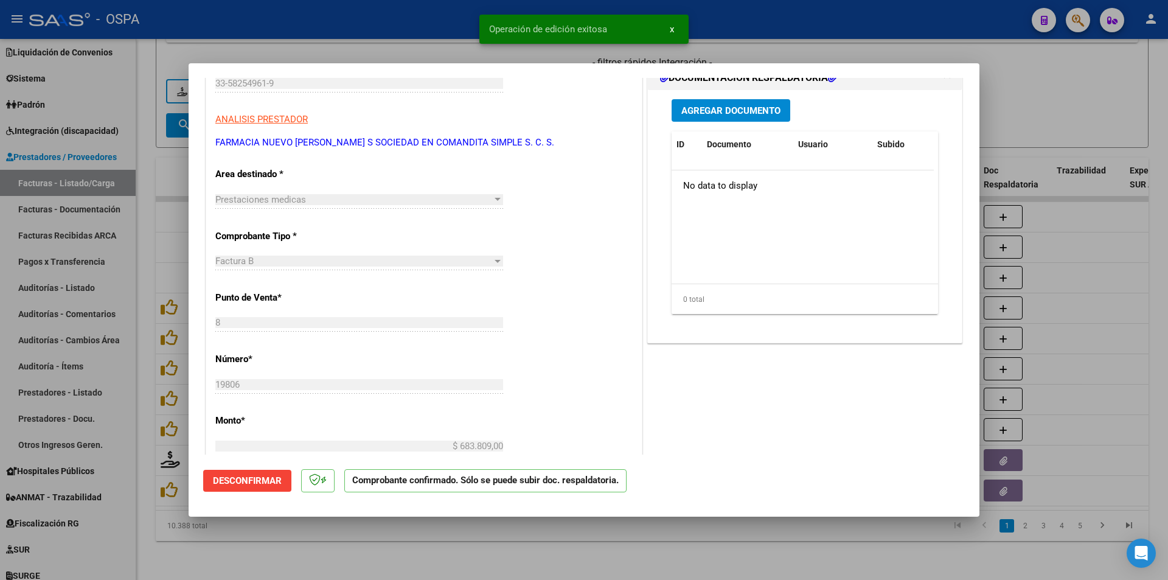
scroll to position [304, 0]
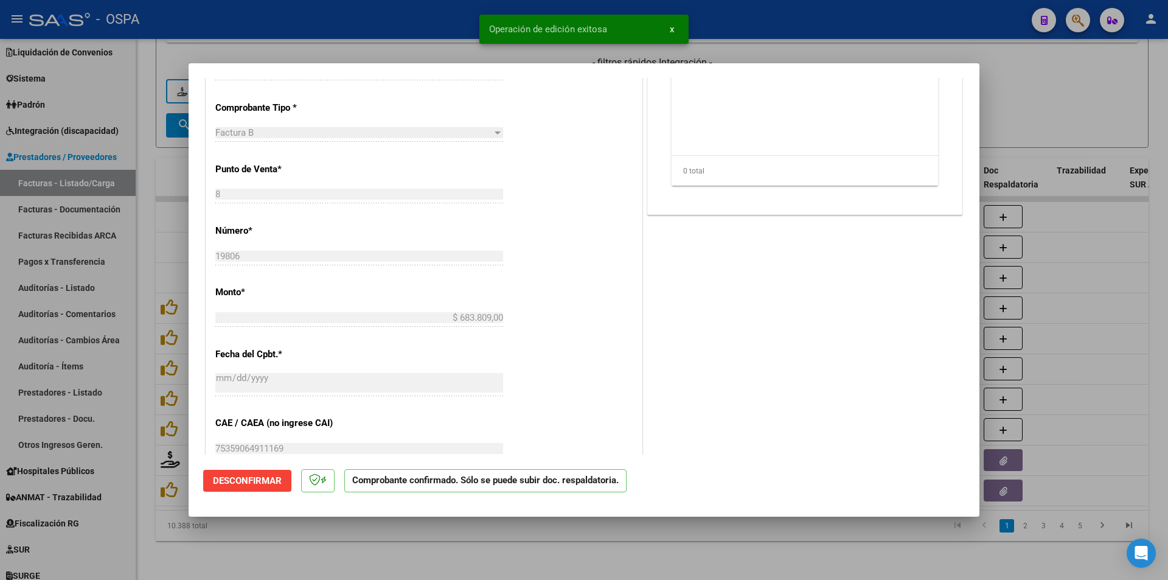
click at [1074, 103] on div at bounding box center [584, 290] width 1168 height 580
type input "$ 0,00"
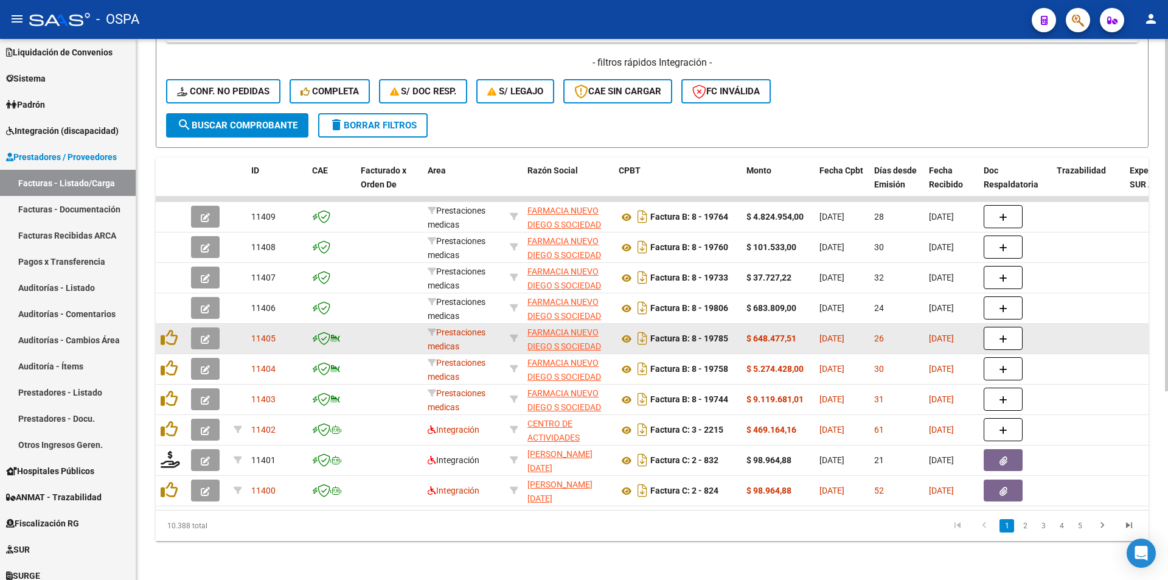
click at [212, 335] on button "button" at bounding box center [205, 338] width 29 height 22
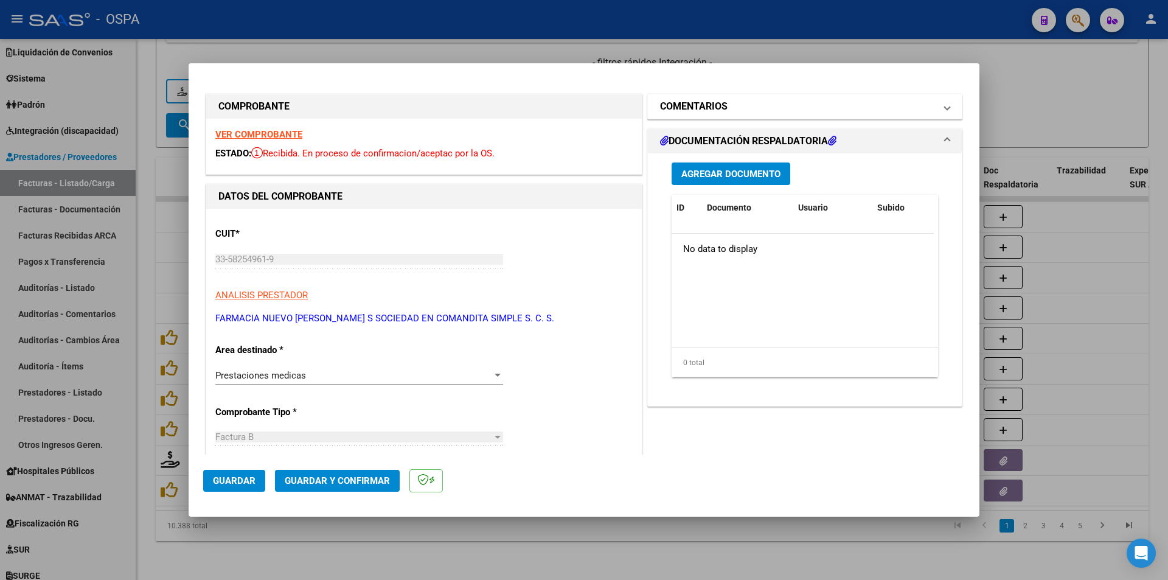
click at [680, 114] on mat-expansion-panel-header "COMENTARIOS" at bounding box center [805, 106] width 314 height 24
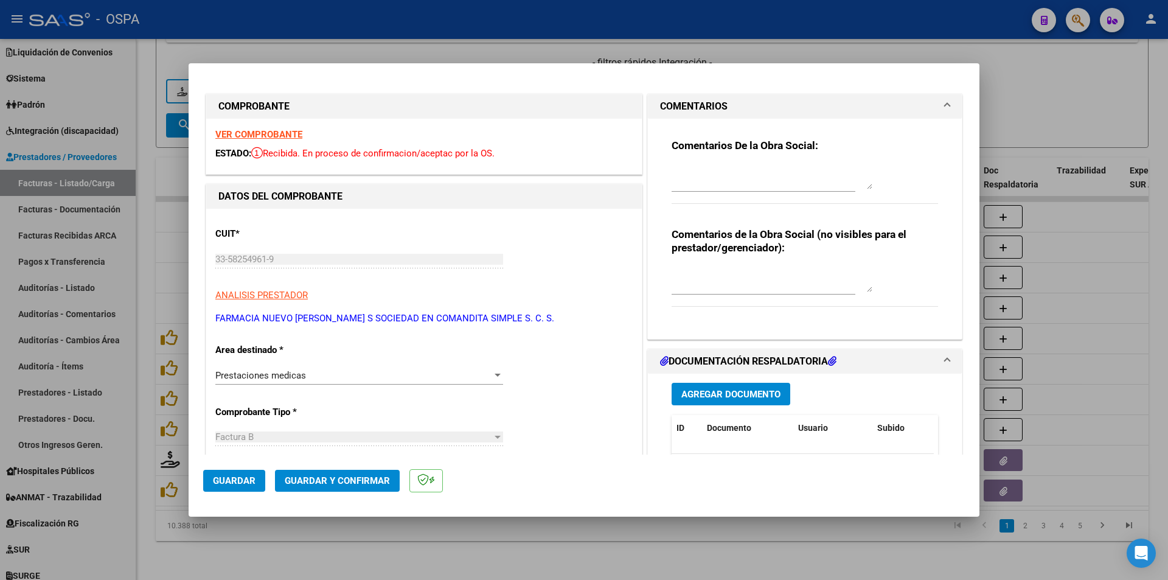
click at [687, 175] on textarea at bounding box center [772, 177] width 201 height 24
paste textarea "Se le entregó a Julia [DATE]"
type textarea "Se le entregó a Julia [DATE]"
click at [344, 478] on span "Guardar y Confirmar" at bounding box center [337, 480] width 105 height 11
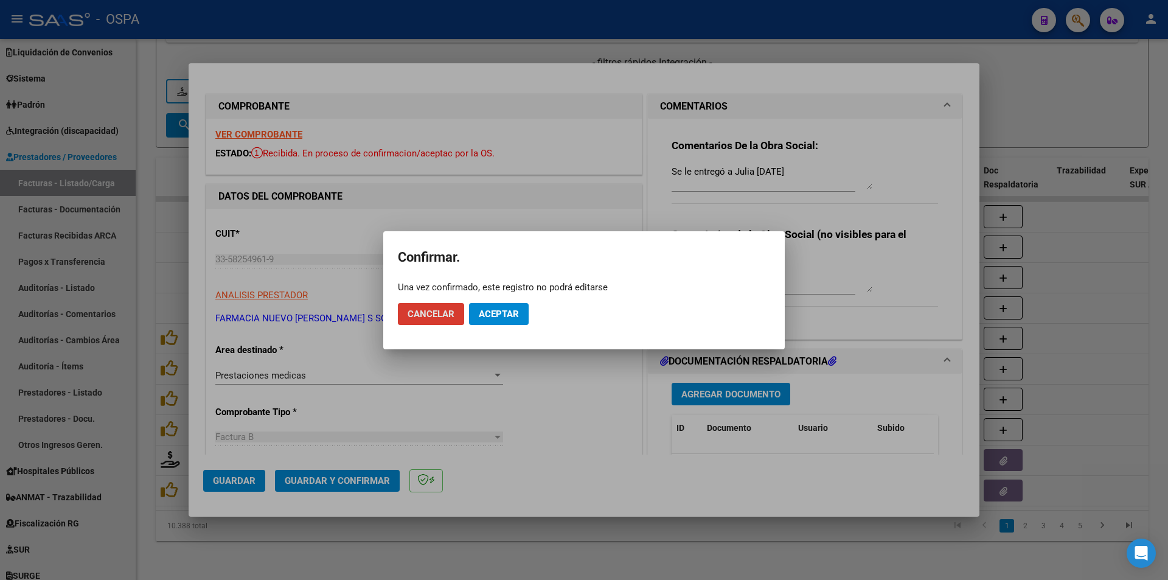
click at [516, 314] on span "Aceptar" at bounding box center [499, 313] width 40 height 11
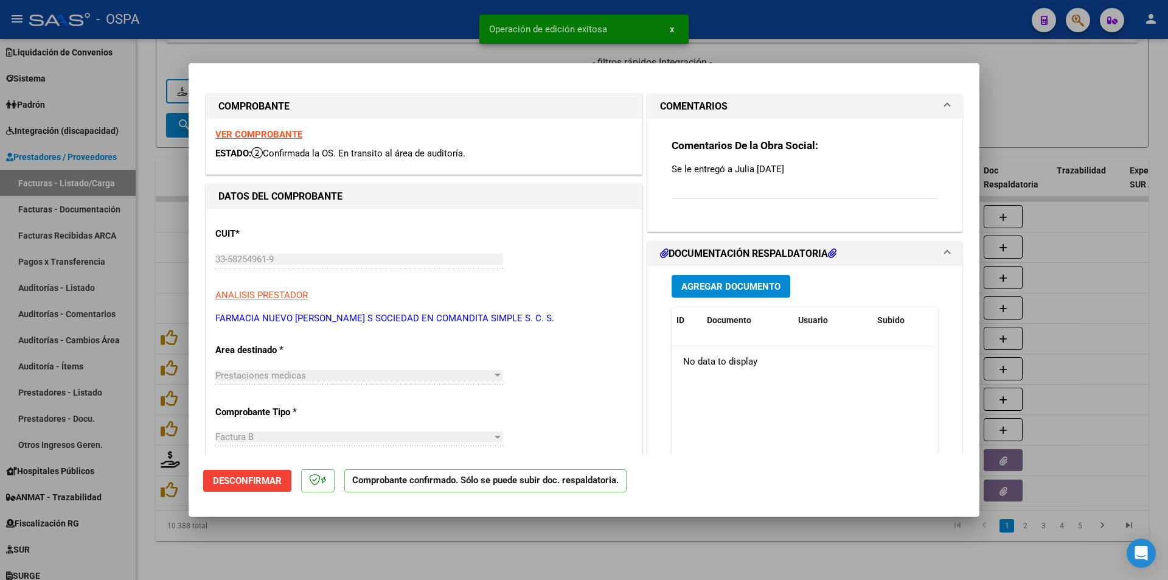
click at [1017, 114] on div at bounding box center [584, 290] width 1168 height 580
type input "$ 0,00"
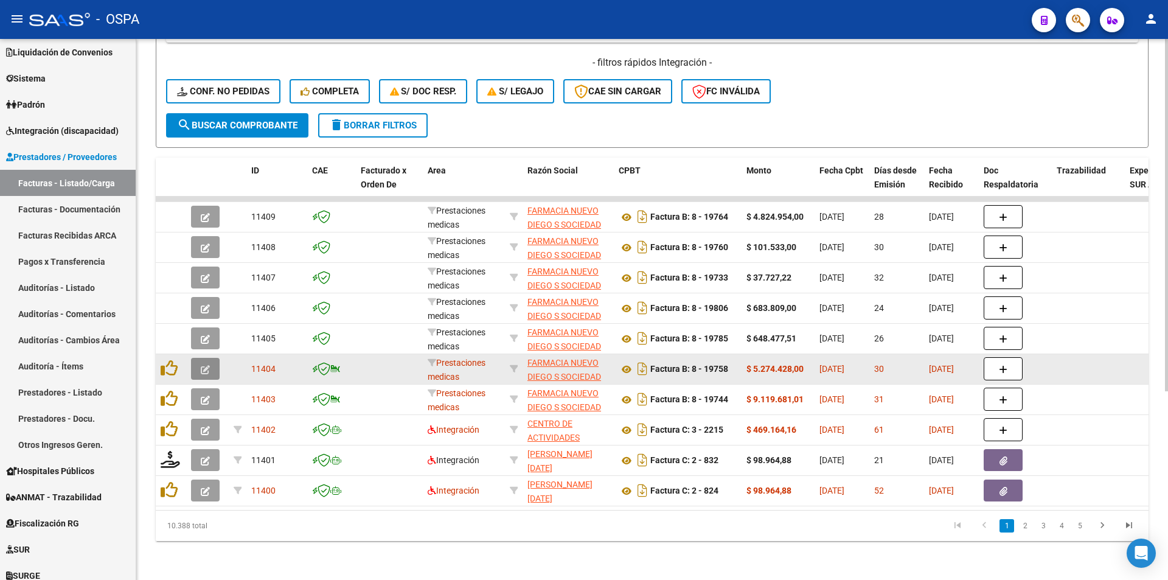
click at [211, 358] on button "button" at bounding box center [205, 369] width 29 height 22
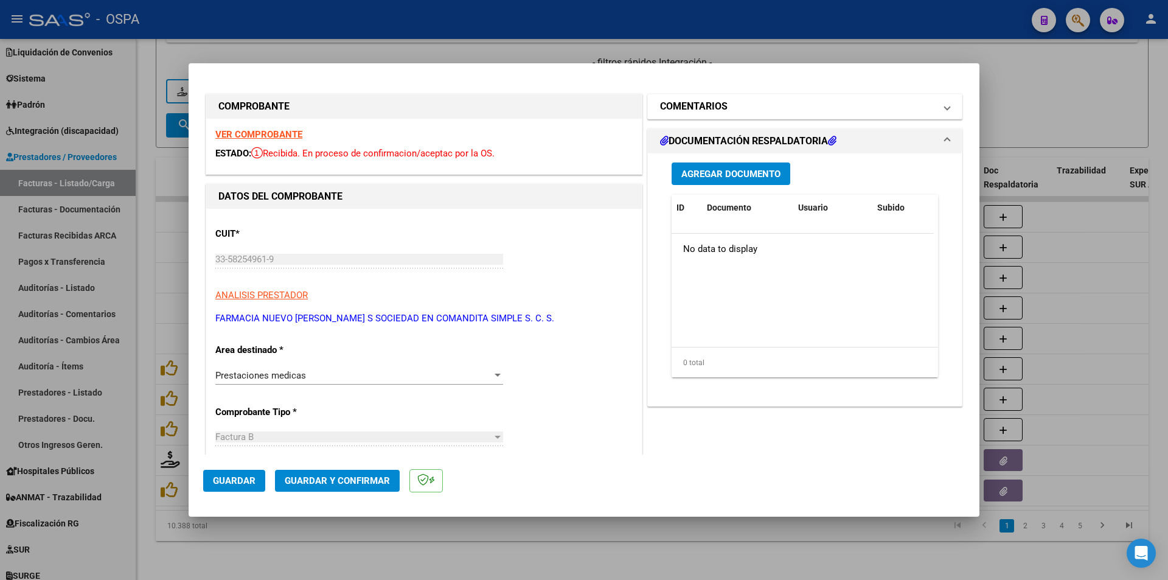
drag, startPoint x: 644, startPoint y: 114, endPoint x: 654, endPoint y: 119, distance: 11.4
click at [648, 114] on mat-expansion-panel-header "COMENTARIOS" at bounding box center [805, 106] width 314 height 24
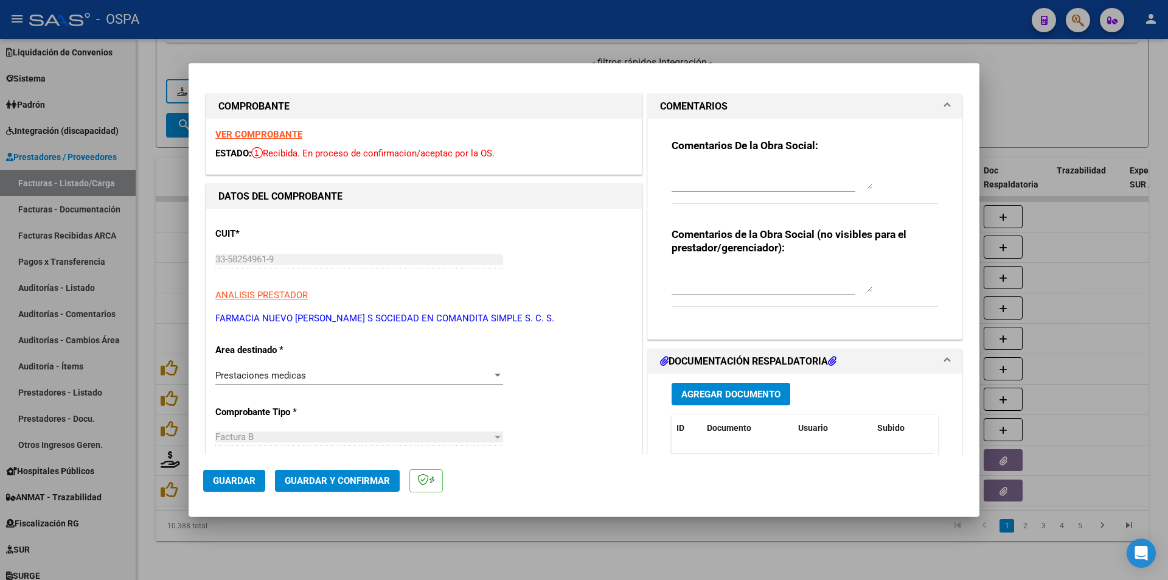
click at [677, 164] on div at bounding box center [772, 176] width 201 height 29
drag, startPoint x: 677, startPoint y: 164, endPoint x: 677, endPoint y: 181, distance: 17.0
click at [653, 181] on div "Comentarios De la Obra Social: Comentarios de la Obra Social (no visibles para …" at bounding box center [805, 229] width 314 height 220
paste textarea "Se le entregó a Julia [DATE]"
type textarea "Se le entregó a Julia [DATE]"
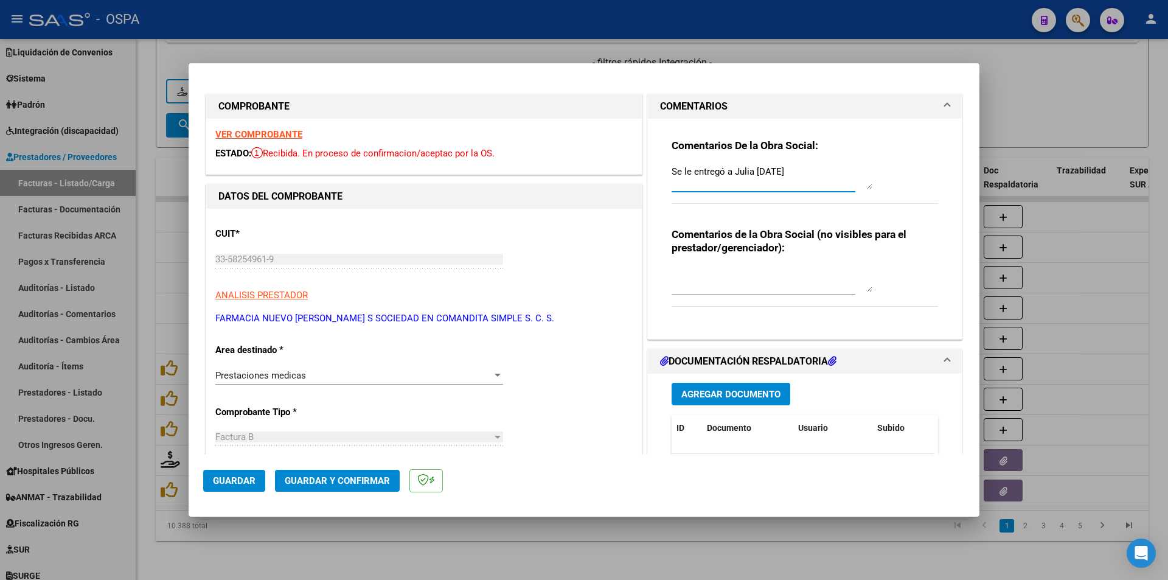
click at [338, 472] on button "Guardar y Confirmar" at bounding box center [337, 481] width 125 height 22
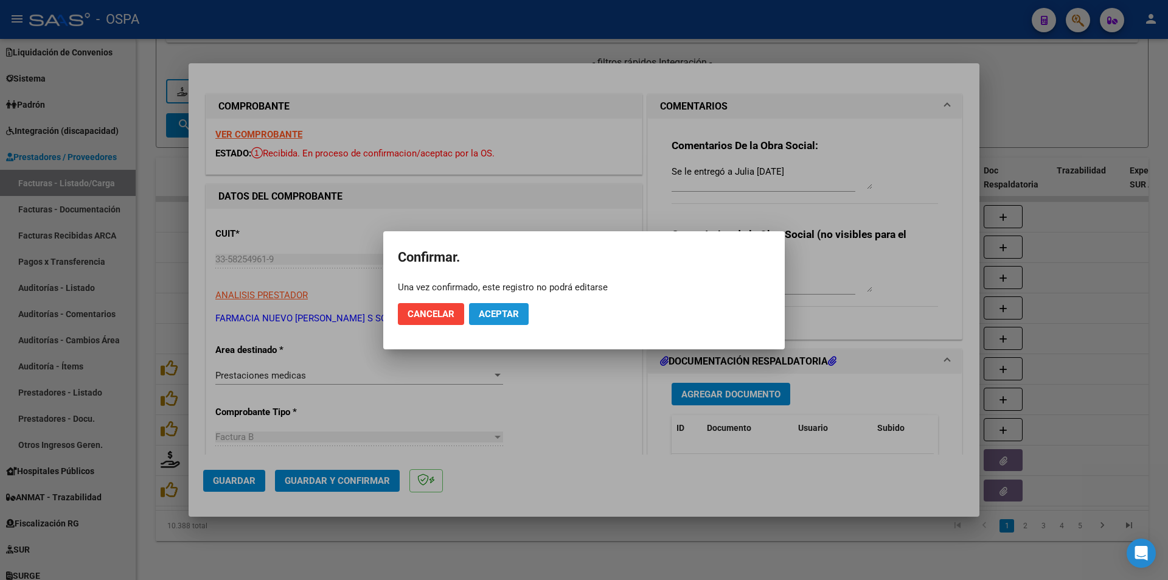
click at [504, 320] on button "Aceptar" at bounding box center [499, 314] width 60 height 22
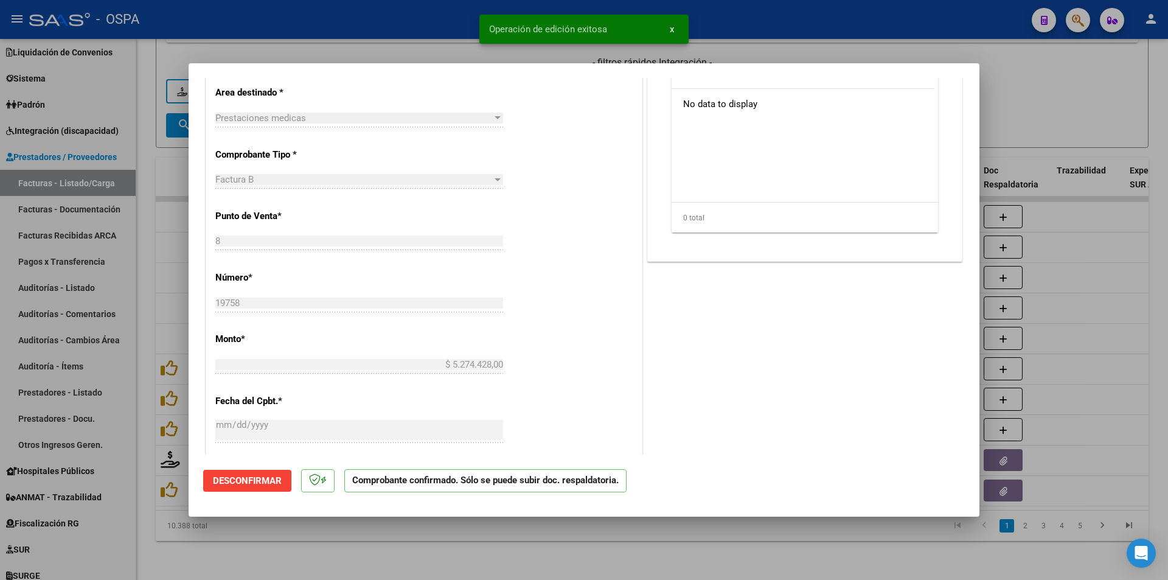
scroll to position [304, 0]
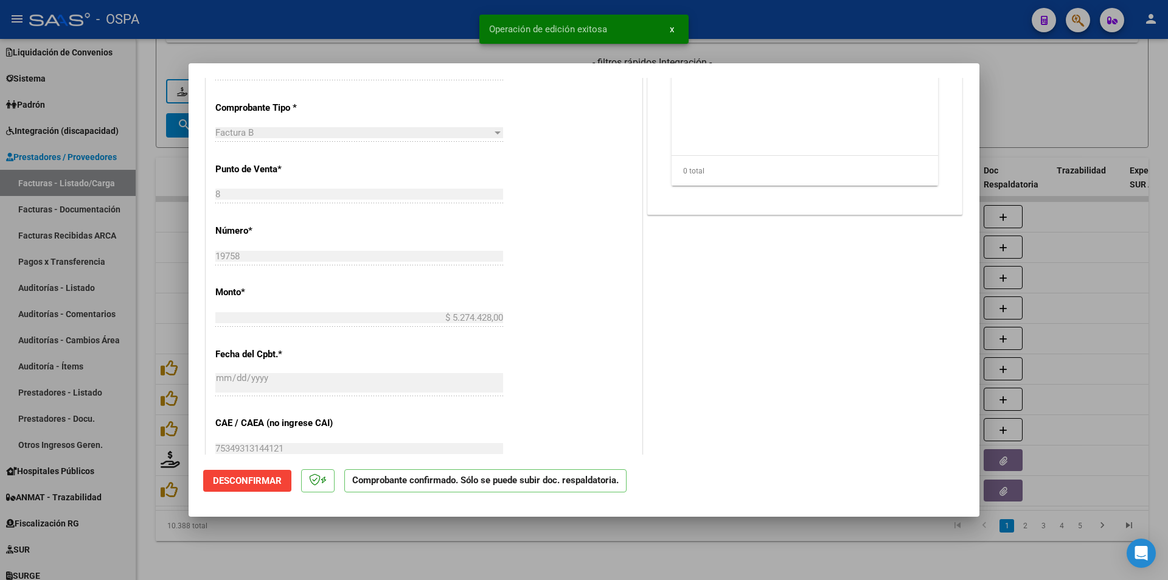
click at [1030, 120] on div at bounding box center [584, 290] width 1168 height 580
type input "$ 0,00"
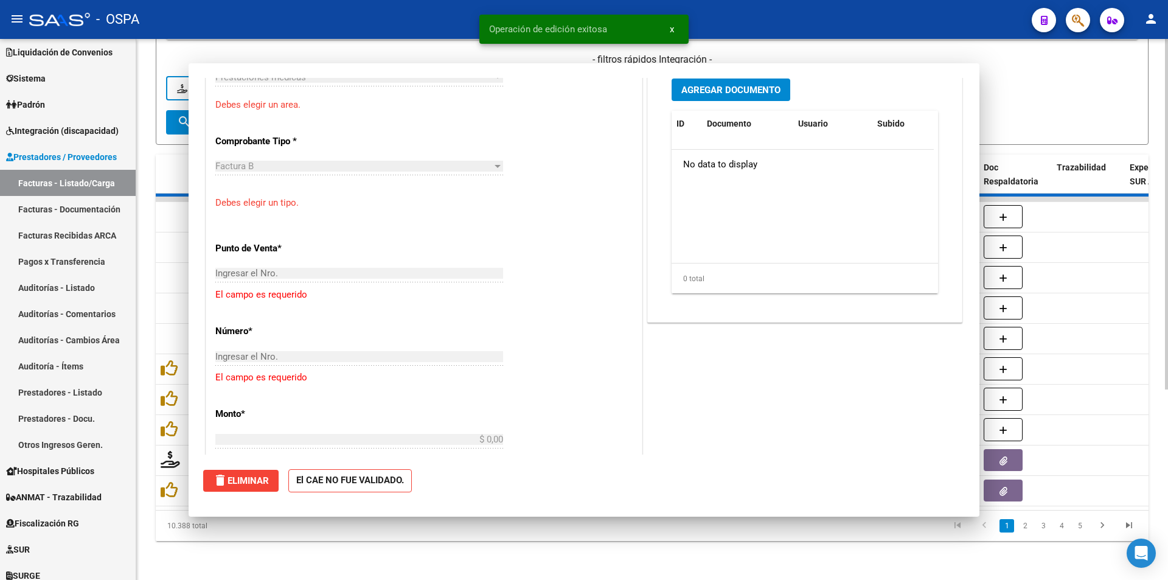
scroll to position [0, 0]
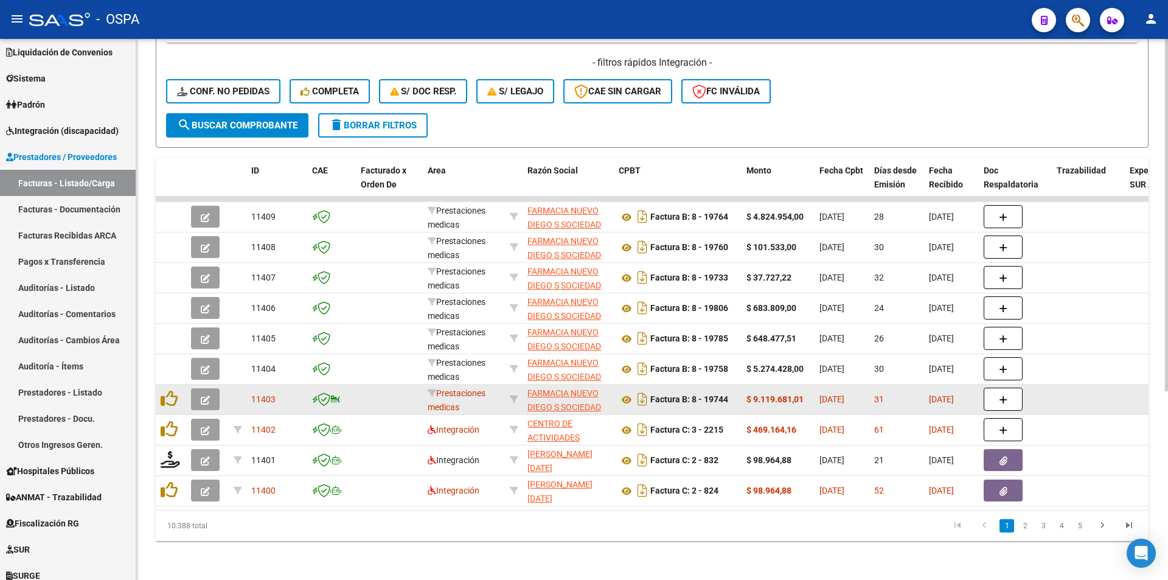
click at [203, 396] on icon "button" at bounding box center [205, 400] width 9 height 9
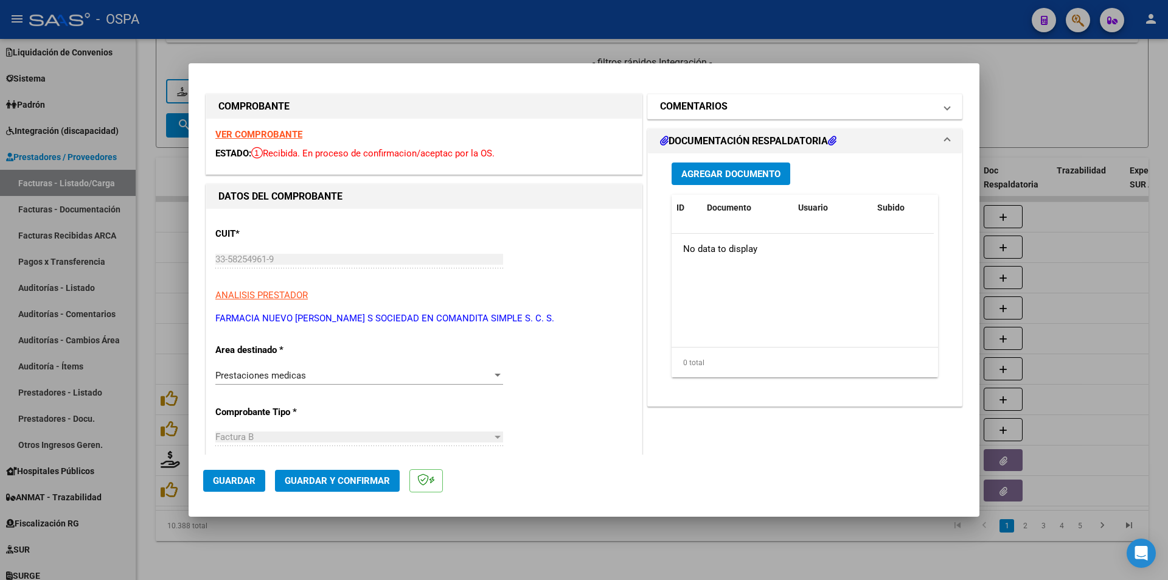
click at [681, 115] on mat-expansion-panel-header "COMENTARIOS" at bounding box center [805, 106] width 314 height 24
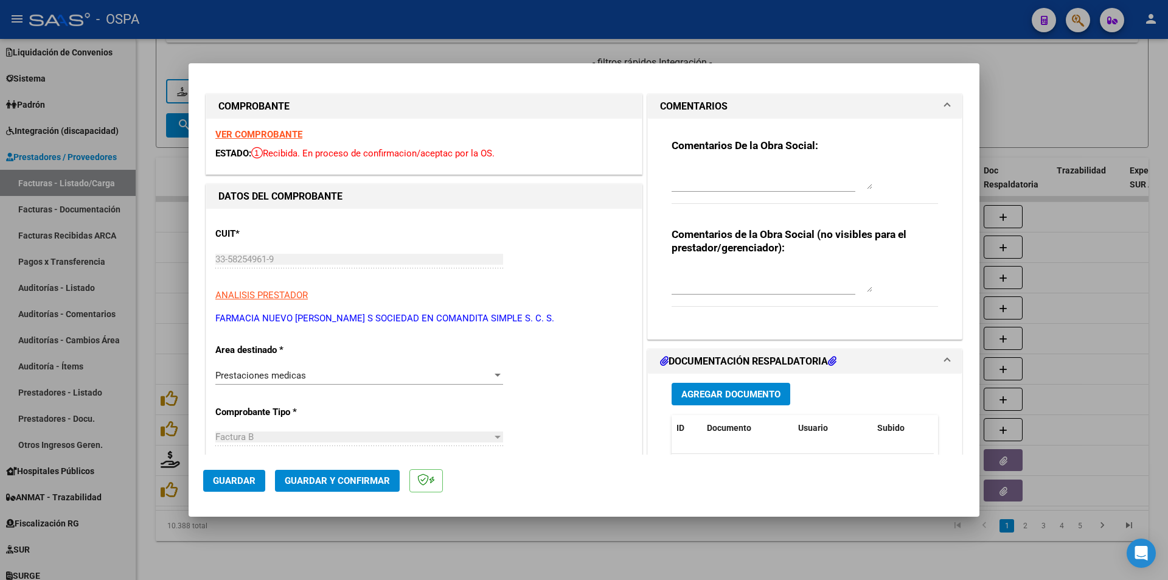
click at [677, 169] on textarea at bounding box center [772, 177] width 201 height 24
paste textarea "Se le entregó a Julia [DATE]"
type textarea "Se le entregó a Julia [DATE]"
click at [372, 481] on span "Guardar y Confirmar" at bounding box center [337, 480] width 105 height 11
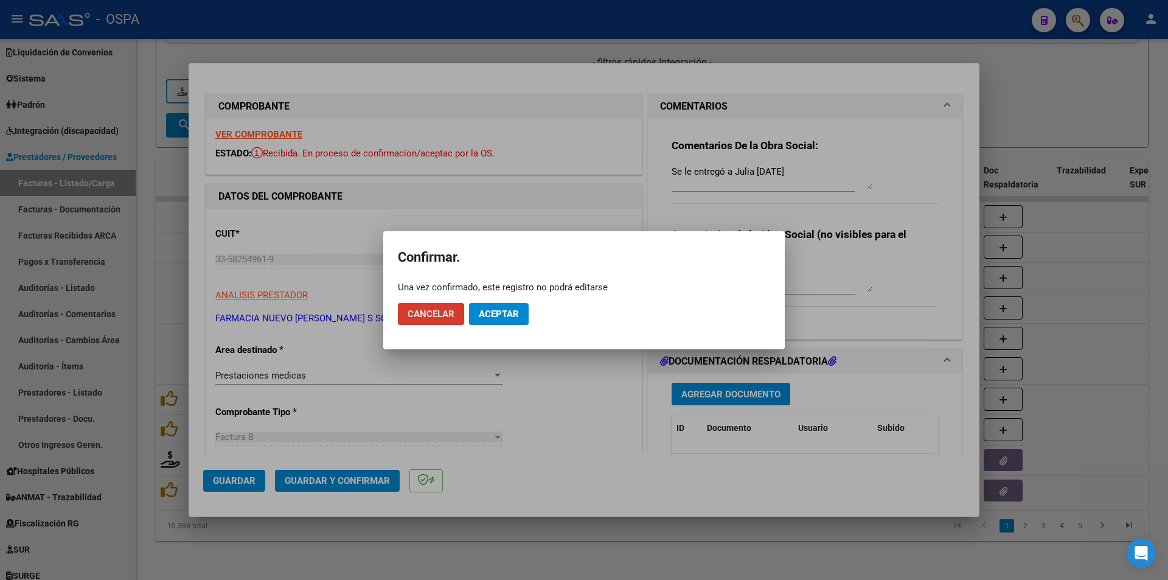
click at [501, 309] on span "Aceptar" at bounding box center [499, 313] width 40 height 11
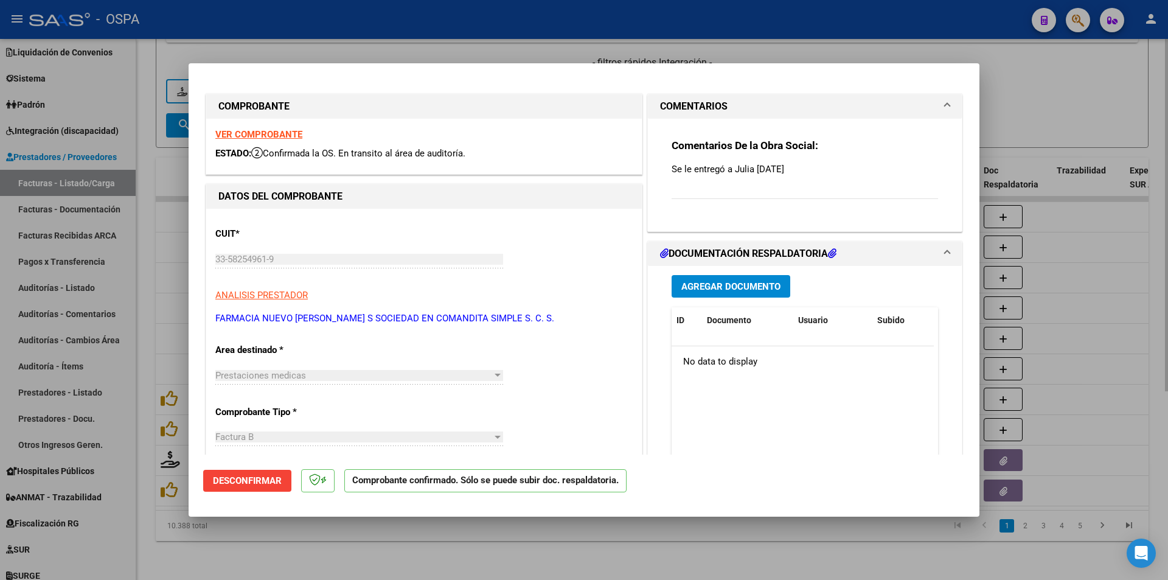
click at [533, 550] on div at bounding box center [584, 290] width 1168 height 580
